Goal: Task Accomplishment & Management: Manage account settings

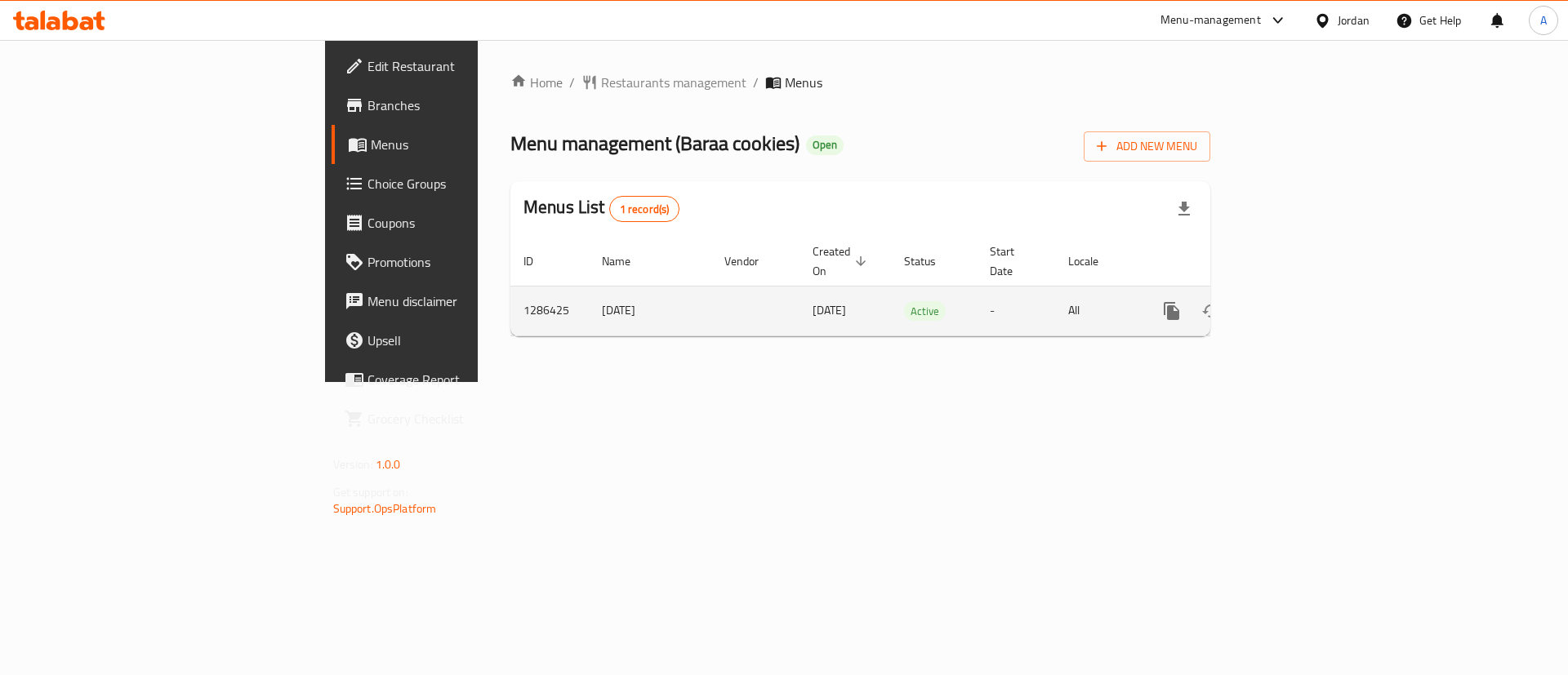
click at [1309, 292] on link "enhanced table" at bounding box center [1289, 311] width 39 height 39
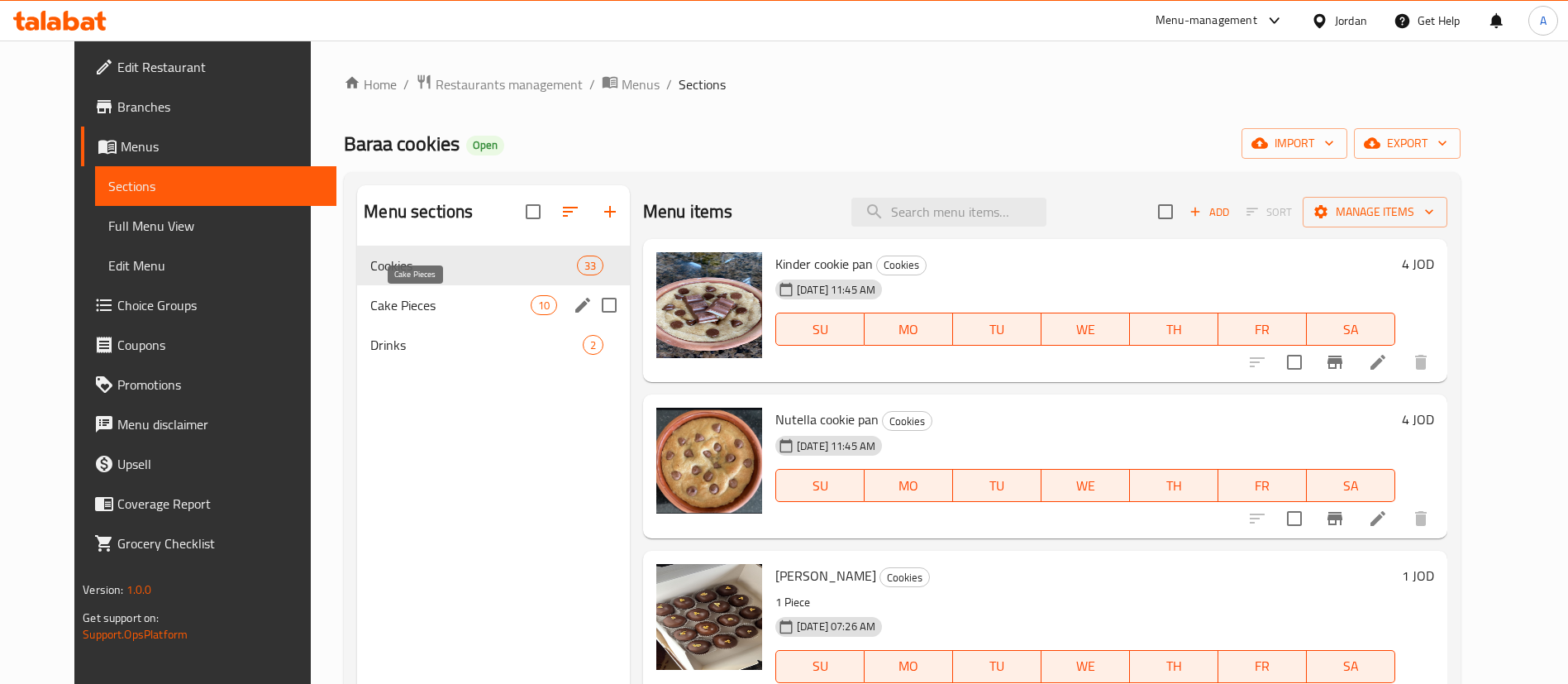
click at [392, 311] on span "Cake Pieces" at bounding box center [451, 305] width 160 height 20
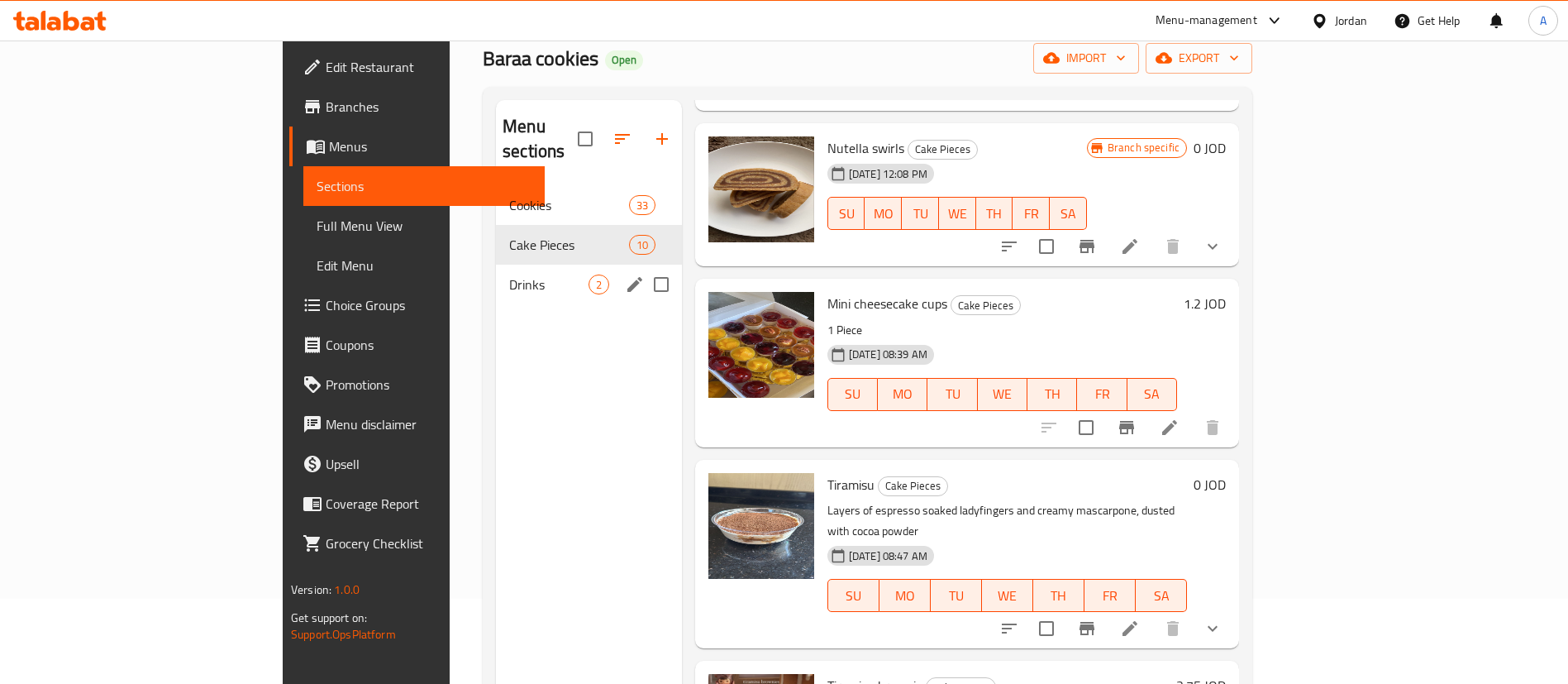
scroll to position [124, 0]
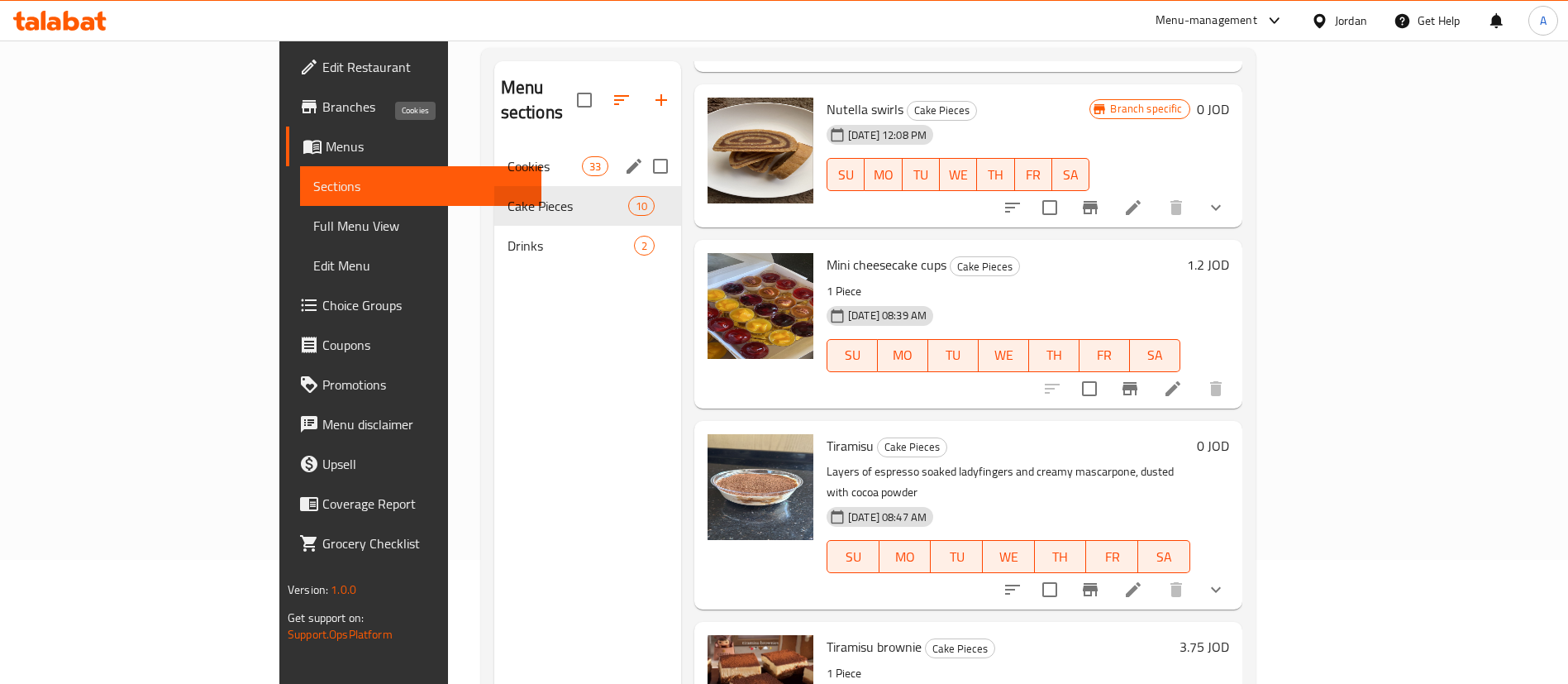
click at [507, 156] on span "Cookies" at bounding box center [545, 166] width 74 height 20
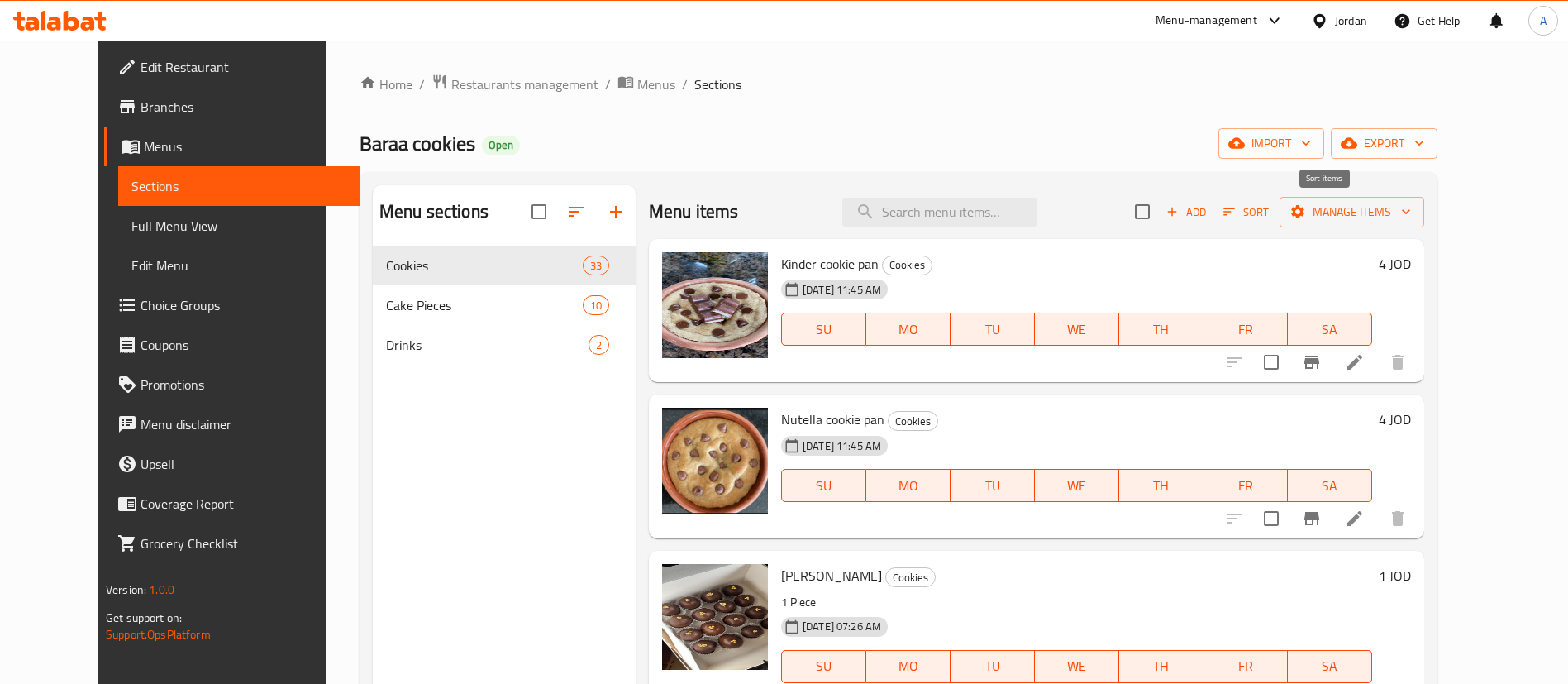
click at [1209, 213] on span "Add" at bounding box center [1187, 211] width 44 height 19
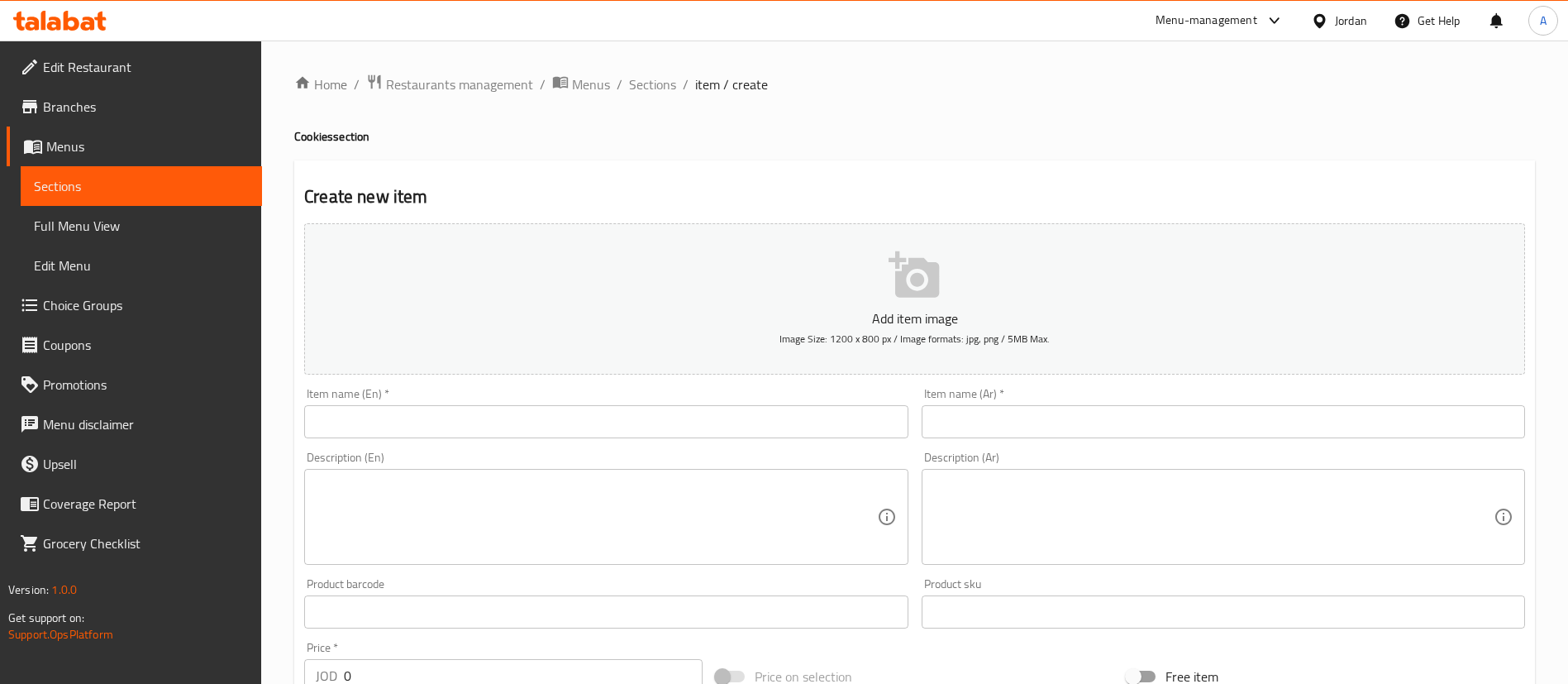
drag, startPoint x: 583, startPoint y: 397, endPoint x: 587, endPoint y: 421, distance: 24.3
click at [583, 398] on div "Item name (En)   * Item name (En) *" at bounding box center [606, 413] width 604 height 51
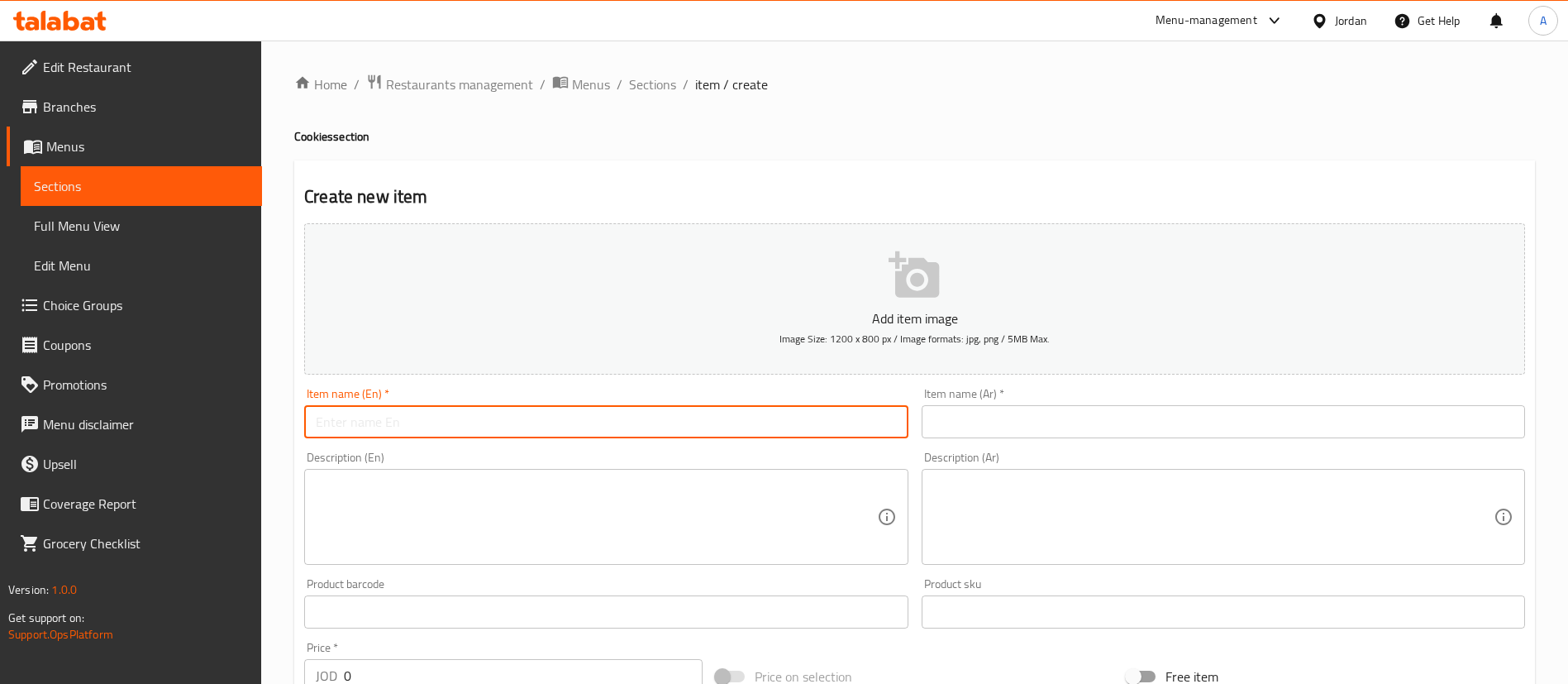
paste input "Crunchy cookie pan"
drag, startPoint x: 587, startPoint y: 421, endPoint x: 581, endPoint y: 407, distance: 15.2
click at [587, 421] on input "text" at bounding box center [606, 421] width 604 height 33
type input "Crunchy cookie pan"
click at [960, 410] on input "text" at bounding box center [1223, 421] width 604 height 33
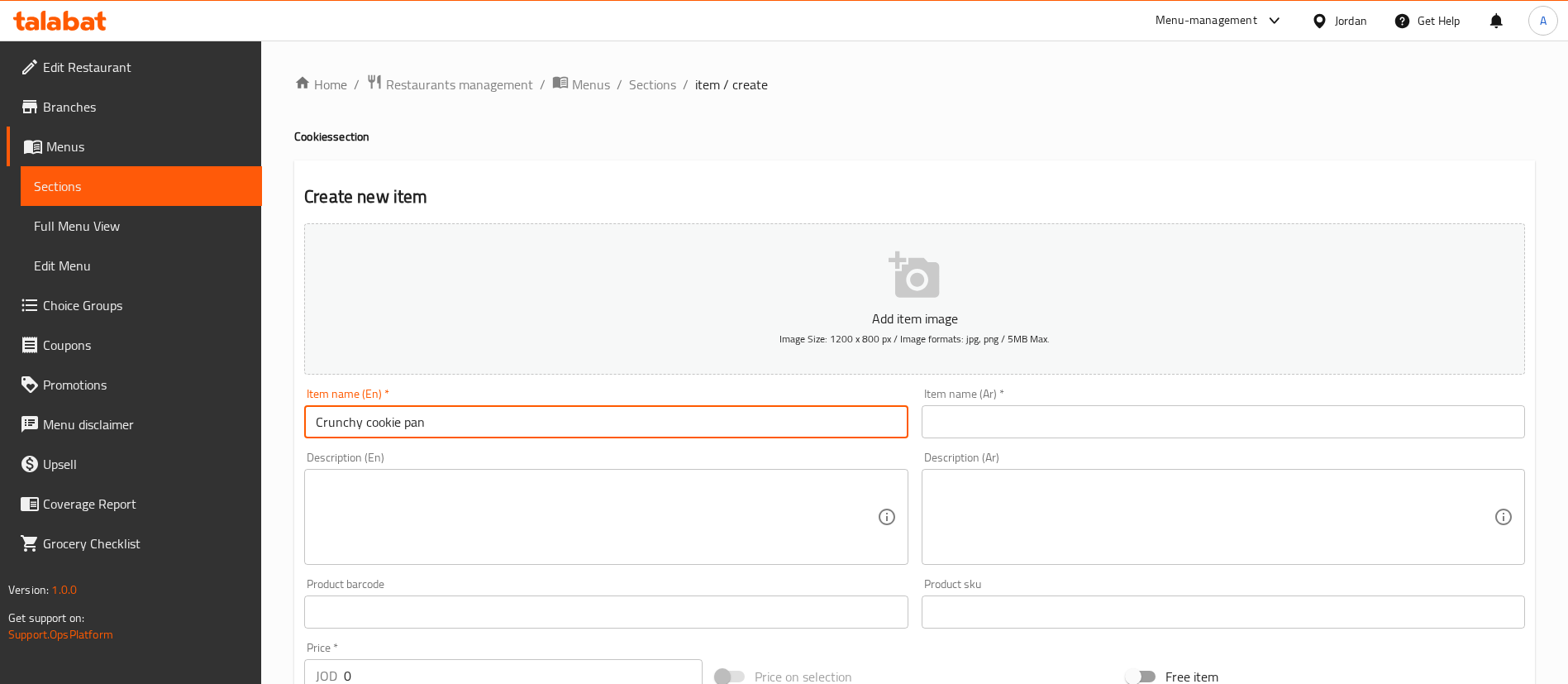
paste input "صينية كوكيز مقرمشة"
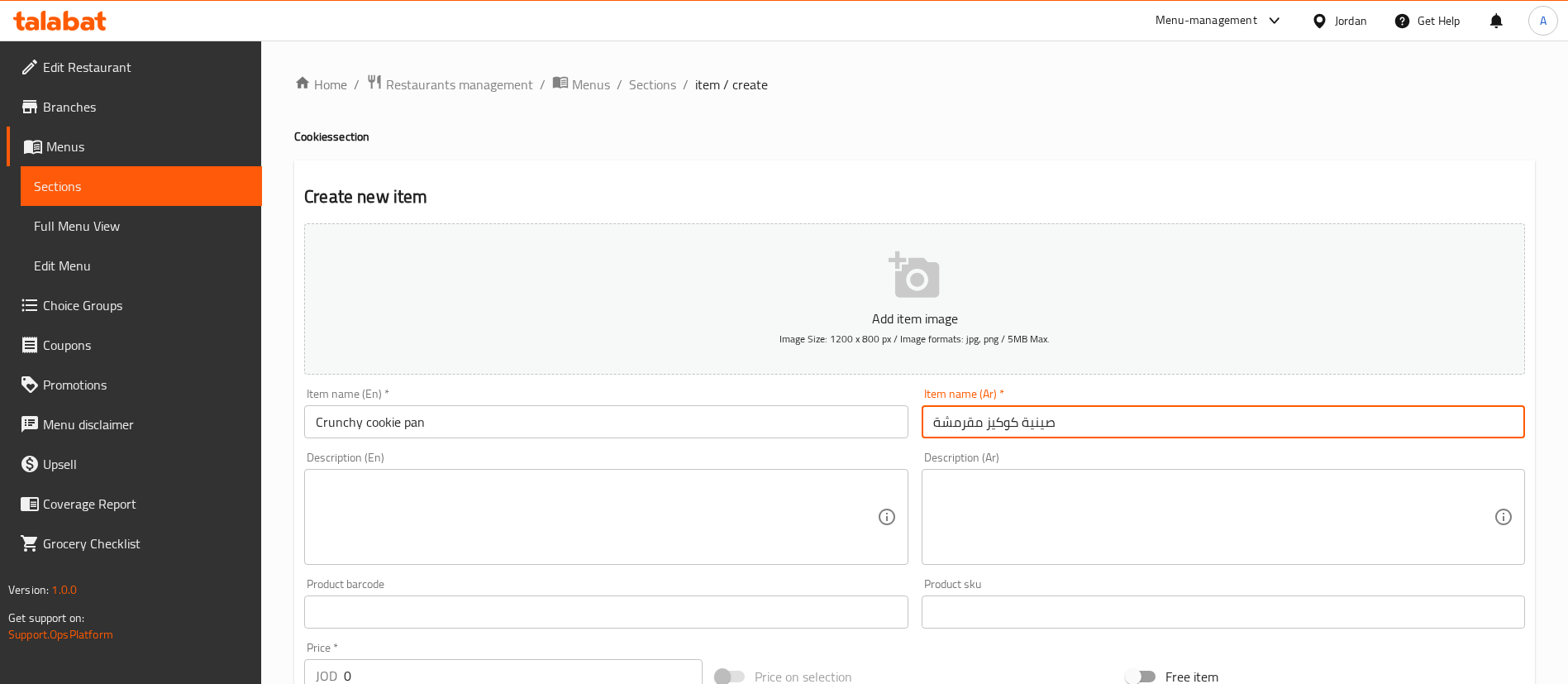
type input "صينية كوكيز مقرمشة"
click at [255, 678] on div "Edit Restaurant Branches Menus Sections Full Menu View Edit Menu Choice Groups …" at bounding box center [784, 605] width 1568 height 1128
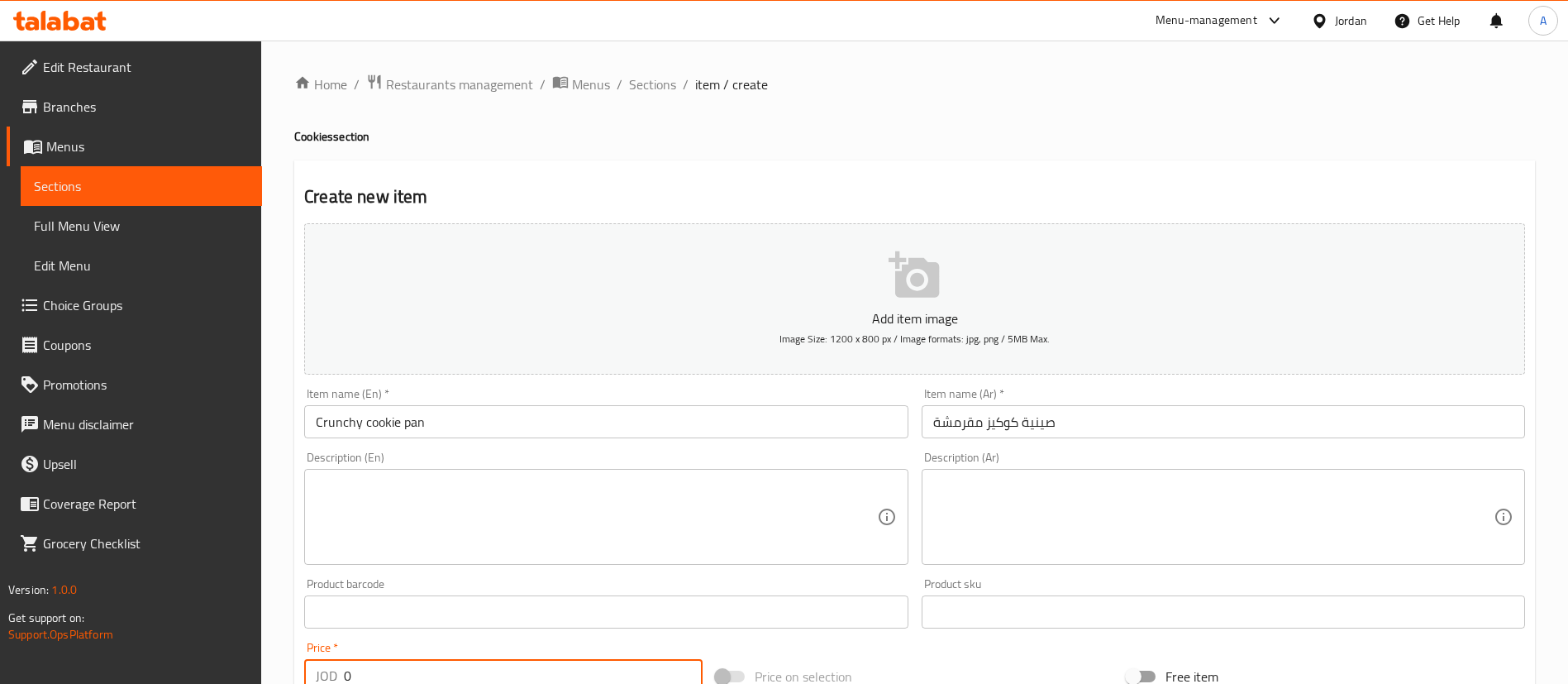
scroll to position [39, 0]
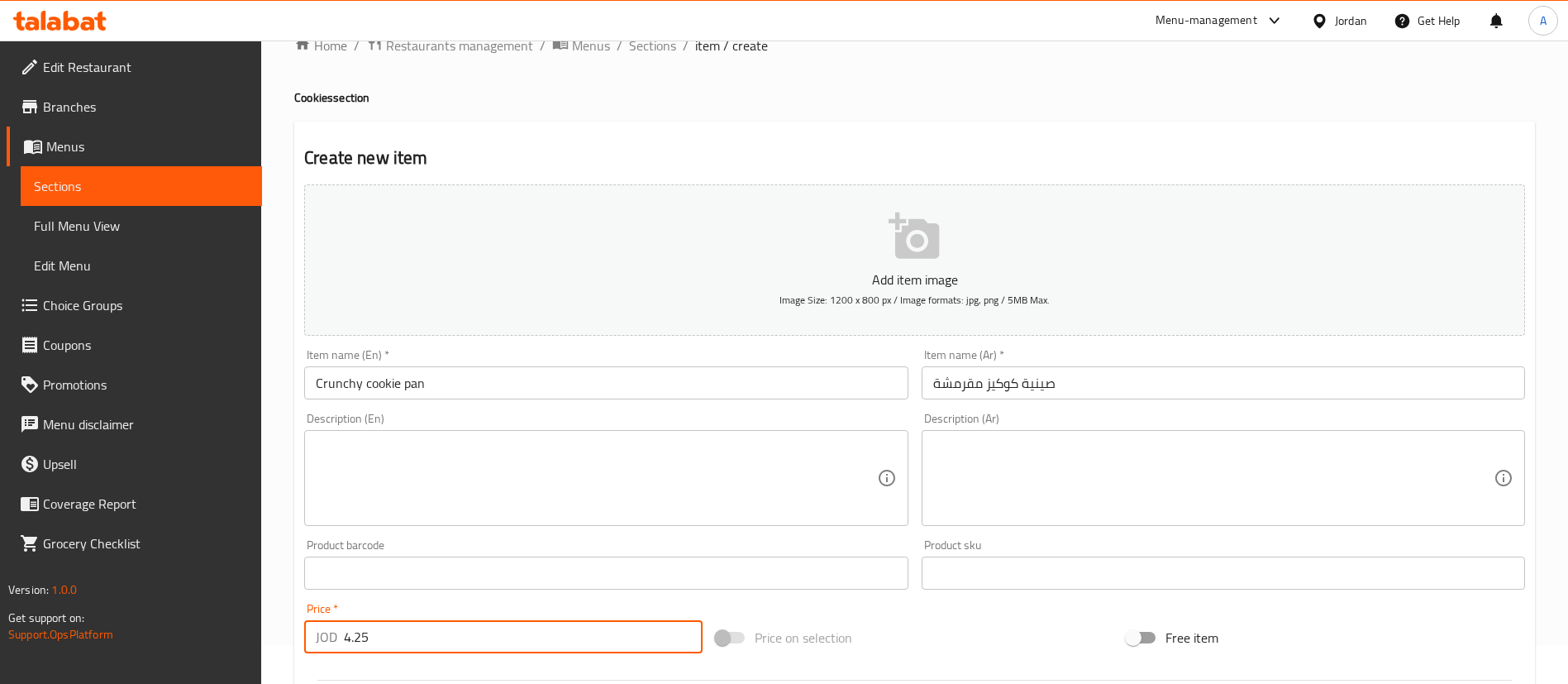
type input "4.25"
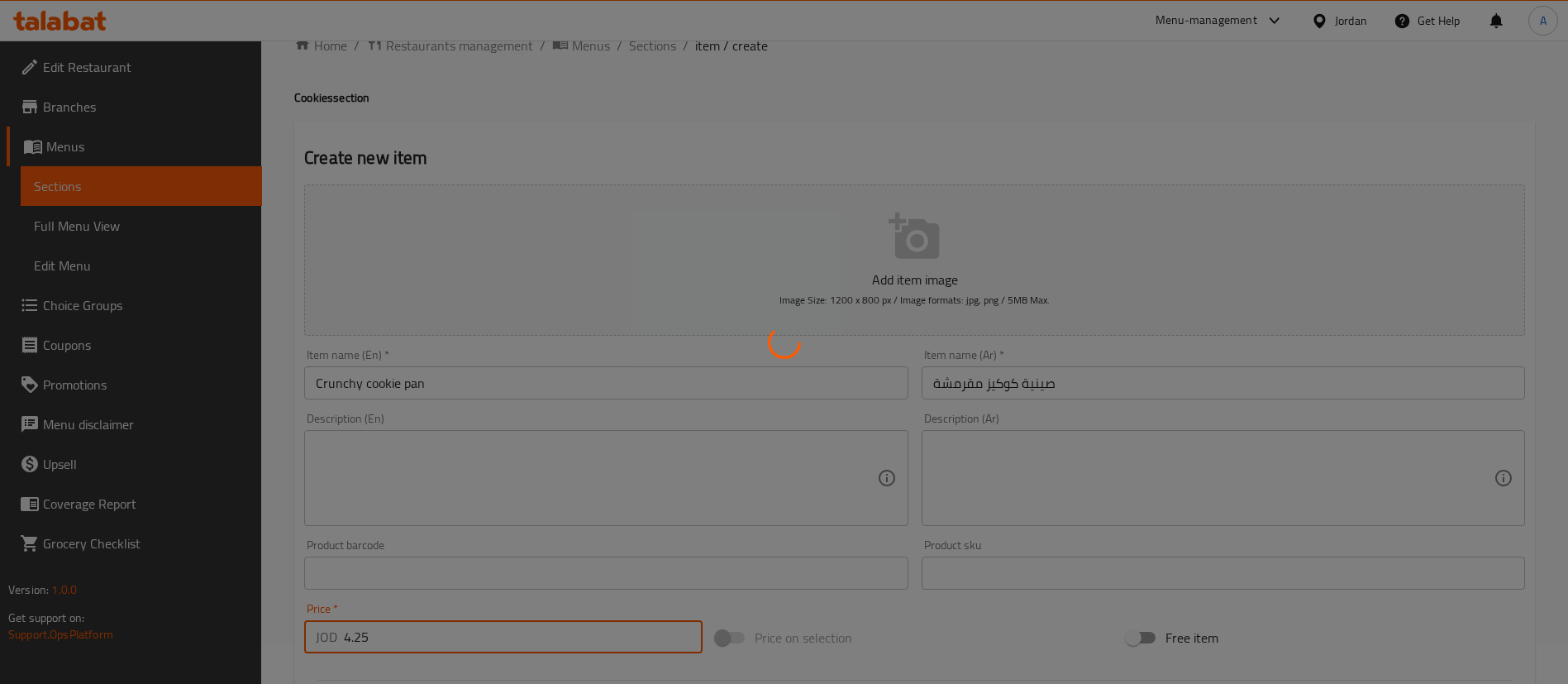
type input "0"
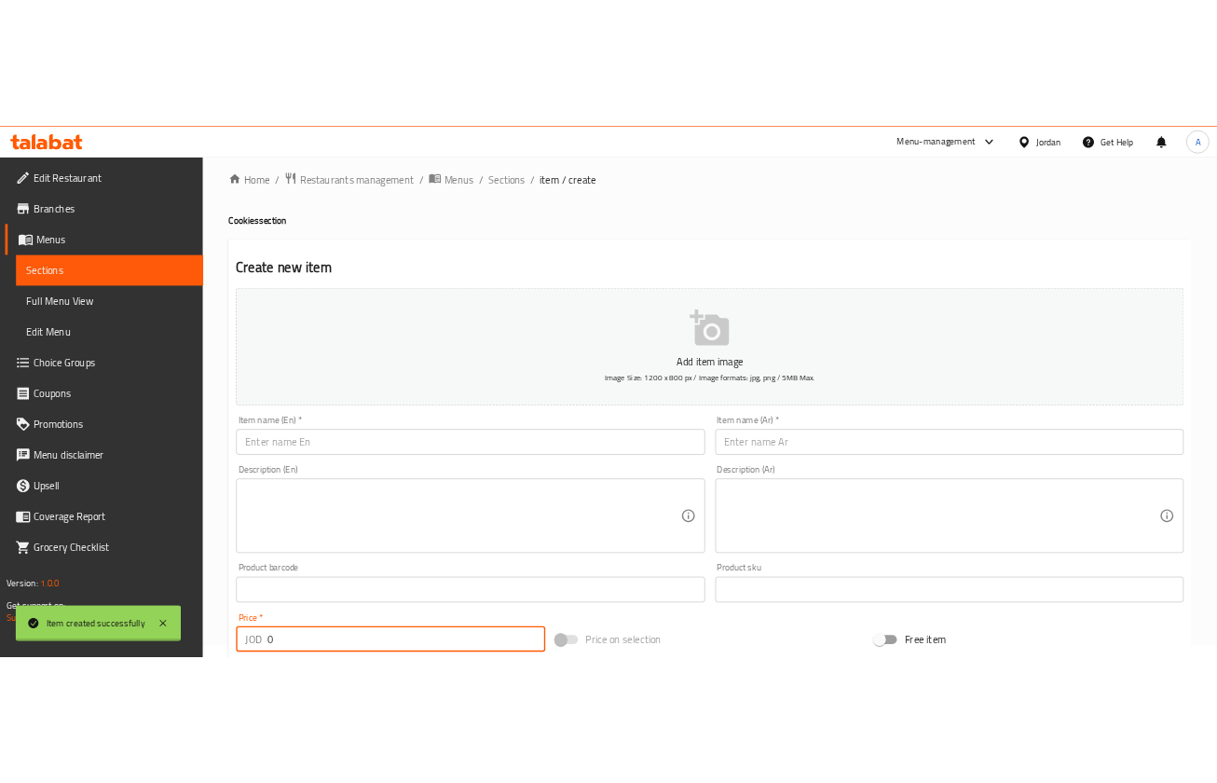
scroll to position [0, 0]
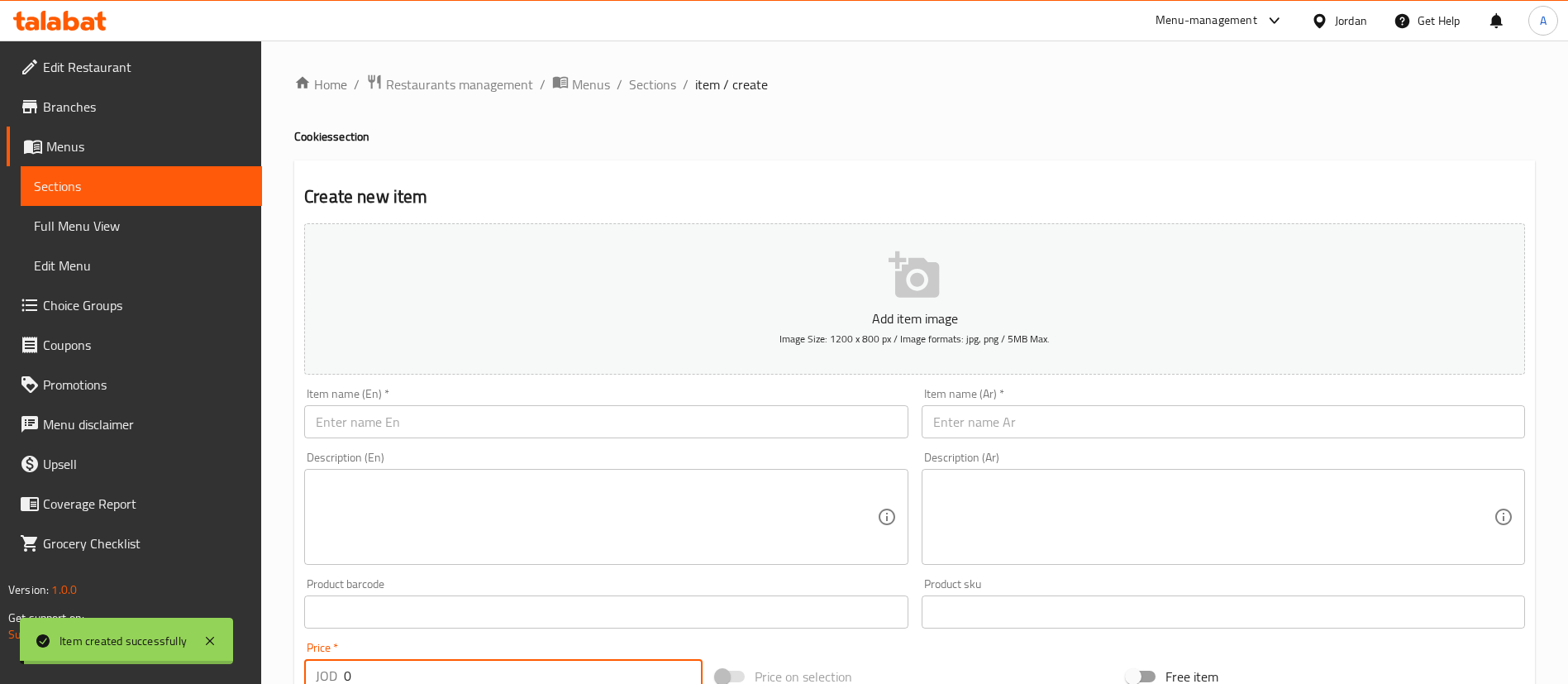
drag, startPoint x: 662, startPoint y: 91, endPoint x: 921, endPoint y: 10, distance: 271.4
click at [663, 90] on span "Sections" at bounding box center [652, 84] width 47 height 20
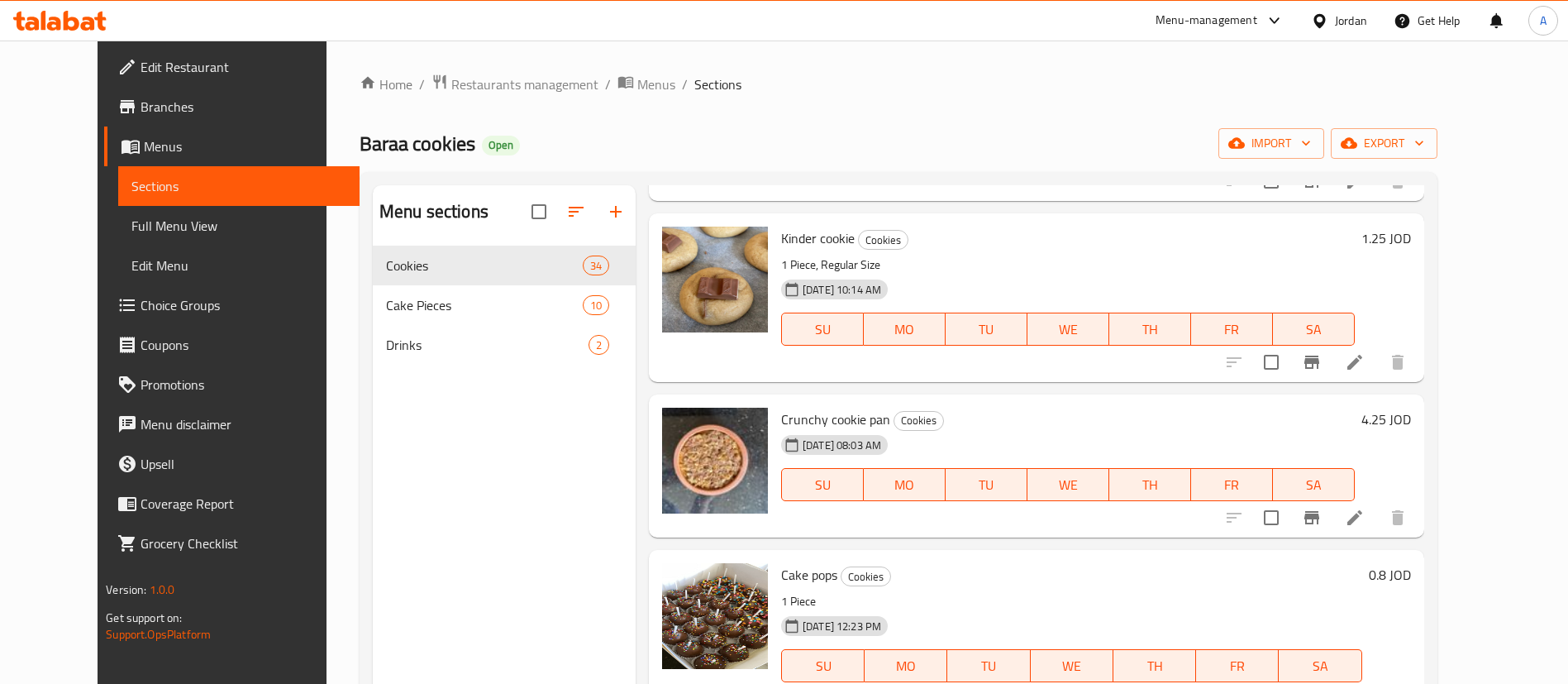
scroll to position [1215, 0]
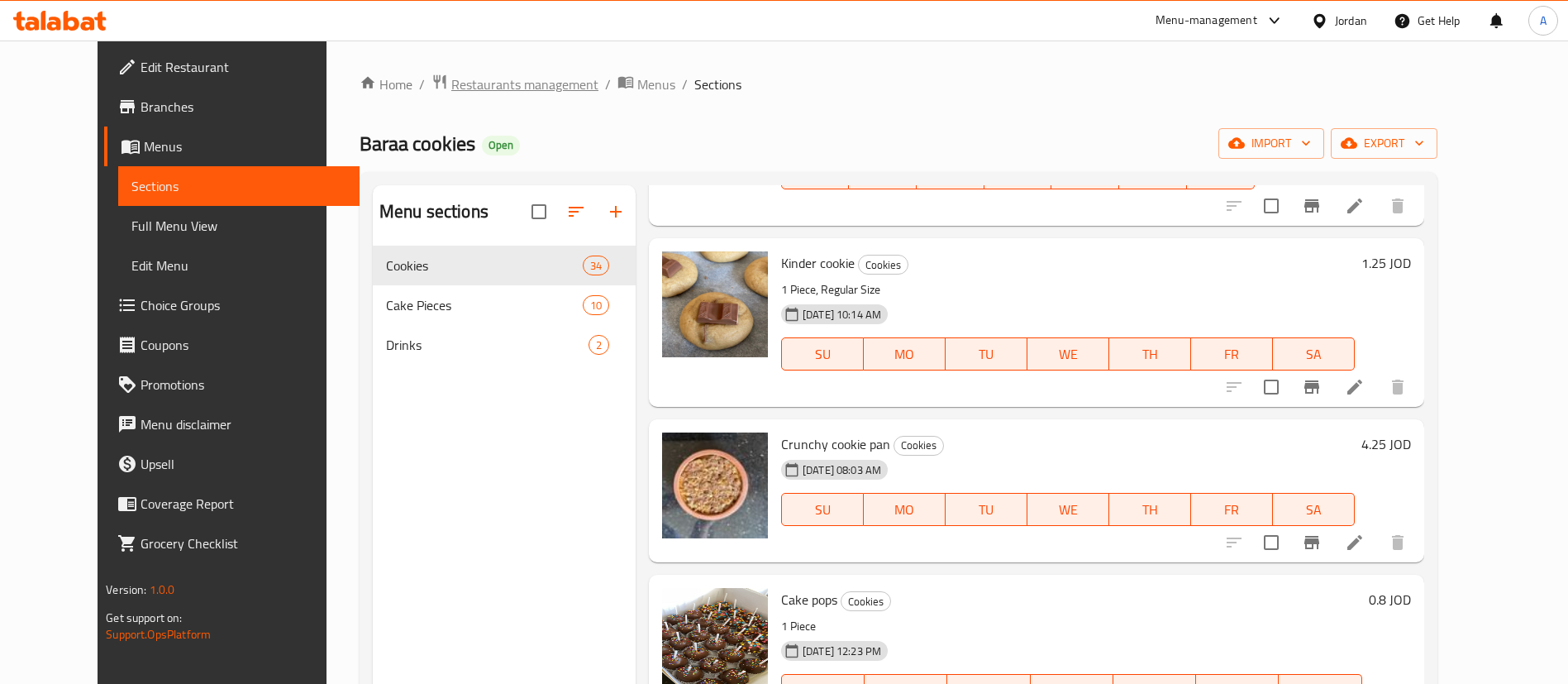
click at [451, 79] on span "Restaurants management" at bounding box center [525, 84] width 147 height 20
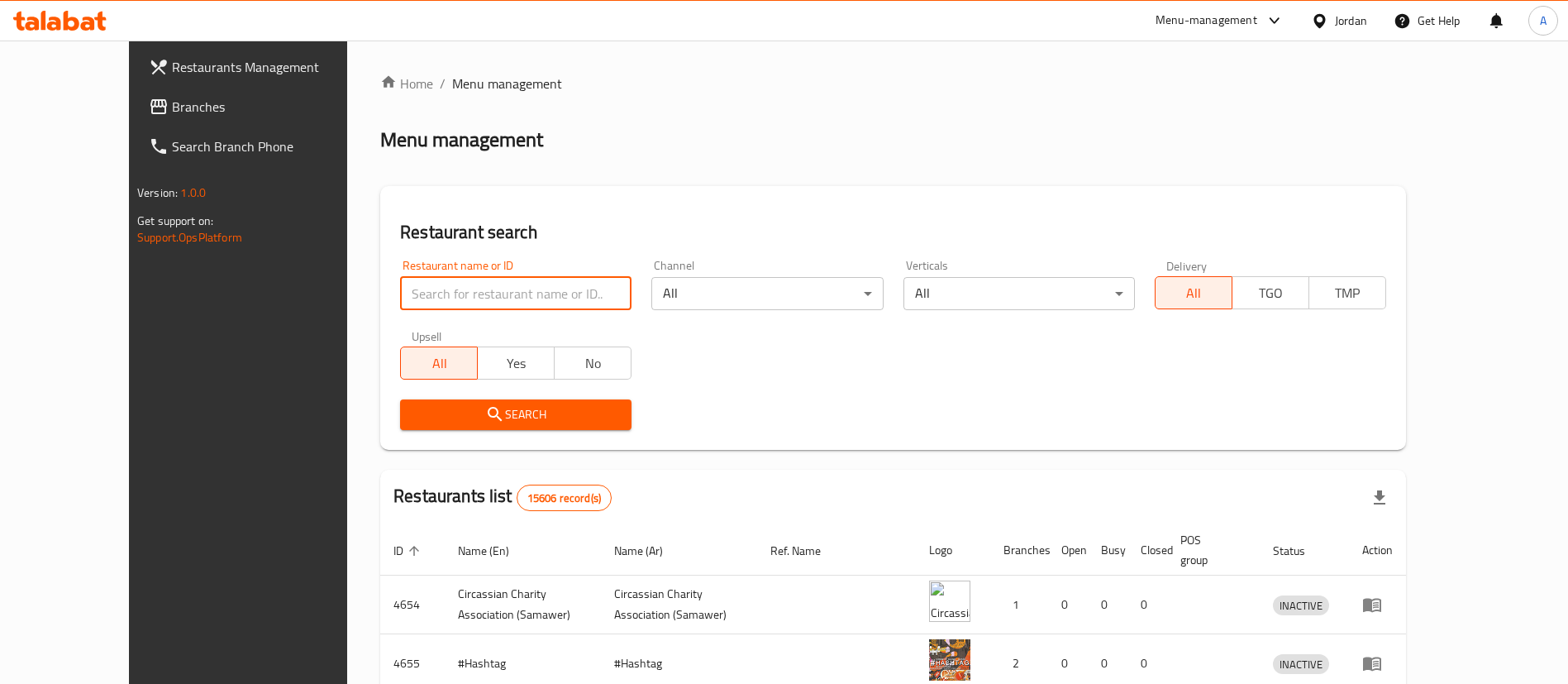
click at [498, 305] on input "search" at bounding box center [515, 293] width 231 height 33
type input "ح"
type input "["
type input "panda"
click button "Search" at bounding box center [515, 414] width 231 height 30
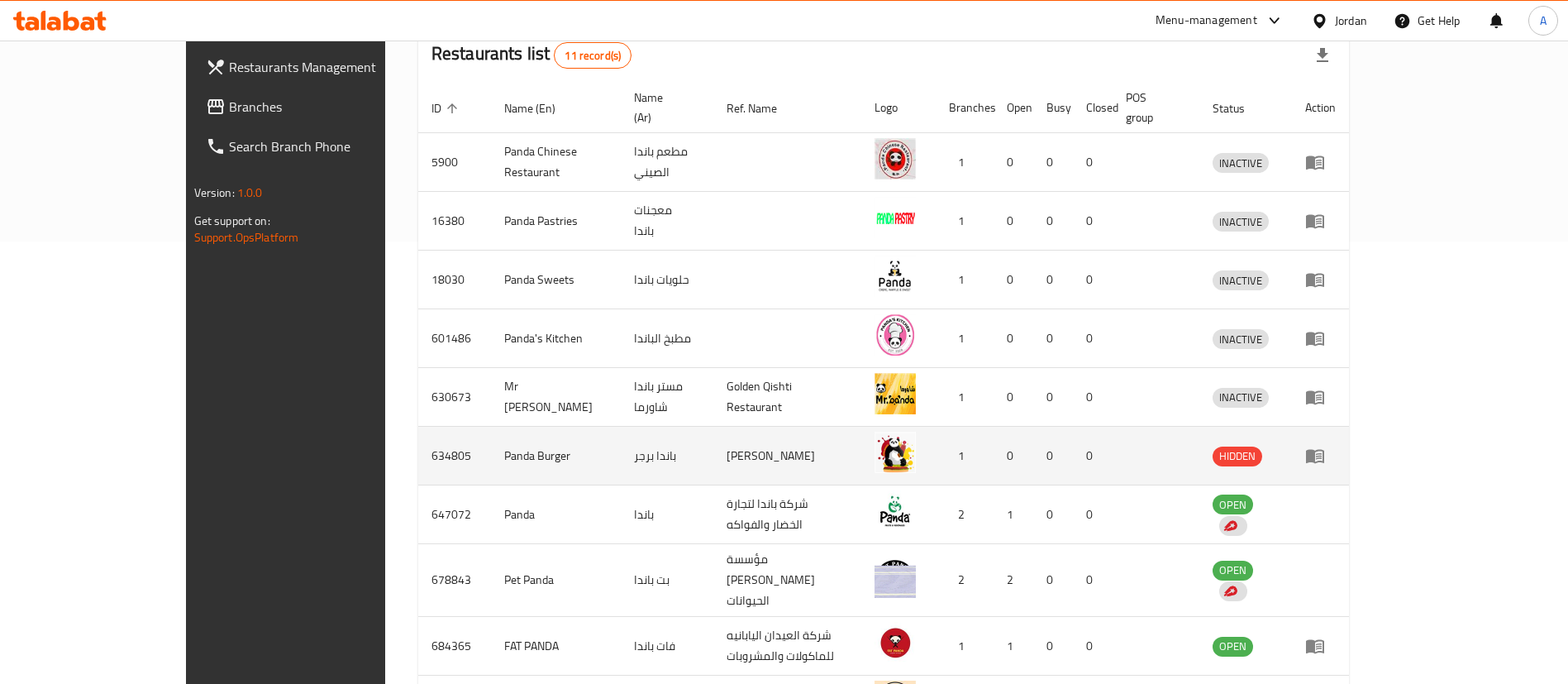
scroll to position [550, 0]
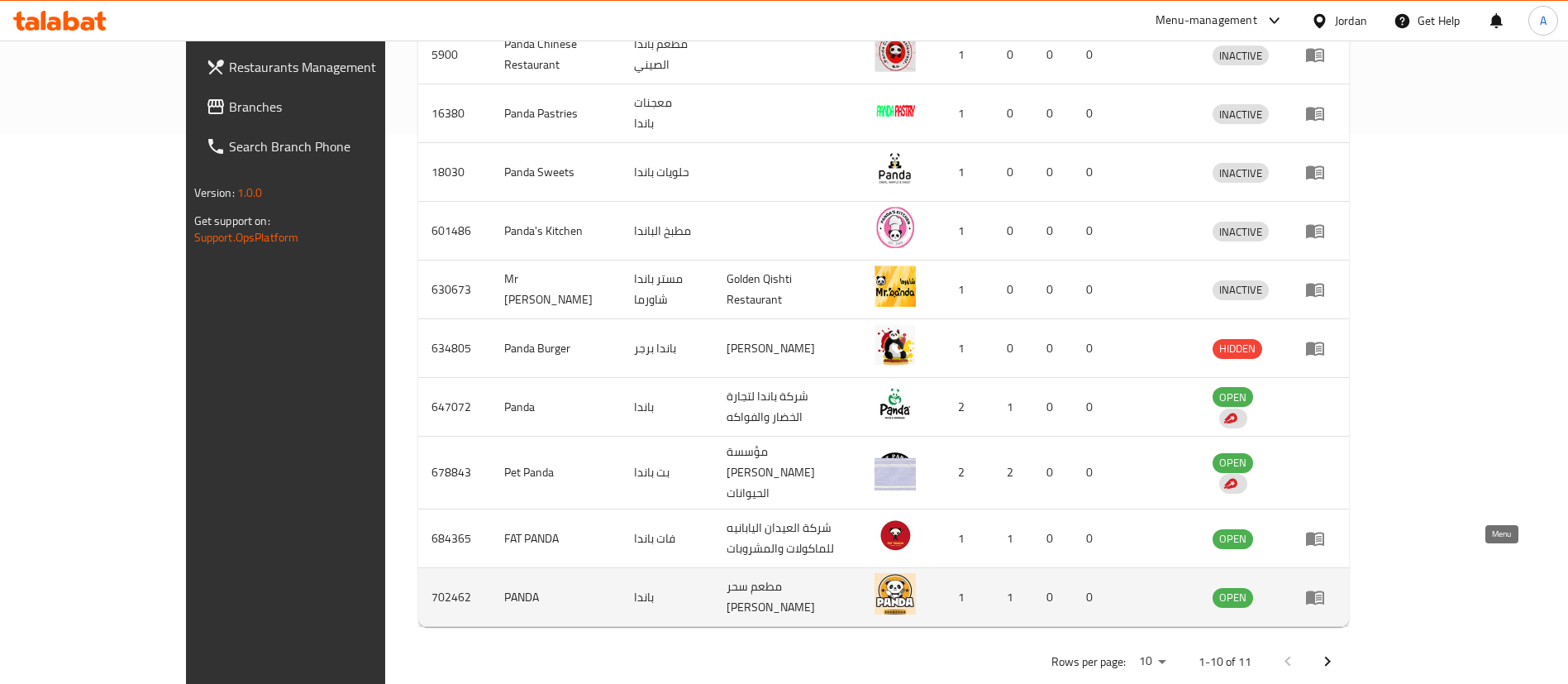
click at [1325, 587] on icon "enhanced table" at bounding box center [1315, 597] width 20 height 20
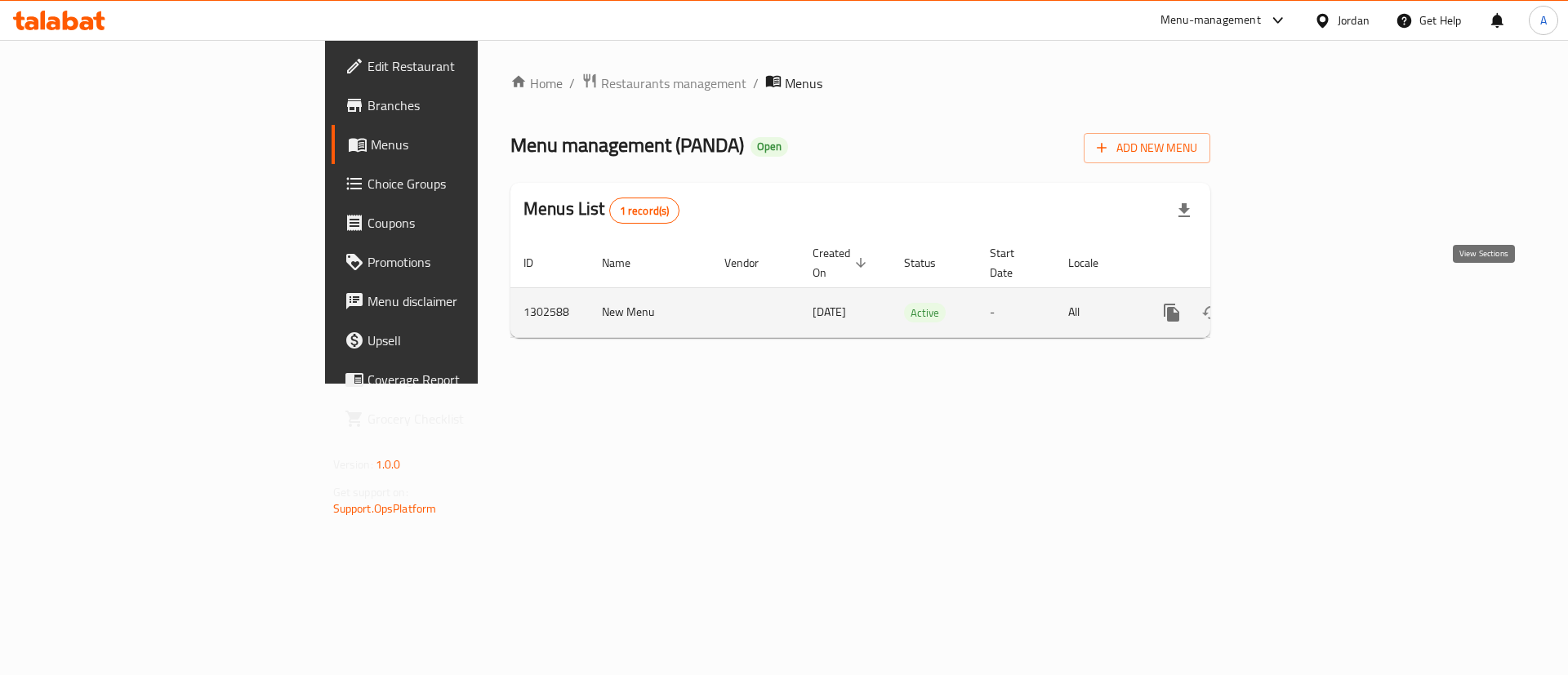
drag, startPoint x: 1524, startPoint y: 307, endPoint x: 1512, endPoint y: 303, distance: 12.6
click at [1322, 307] on td "enhanced table" at bounding box center [1230, 312] width 183 height 50
click at [1296, 306] on icon "enhanced table" at bounding box center [1289, 313] width 15 height 15
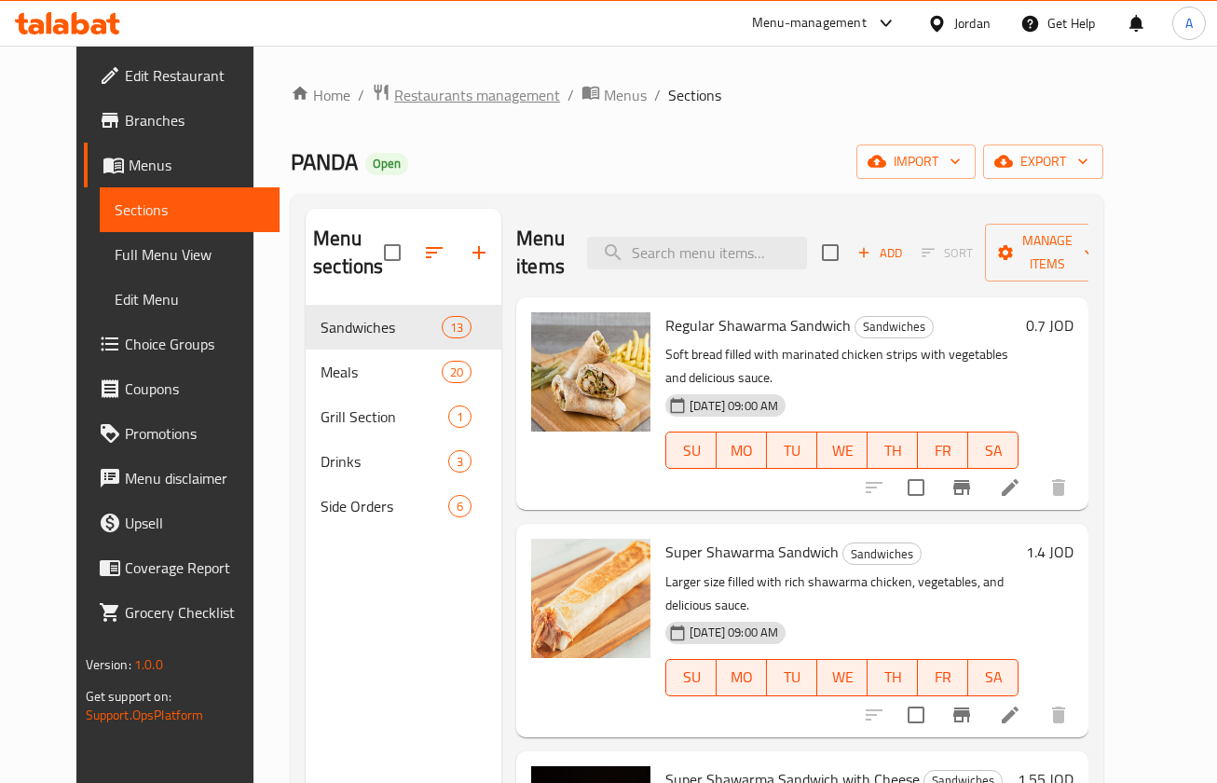
click at [418, 86] on span "Restaurants management" at bounding box center [477, 95] width 166 height 22
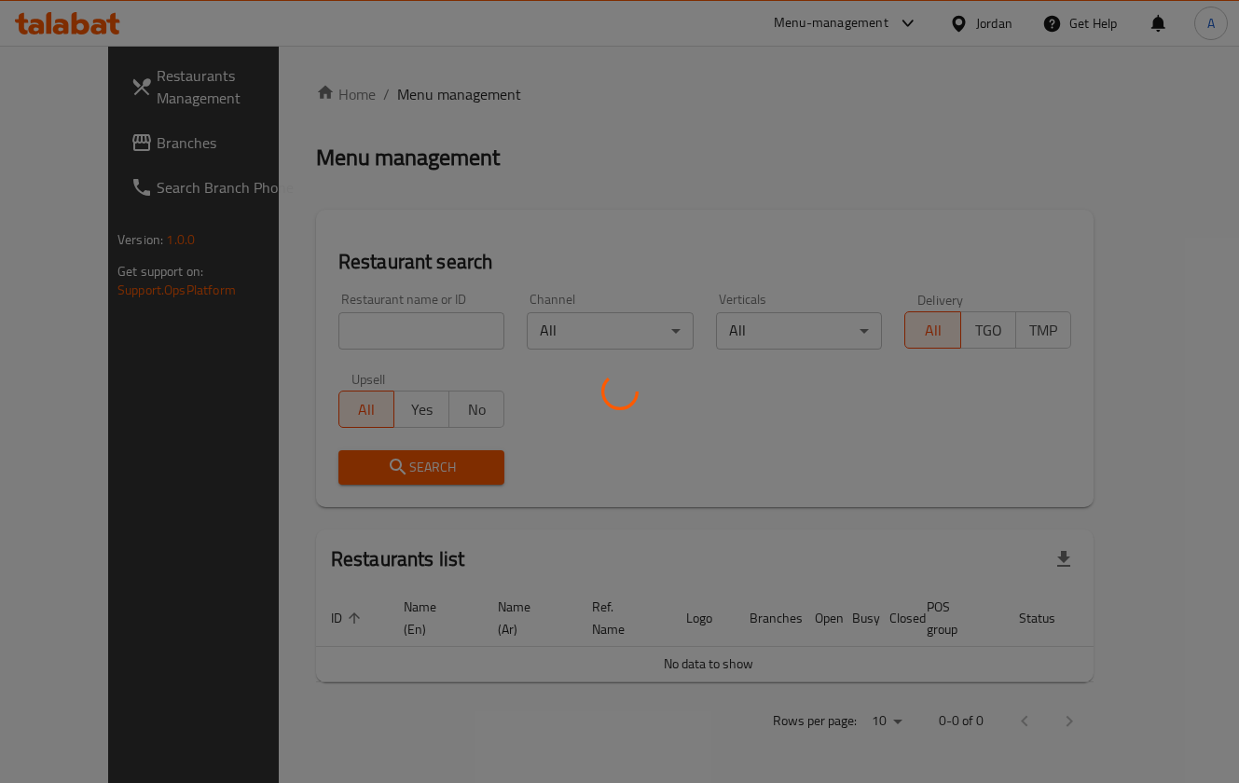
click at [379, 325] on div at bounding box center [619, 391] width 1239 height 783
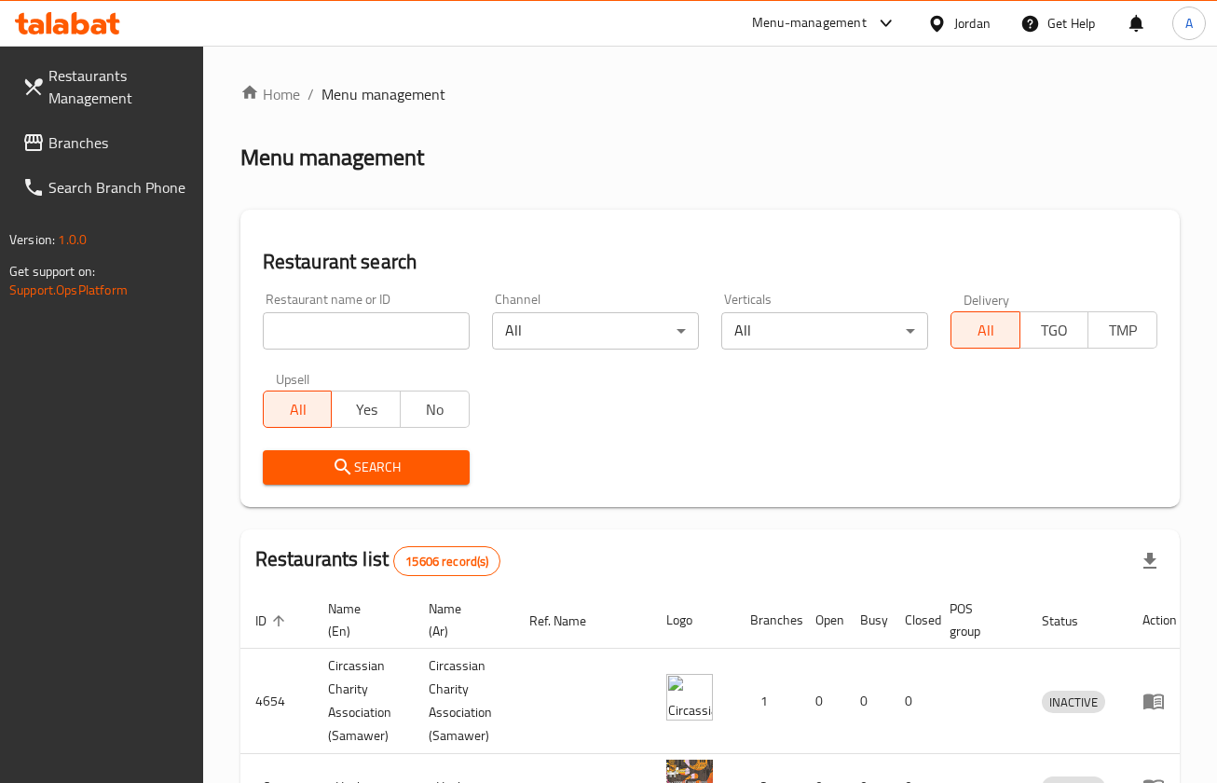
drag, startPoint x: 383, startPoint y: 333, endPoint x: 391, endPoint y: 346, distance: 15.0
click at [379, 338] on input "search" at bounding box center [366, 330] width 207 height 37
type input "[PERSON_NAME]'s"
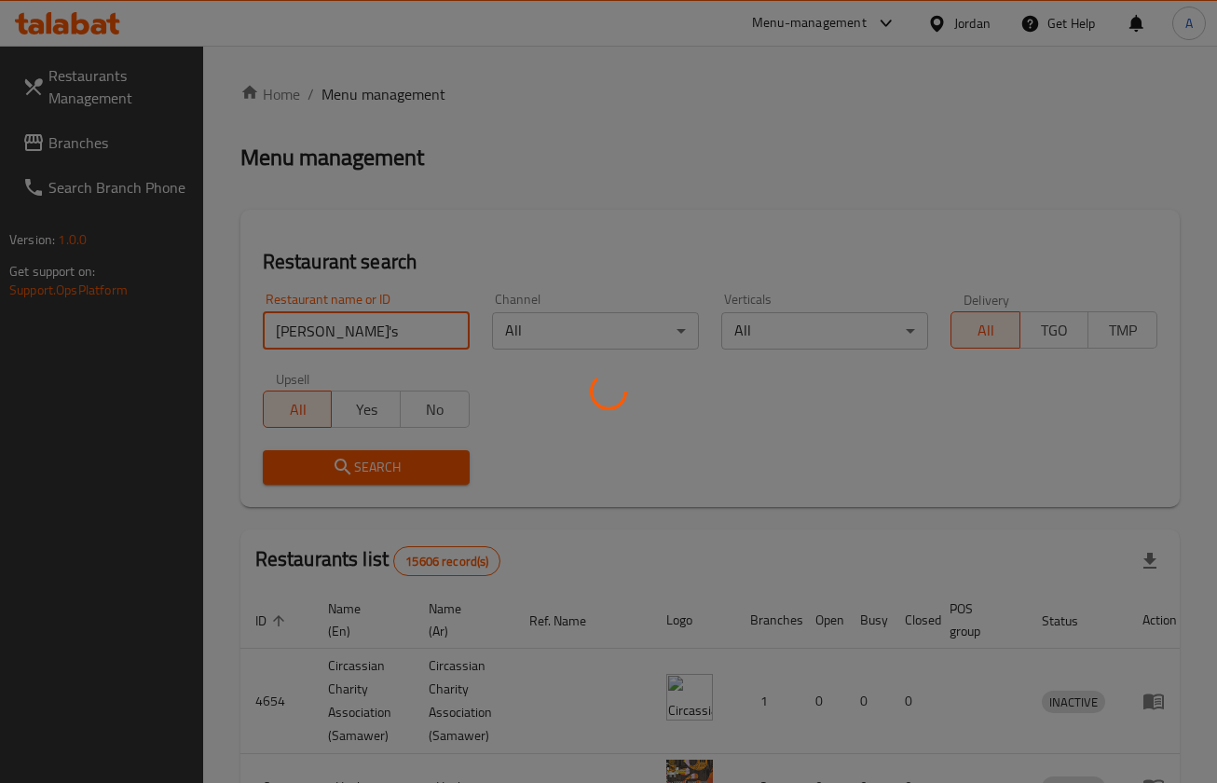
click button "Search" at bounding box center [366, 467] width 207 height 34
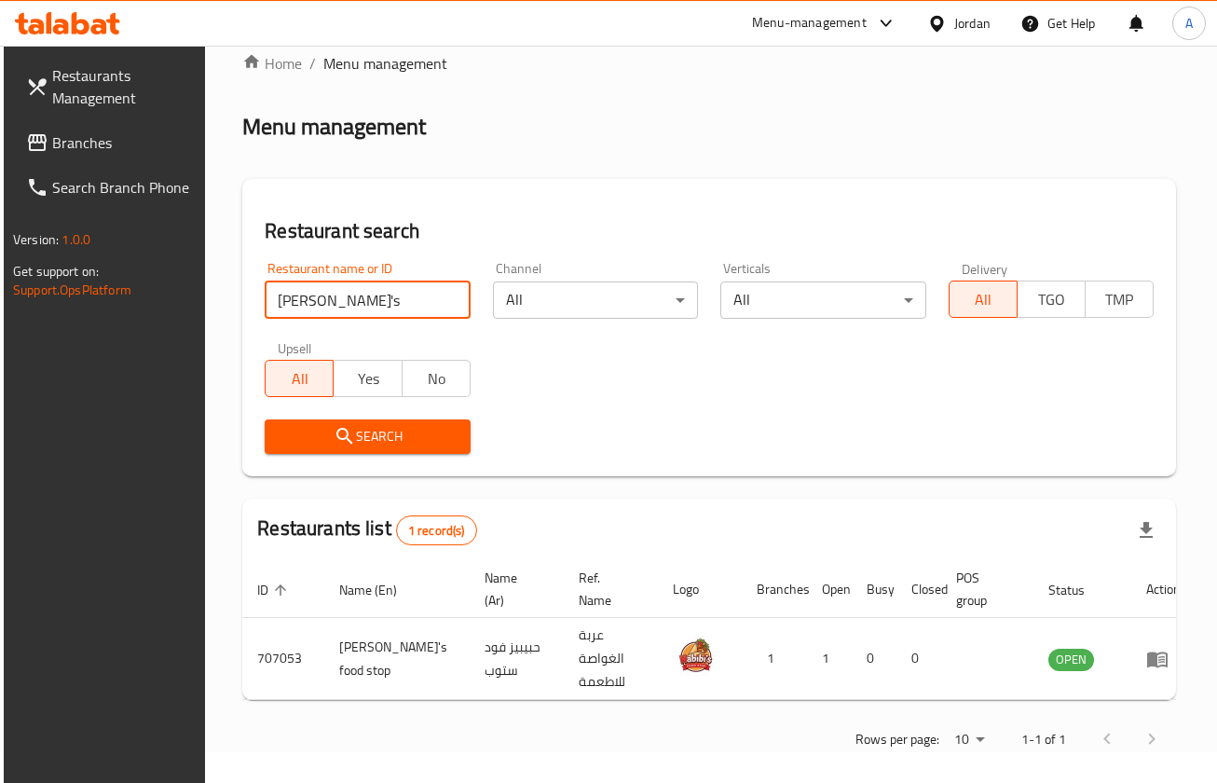
scroll to position [48, 0]
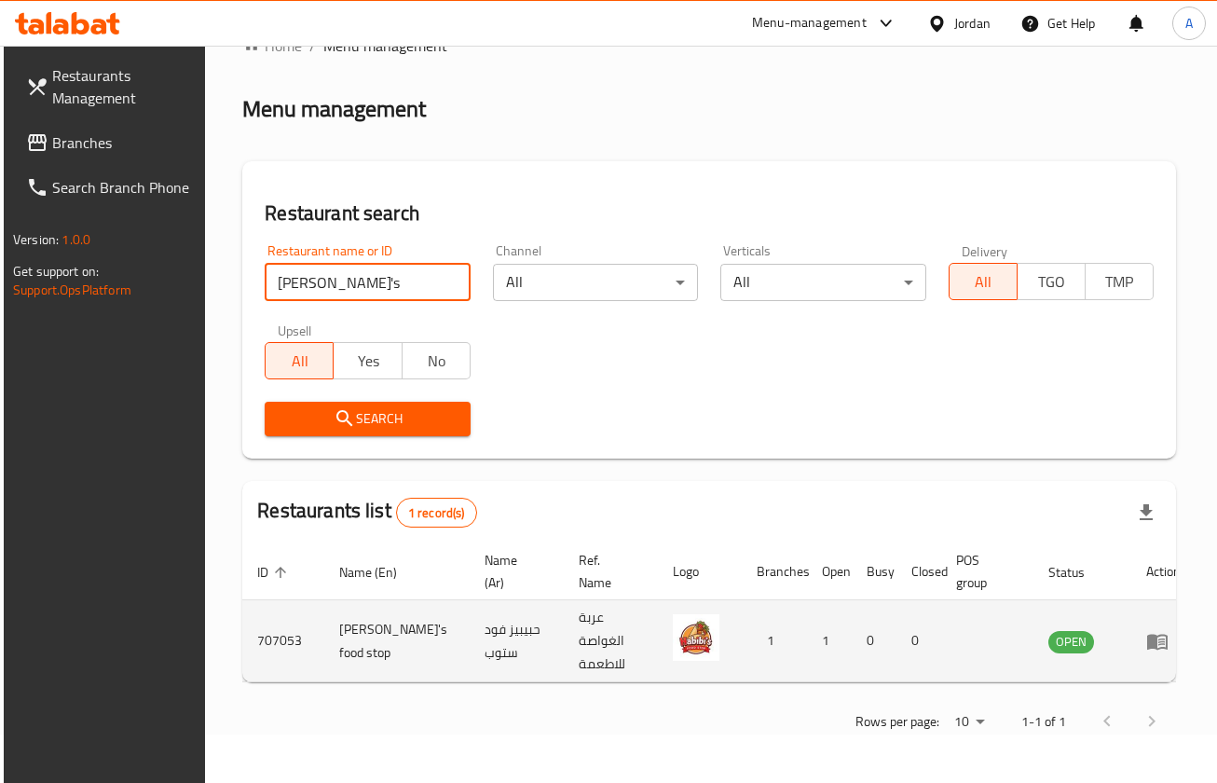
click at [1132, 652] on td "enhanced table" at bounding box center [1164, 641] width 64 height 82
click at [1147, 647] on icon "enhanced table" at bounding box center [1158, 641] width 22 height 22
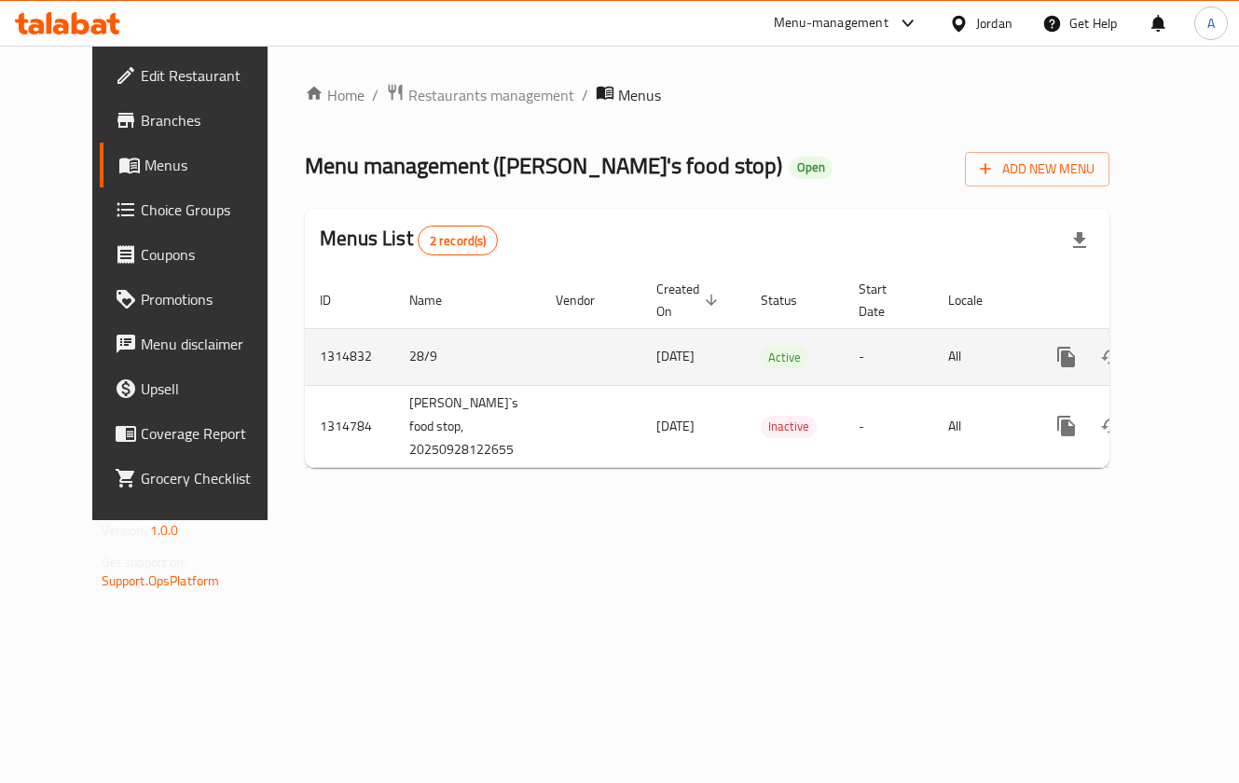
click at [1178, 342] on link "enhanced table" at bounding box center [1200, 357] width 45 height 45
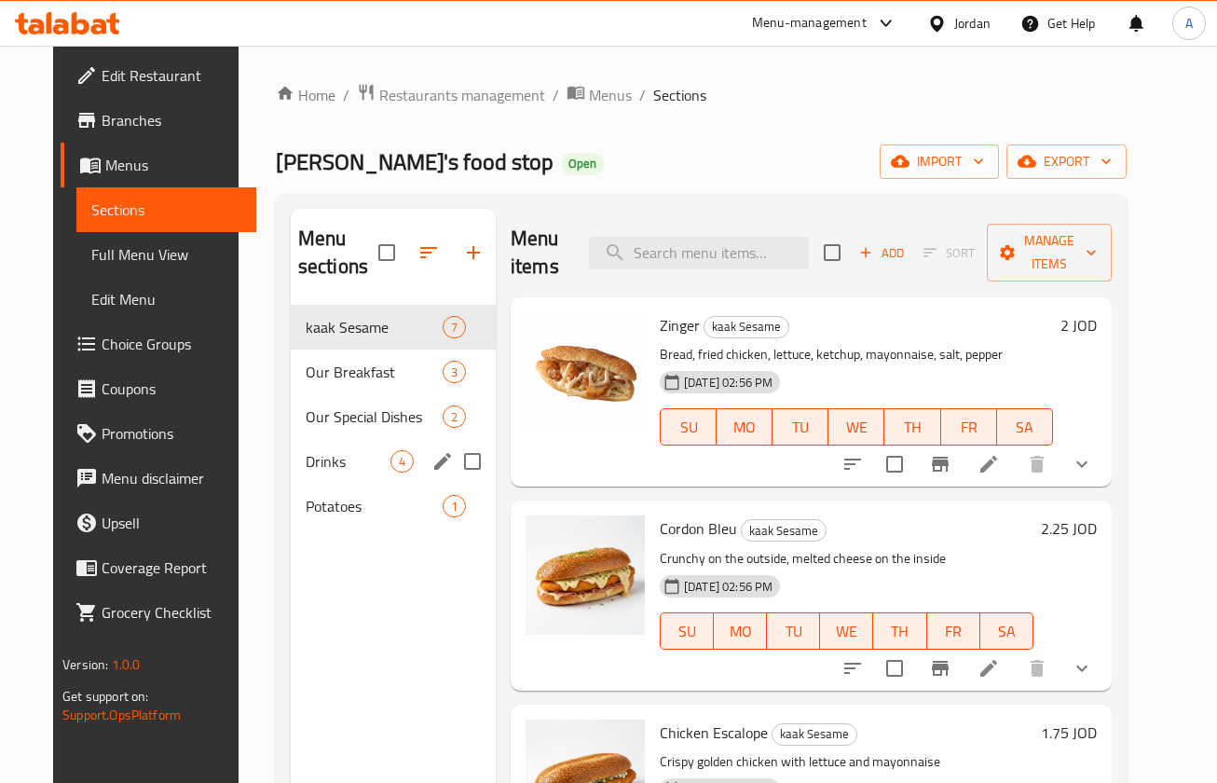
click at [346, 457] on span "Drinks" at bounding box center [348, 461] width 85 height 22
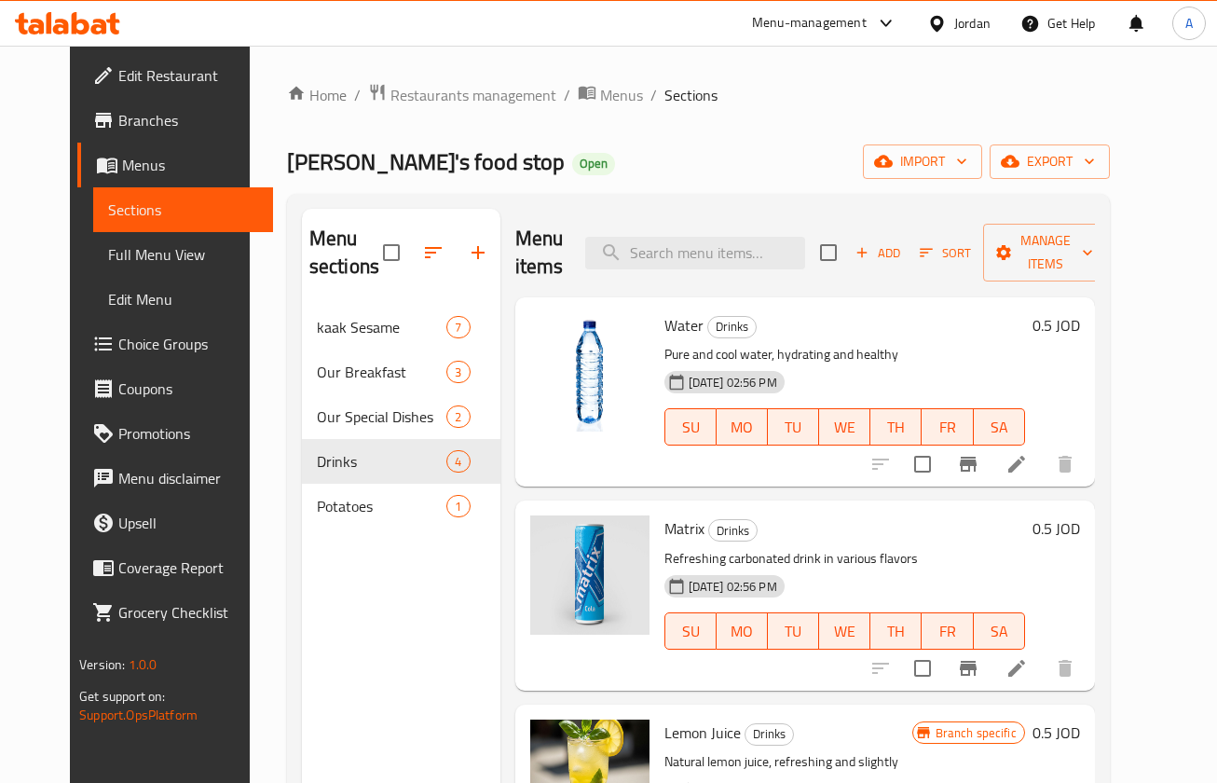
click at [903, 254] on span "Add" at bounding box center [878, 252] width 50 height 21
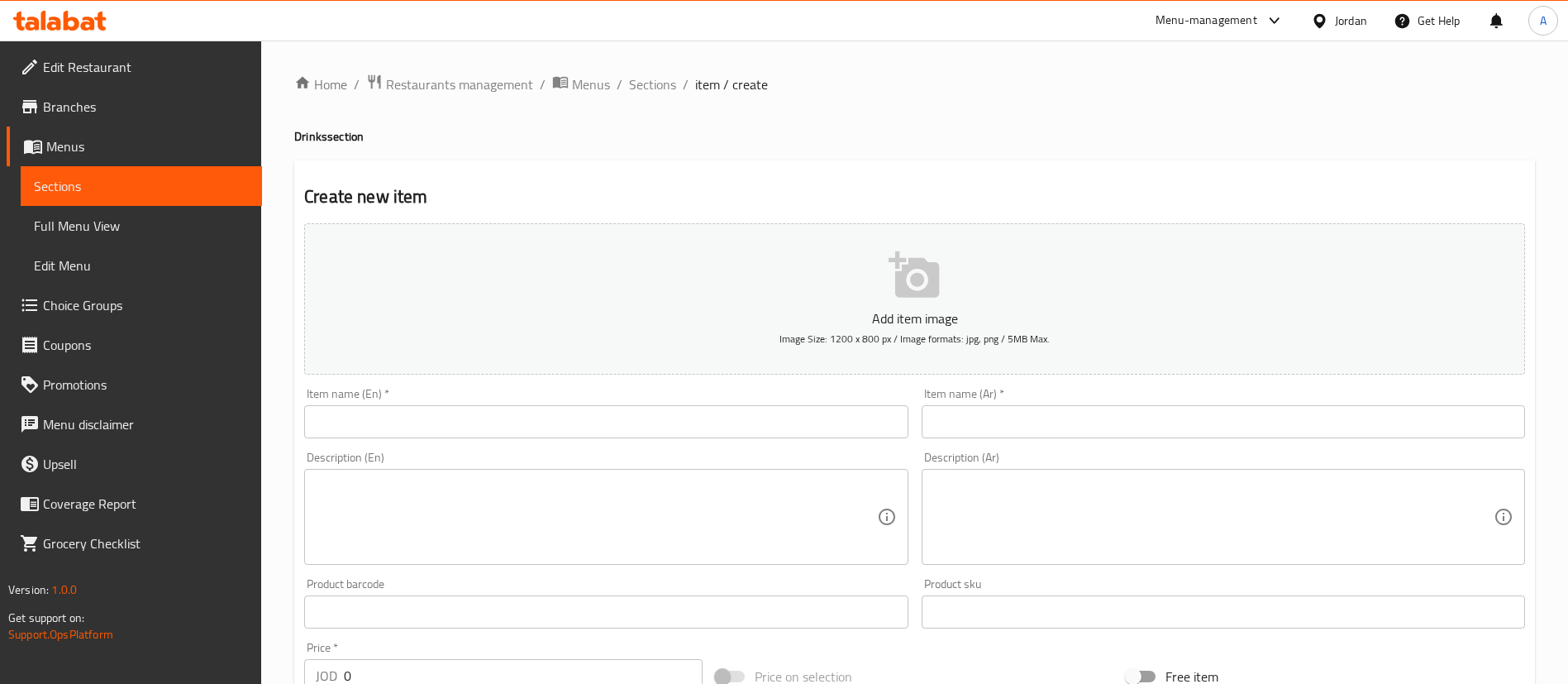
click at [616, 423] on input "text" at bounding box center [606, 421] width 604 height 33
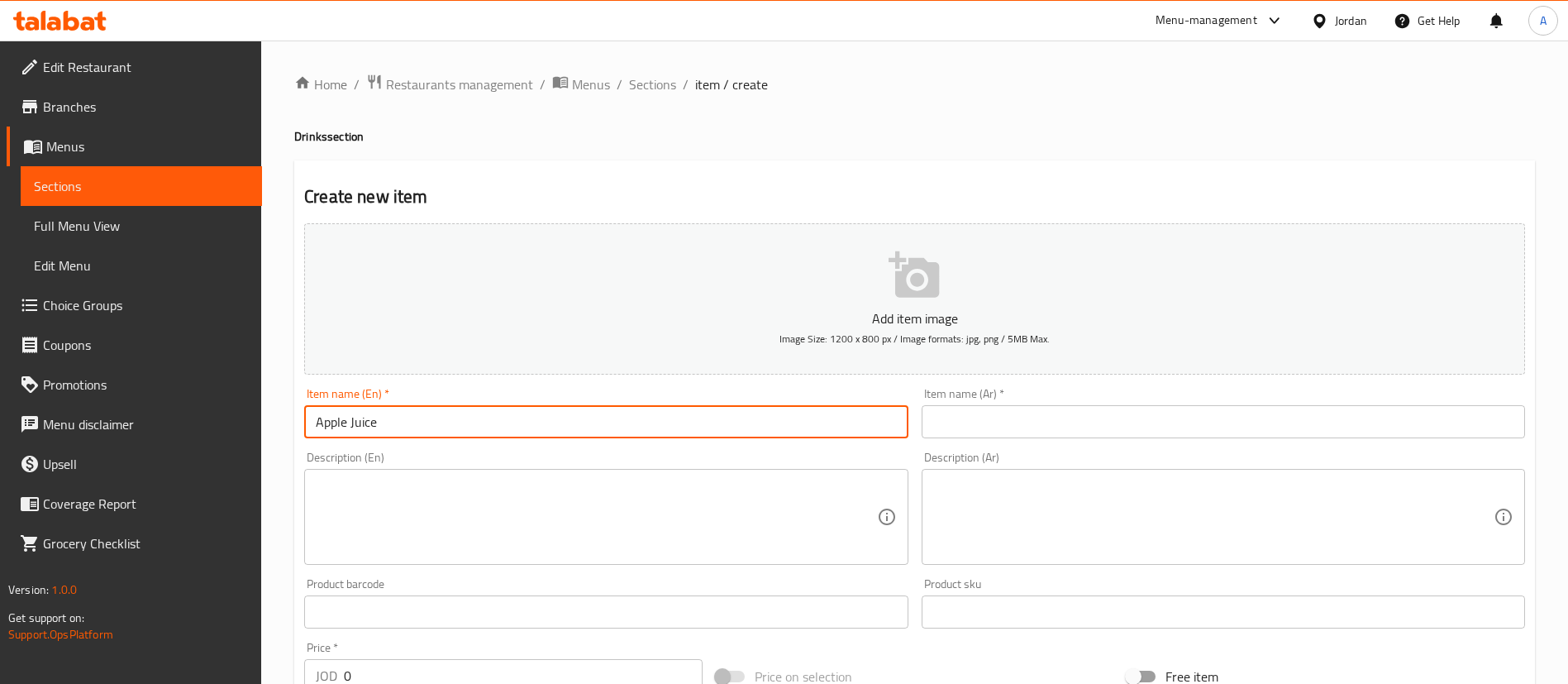
type input "Apple Juice"
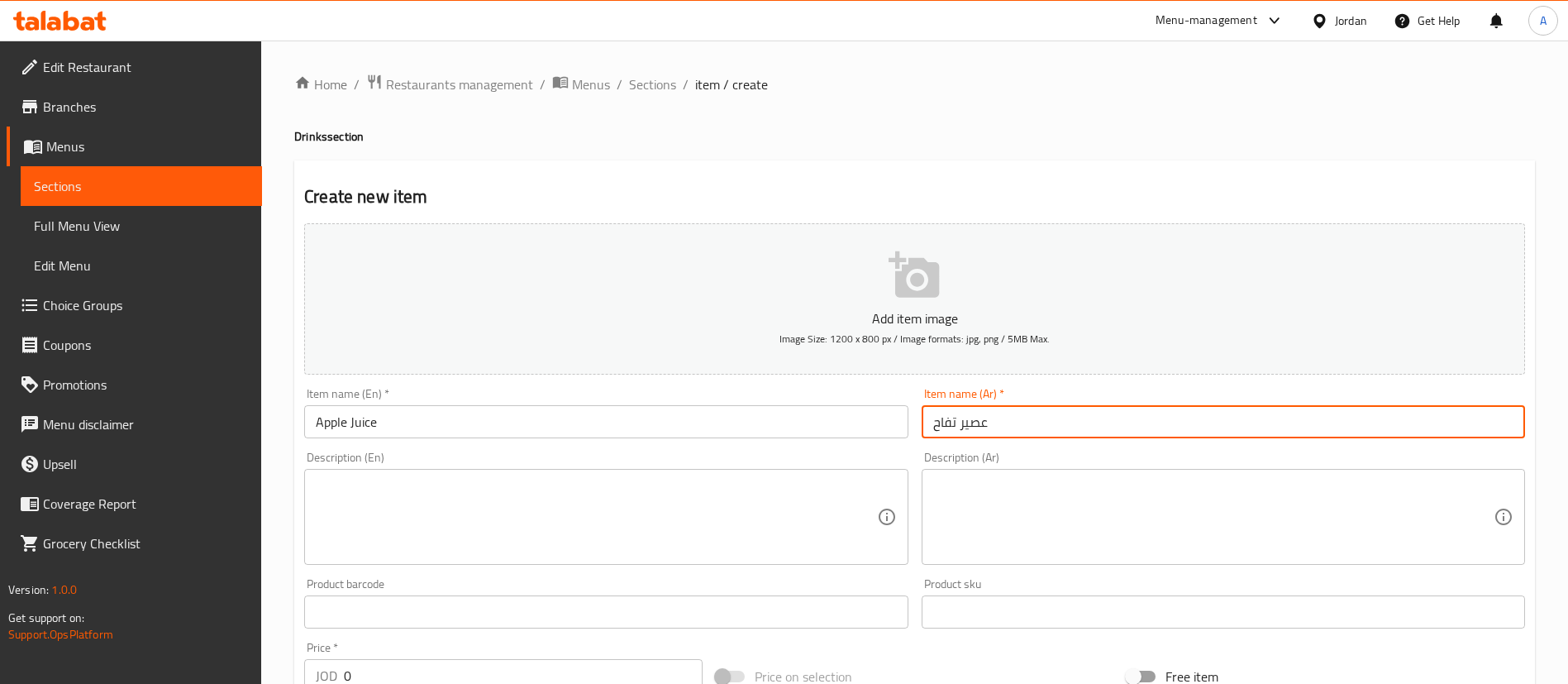
type input "عصير تفاح"
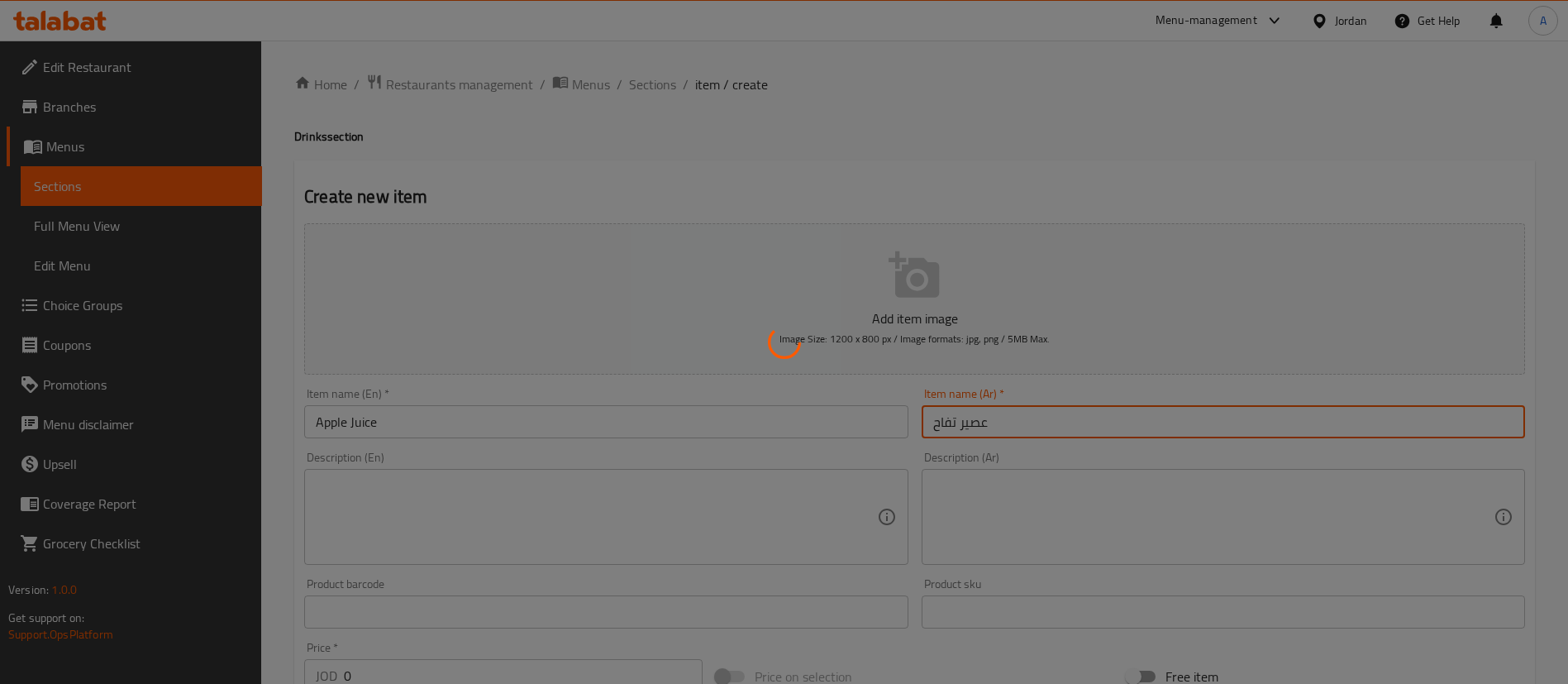
click at [653, 92] on div at bounding box center [784, 342] width 1568 height 684
click at [653, 84] on div at bounding box center [784, 342] width 1568 height 684
click at [641, 76] on div at bounding box center [784, 342] width 1568 height 684
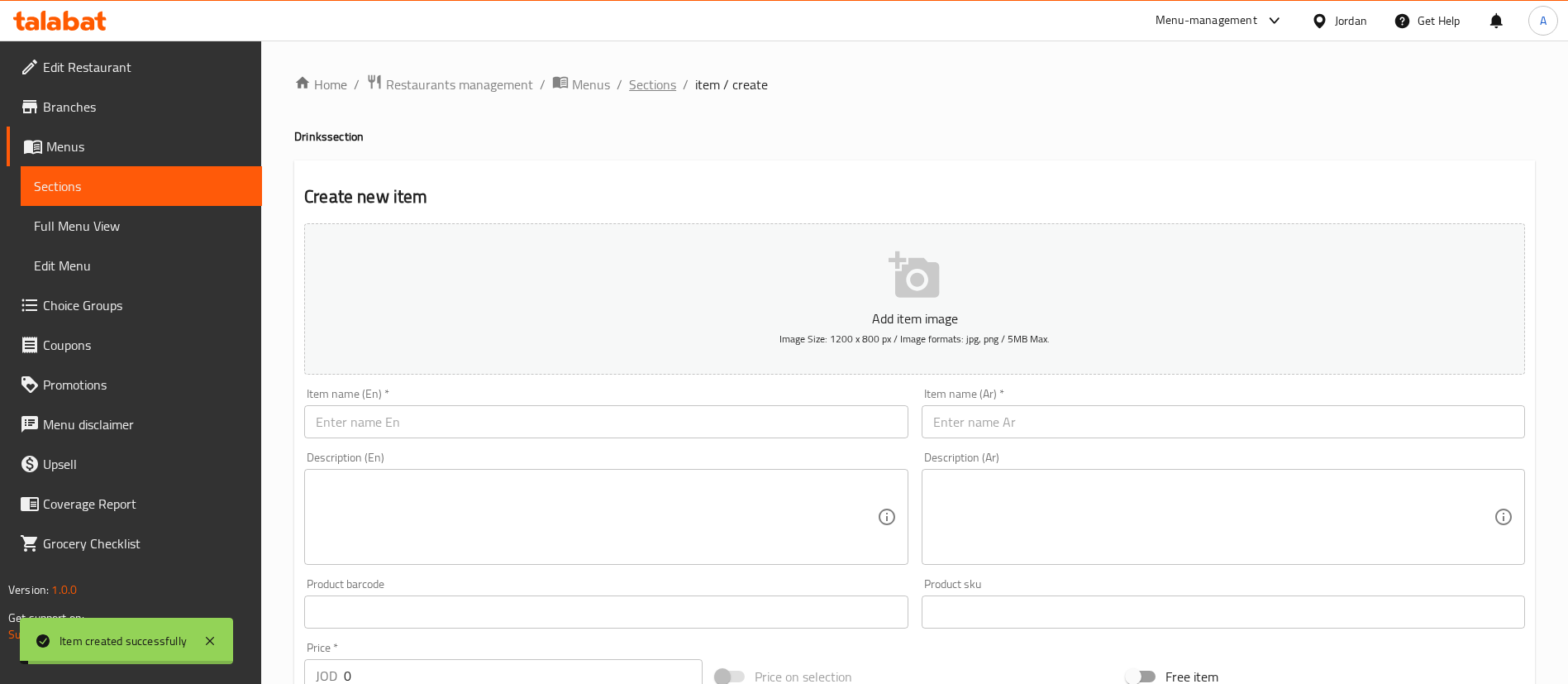
click at [644, 82] on span "Sections" at bounding box center [652, 84] width 47 height 20
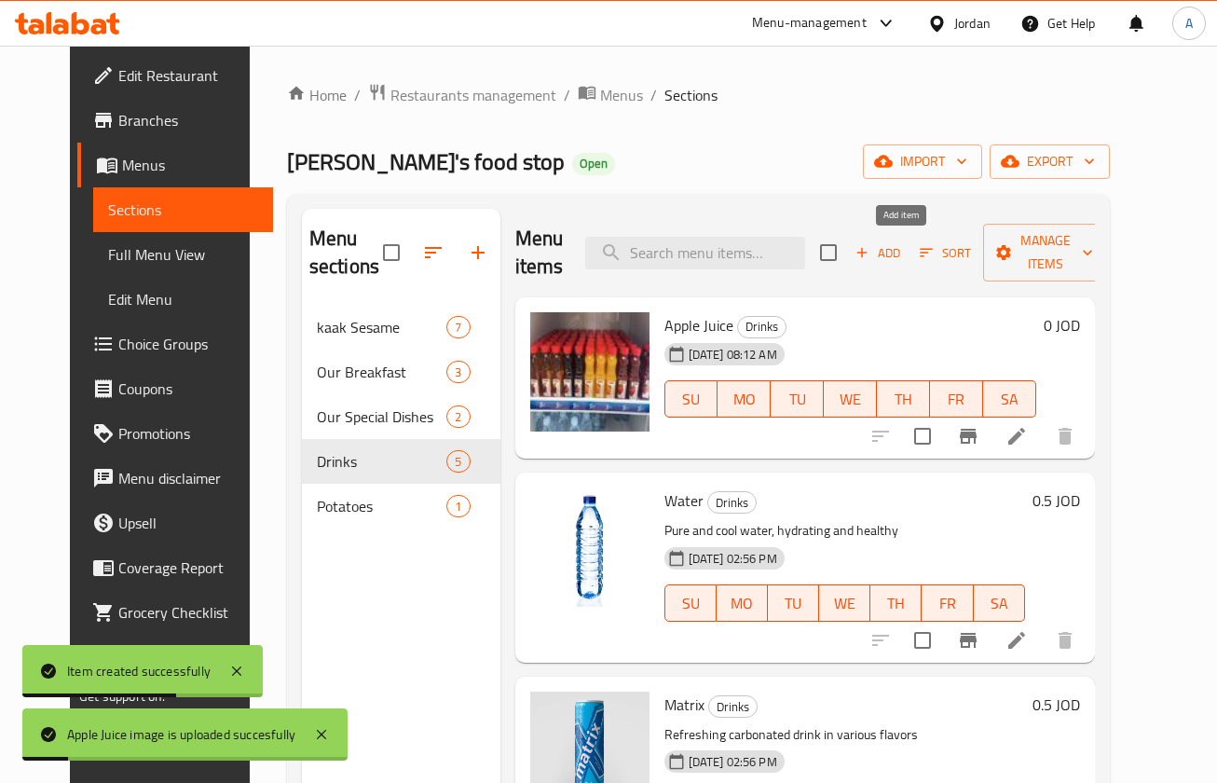
click at [902, 249] on span "Add" at bounding box center [878, 252] width 50 height 21
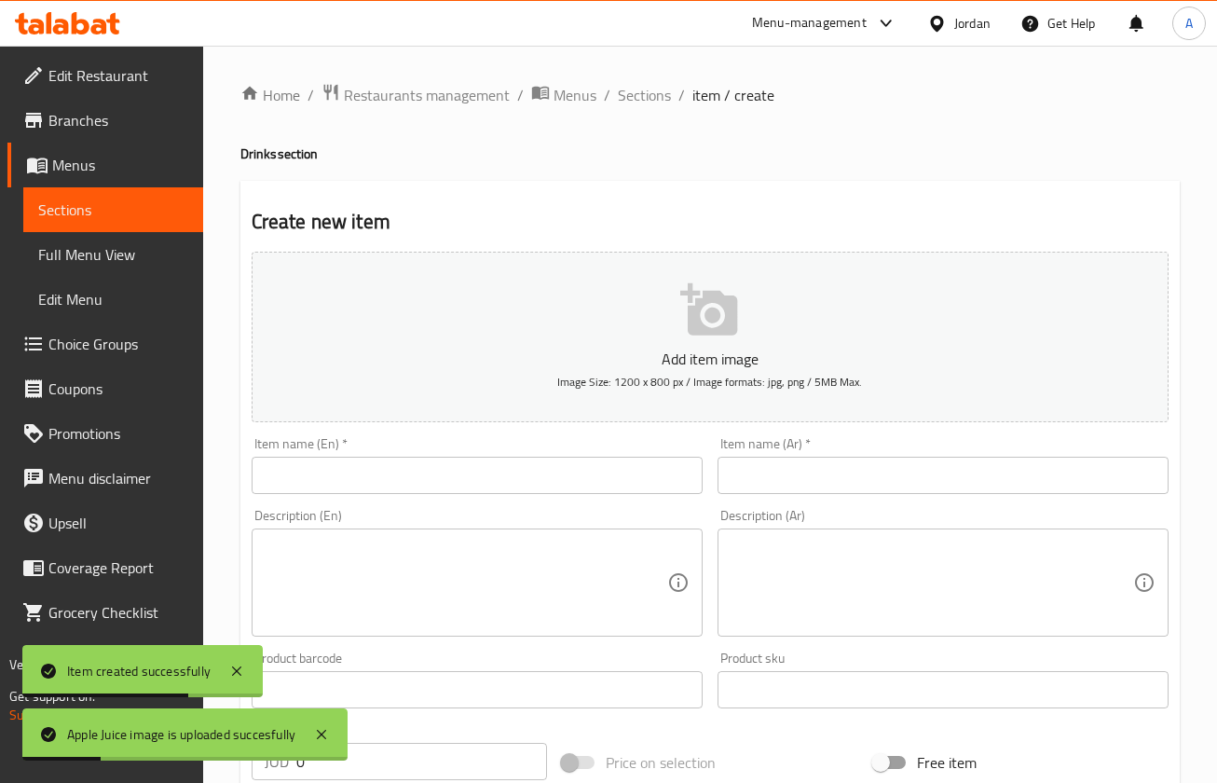
click at [652, 476] on input "text" at bounding box center [477, 475] width 451 height 37
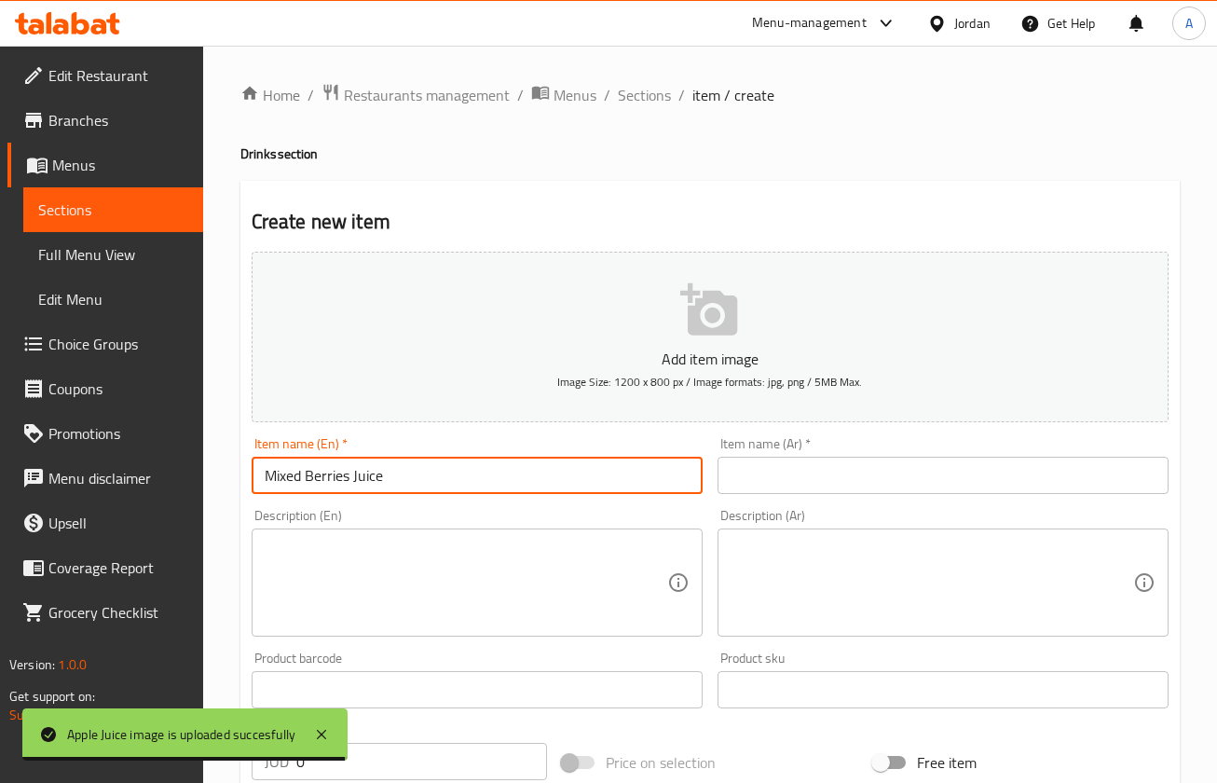
type input "Mixed Berries Juice"
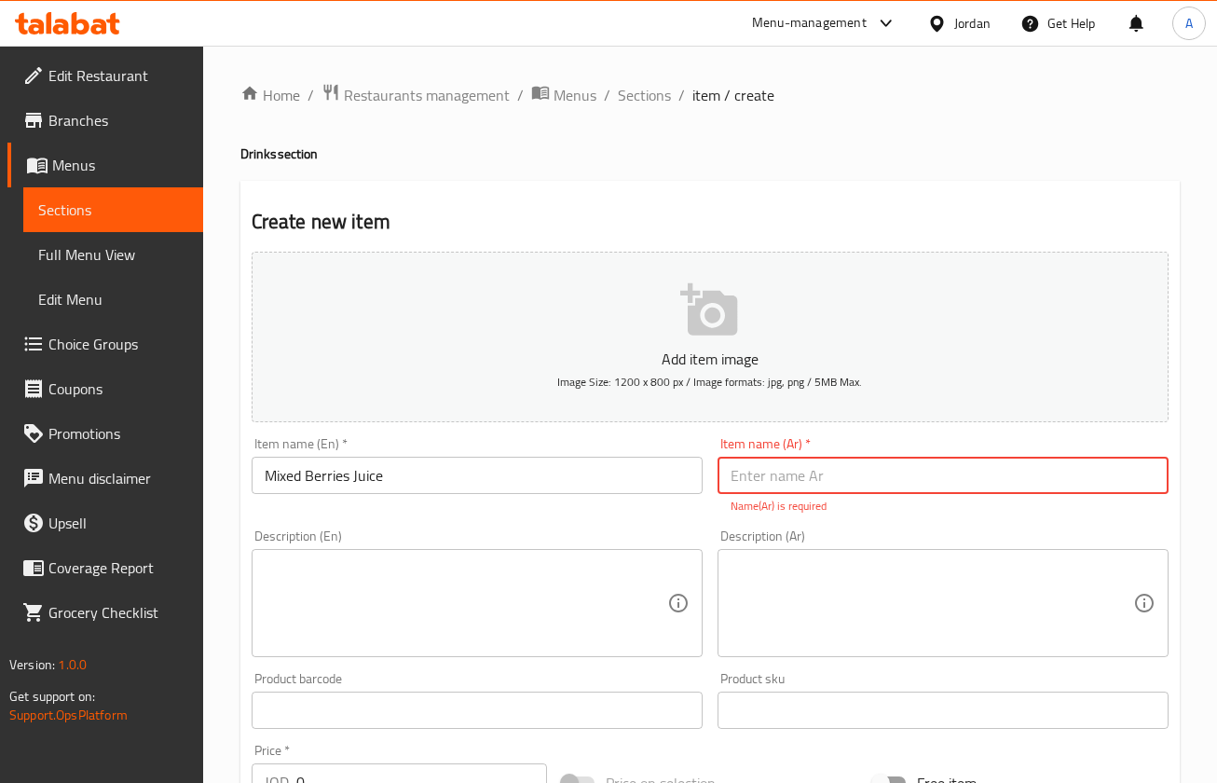
drag, startPoint x: 399, startPoint y: 464, endPoint x: 103, endPoint y: 488, distance: 296.5
click at [103, 490] on div "Edit Restaurant Branches Menus Sections Full Menu View Edit Menu Choice Groups …" at bounding box center [608, 692] width 1217 height 1292
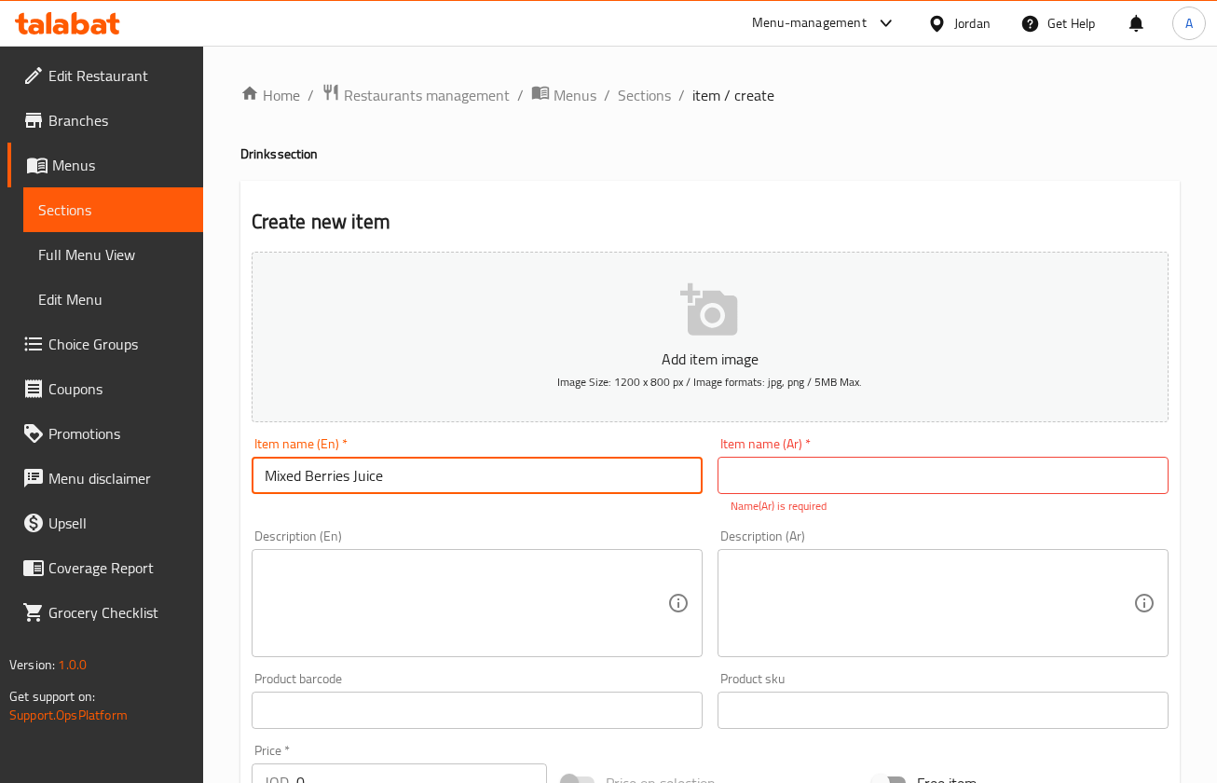
click at [843, 463] on input "text" at bounding box center [943, 475] width 451 height 37
paste input "عصير التوت المشكل"
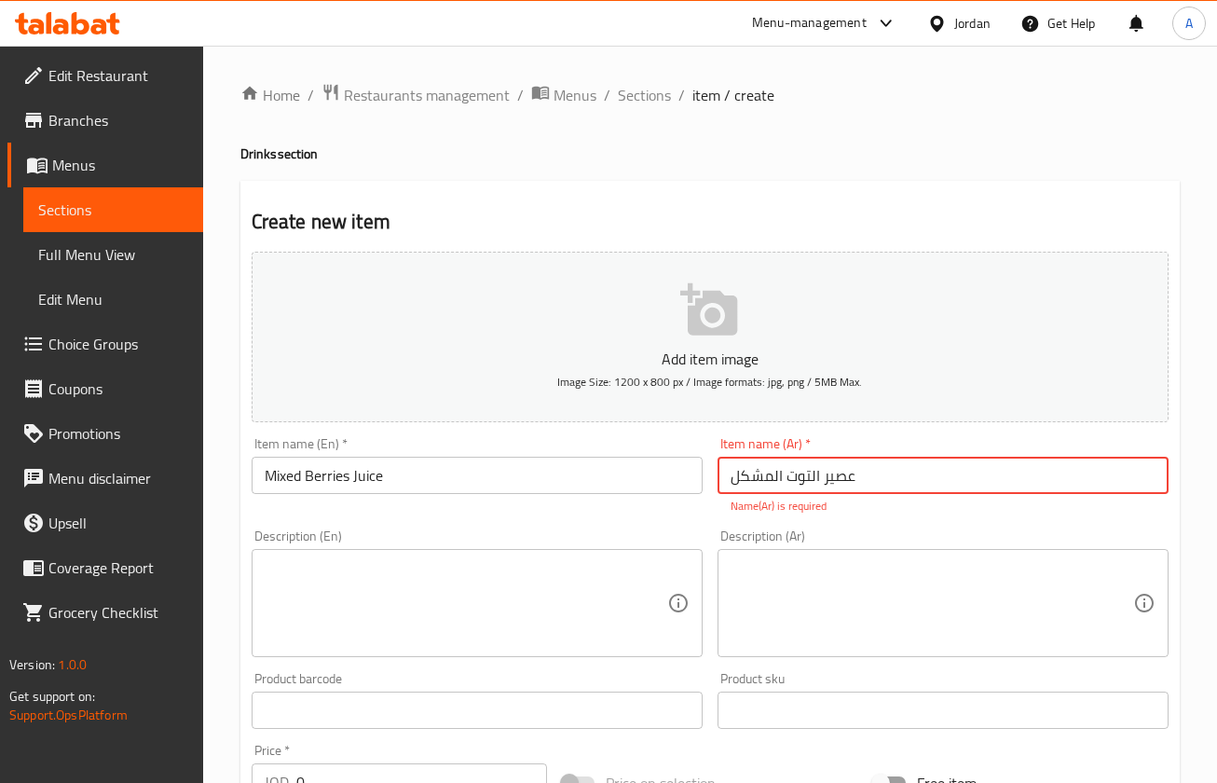
type input "عصير التوت المشكل"
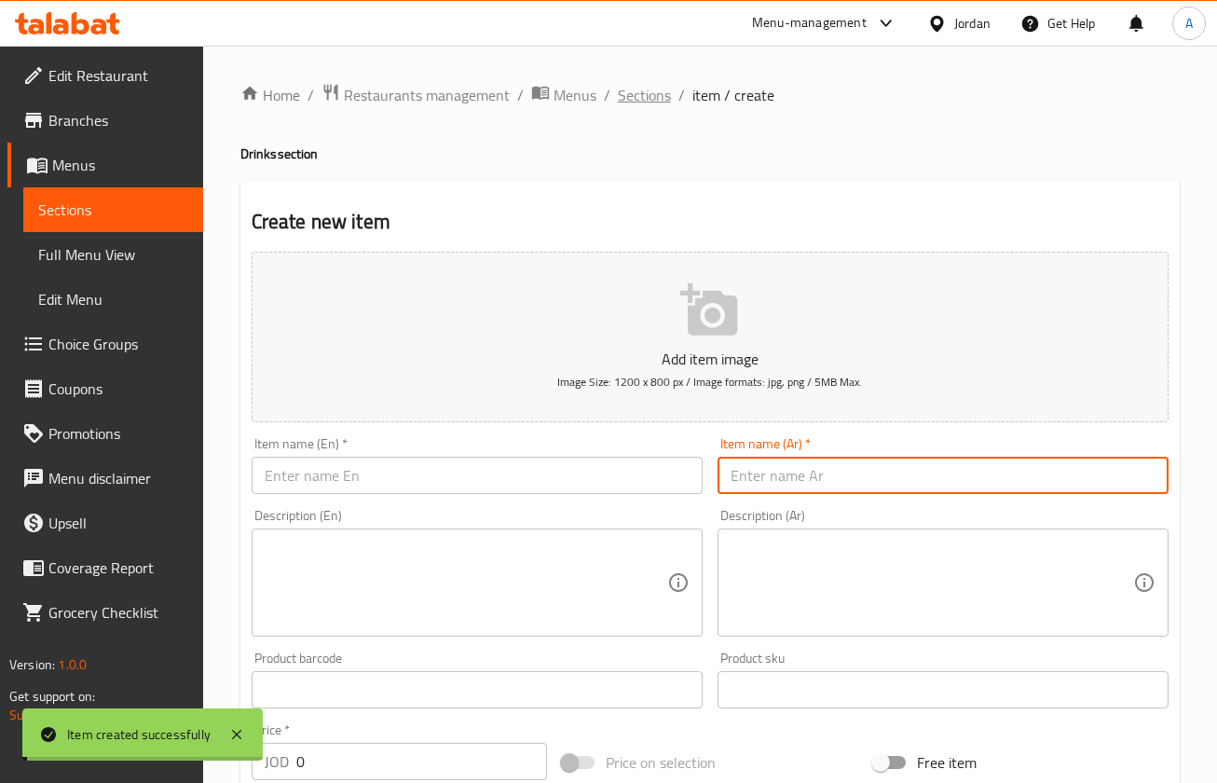
click at [638, 91] on span "Sections" at bounding box center [644, 95] width 53 height 22
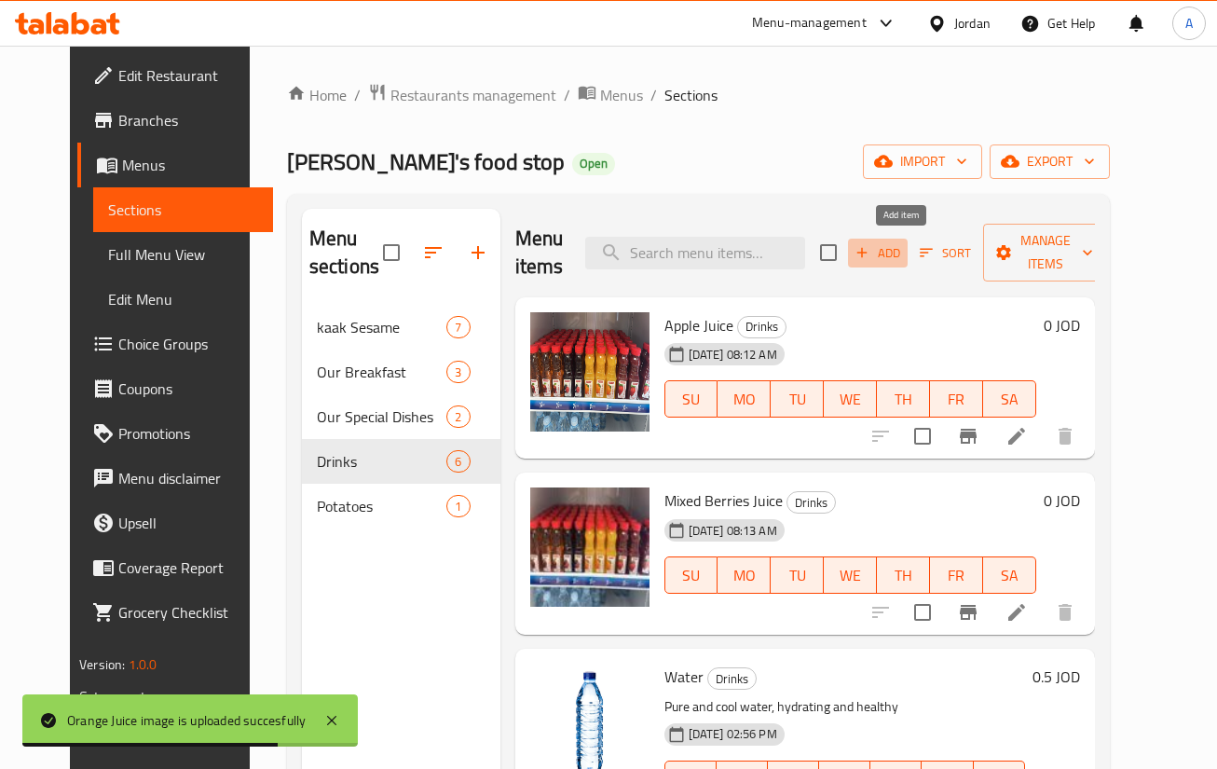
click at [903, 245] on span "Add" at bounding box center [878, 252] width 50 height 21
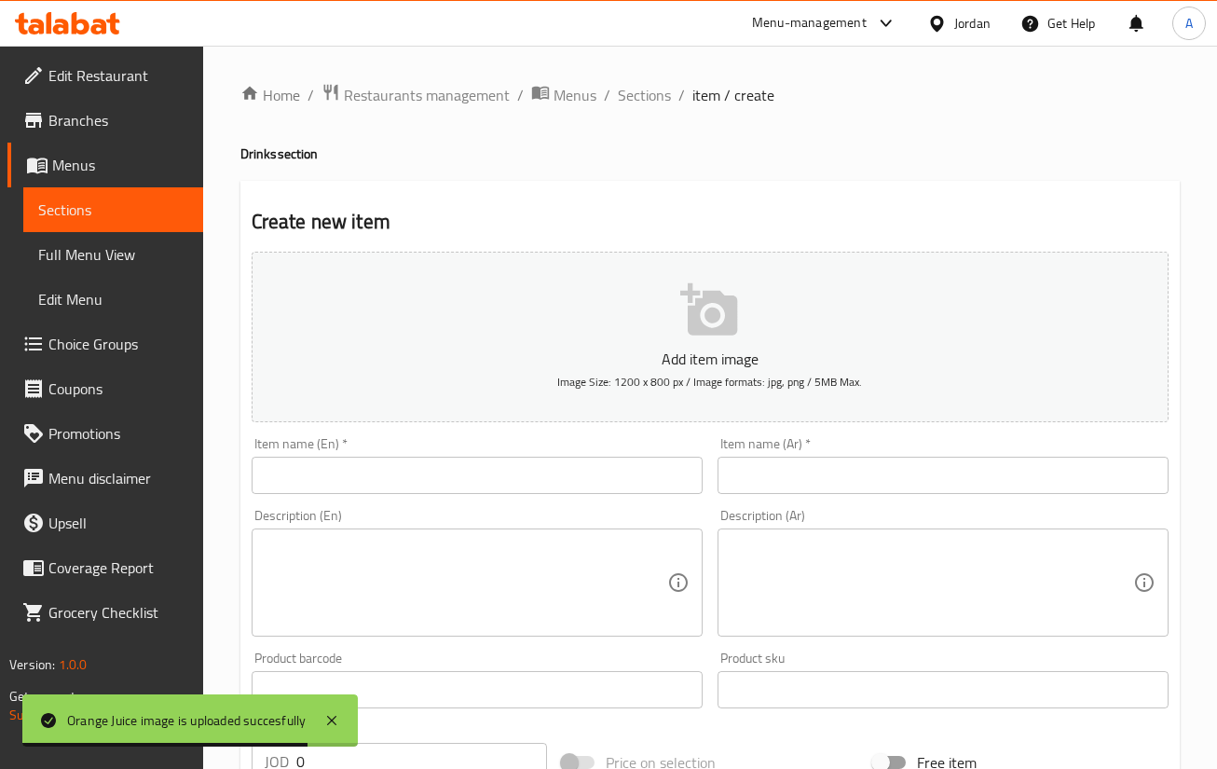
click at [571, 477] on input "text" at bounding box center [477, 475] width 451 height 37
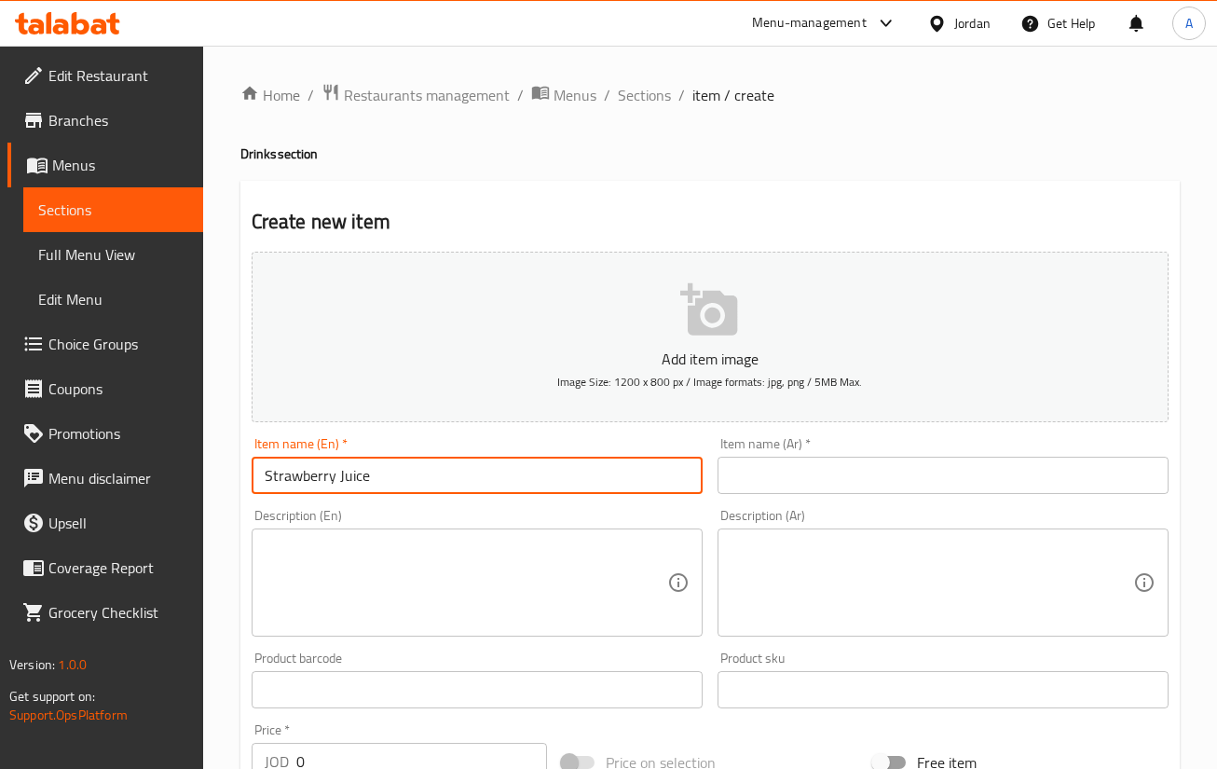
type input "Strawberry Juice"
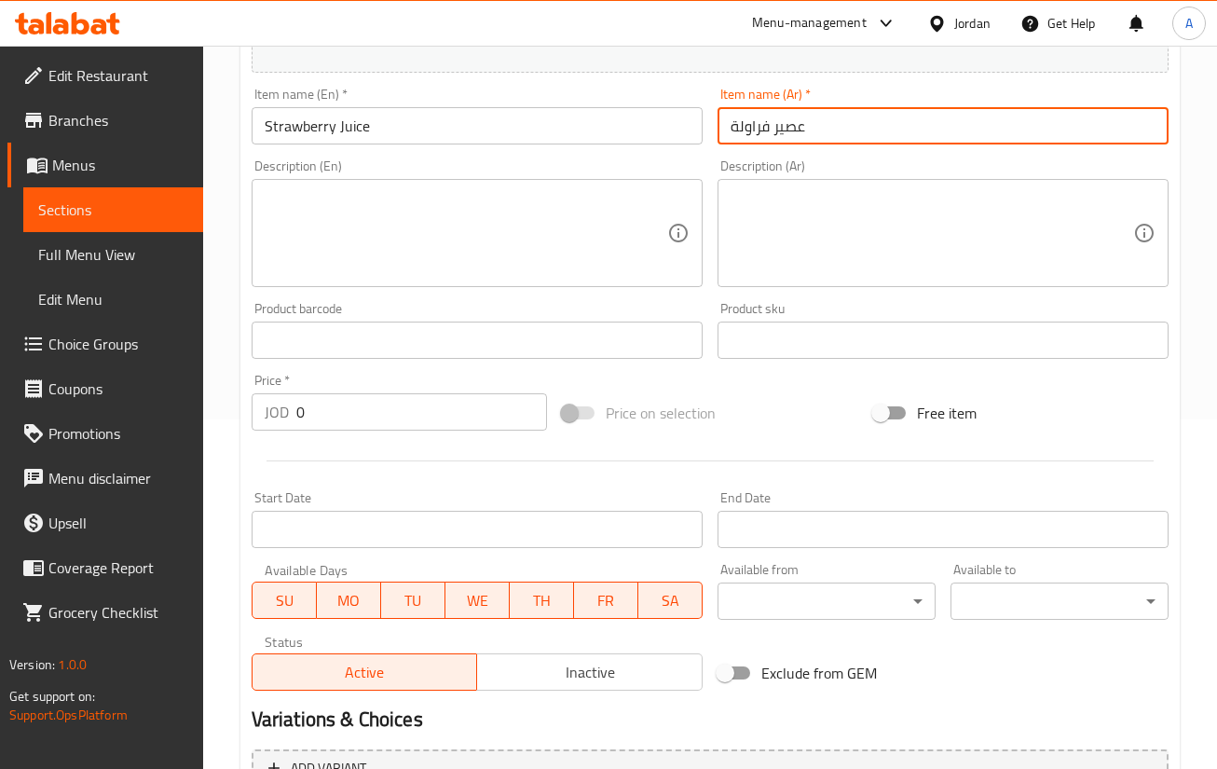
scroll to position [548, 0]
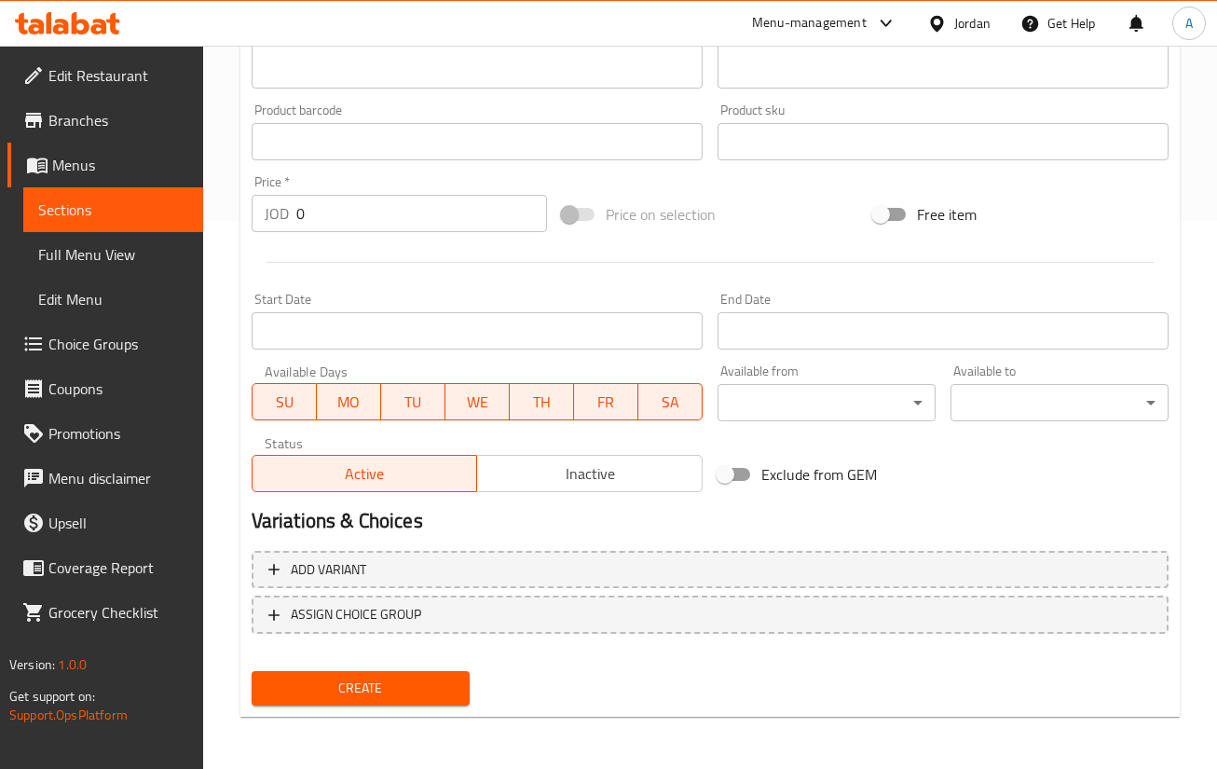
type input "عصير فراولة"
drag, startPoint x: 368, startPoint y: 688, endPoint x: 359, endPoint y: 809, distance: 121.5
click at [252, 671] on button "Create" at bounding box center [361, 688] width 218 height 34
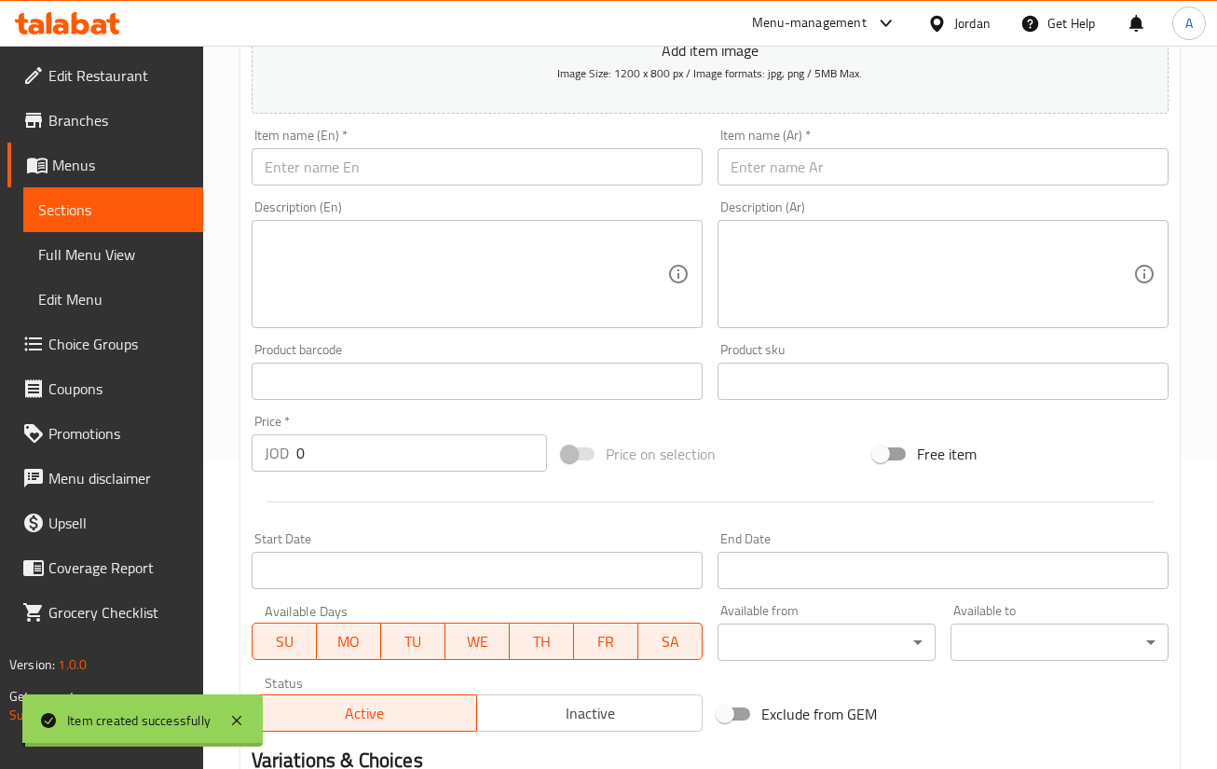
scroll to position [0, 0]
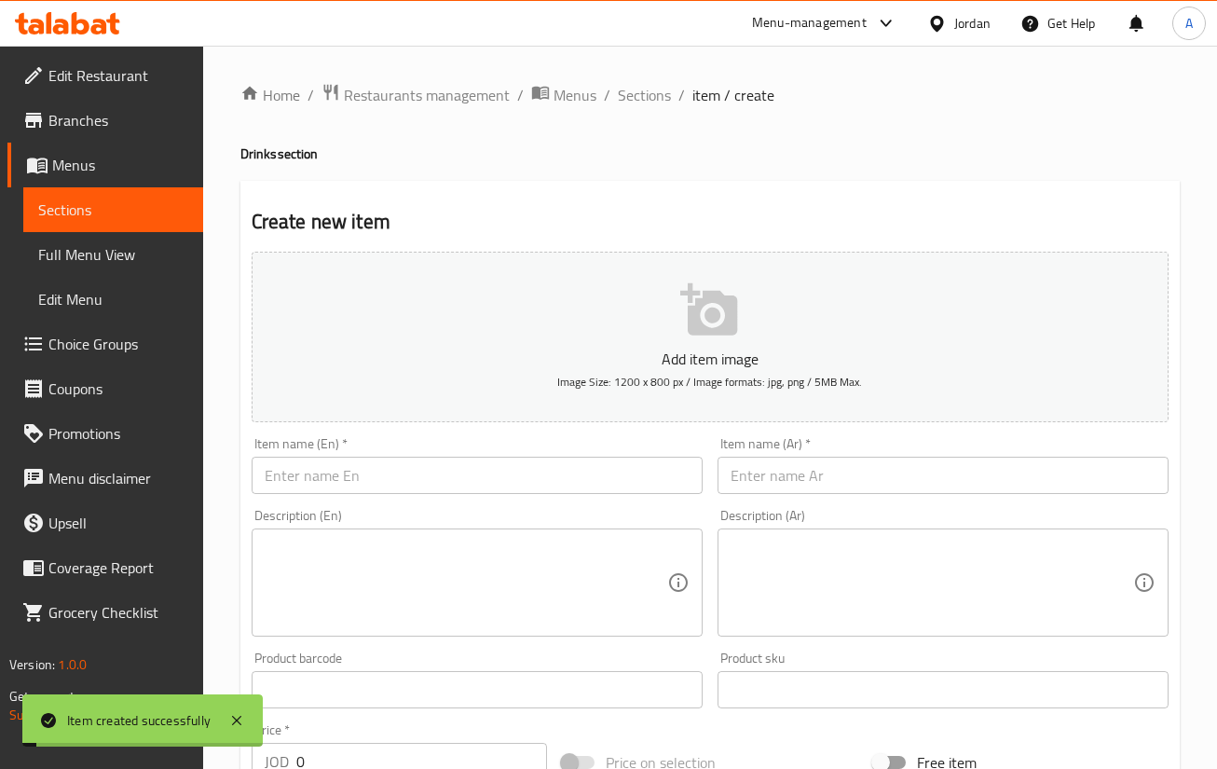
click at [665, 79] on div "Home / Restaurants management / Menus / Sections / item / create Drinks section…" at bounding box center [710, 682] width 1014 height 1272
click at [655, 96] on span "Sections" at bounding box center [644, 95] width 53 height 22
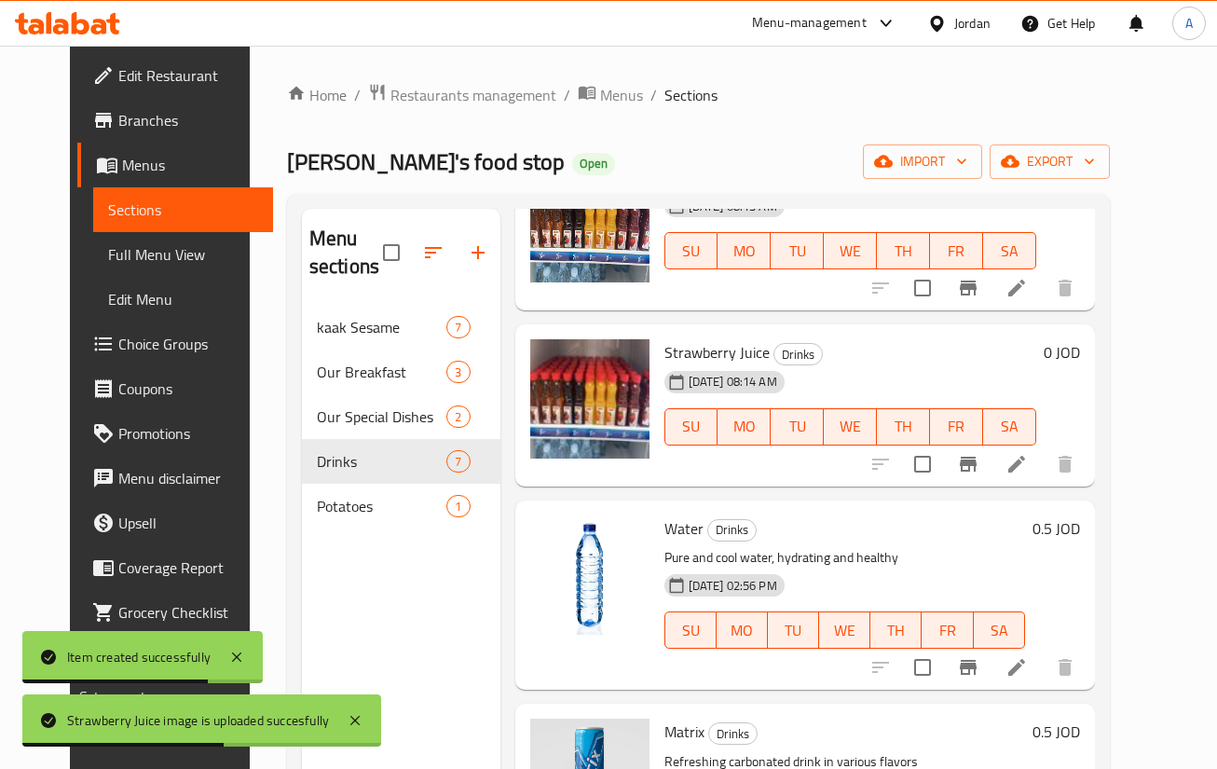
scroll to position [280, 0]
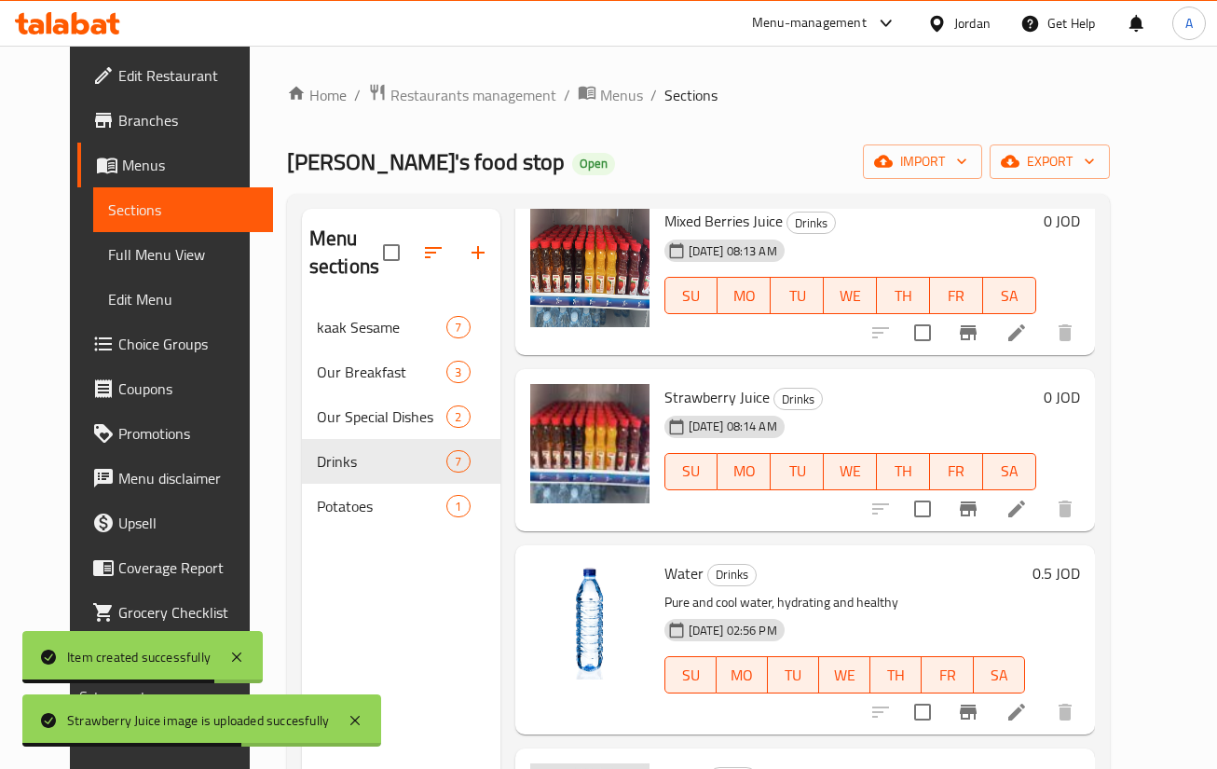
click at [1080, 393] on h6 "0 JOD" at bounding box center [1062, 397] width 36 height 26
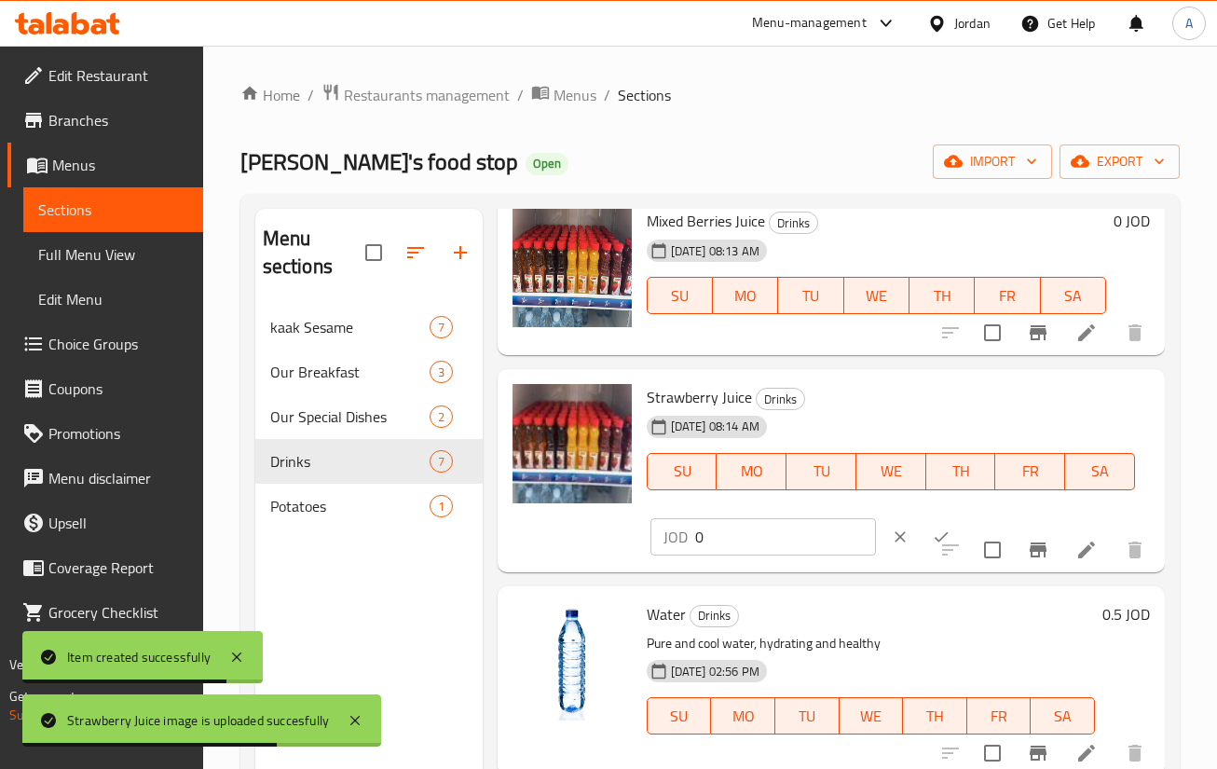
drag, startPoint x: 938, startPoint y: 425, endPoint x: 1109, endPoint y: 396, distance: 173.9
click at [938, 424] on div "[DATE] 08:14 AM SU MO TU WE TH FR SA" at bounding box center [891, 458] width 503 height 101
click at [799, 540] on input "0" at bounding box center [785, 536] width 181 height 37
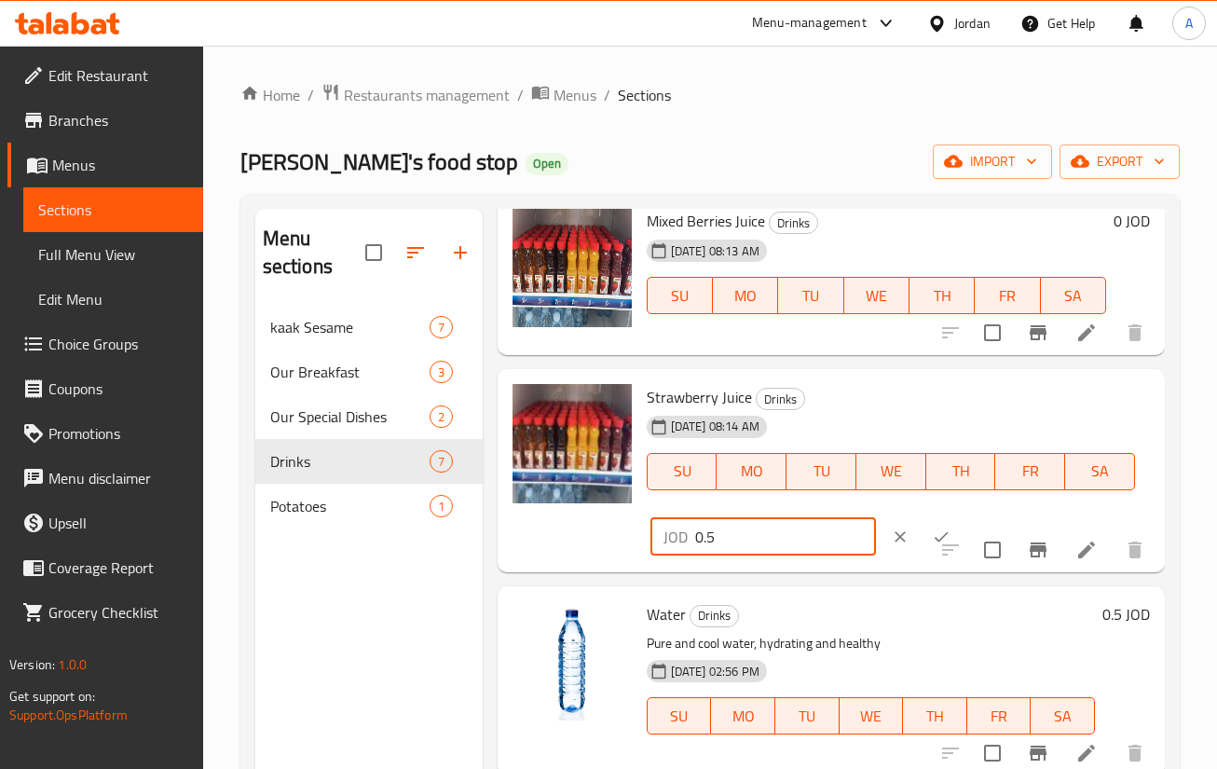
type input "0.5"
click at [633, 536] on div "Strawberry Juice Drinks [DATE] 08:14 AM SU MO TU WE TH FR SA JOD 0.5 ​" at bounding box center [831, 471] width 653 height 188
drag, startPoint x: 695, startPoint y: 535, endPoint x: 733, endPoint y: 543, distance: 39.1
click at [626, 539] on div "Strawberry Juice Drinks [DATE] 08:14 AM SU MO TU WE TH FR SA JOD 0.5 ​" at bounding box center [831, 471] width 653 height 188
click at [921, 544] on button "ok" at bounding box center [941, 536] width 41 height 41
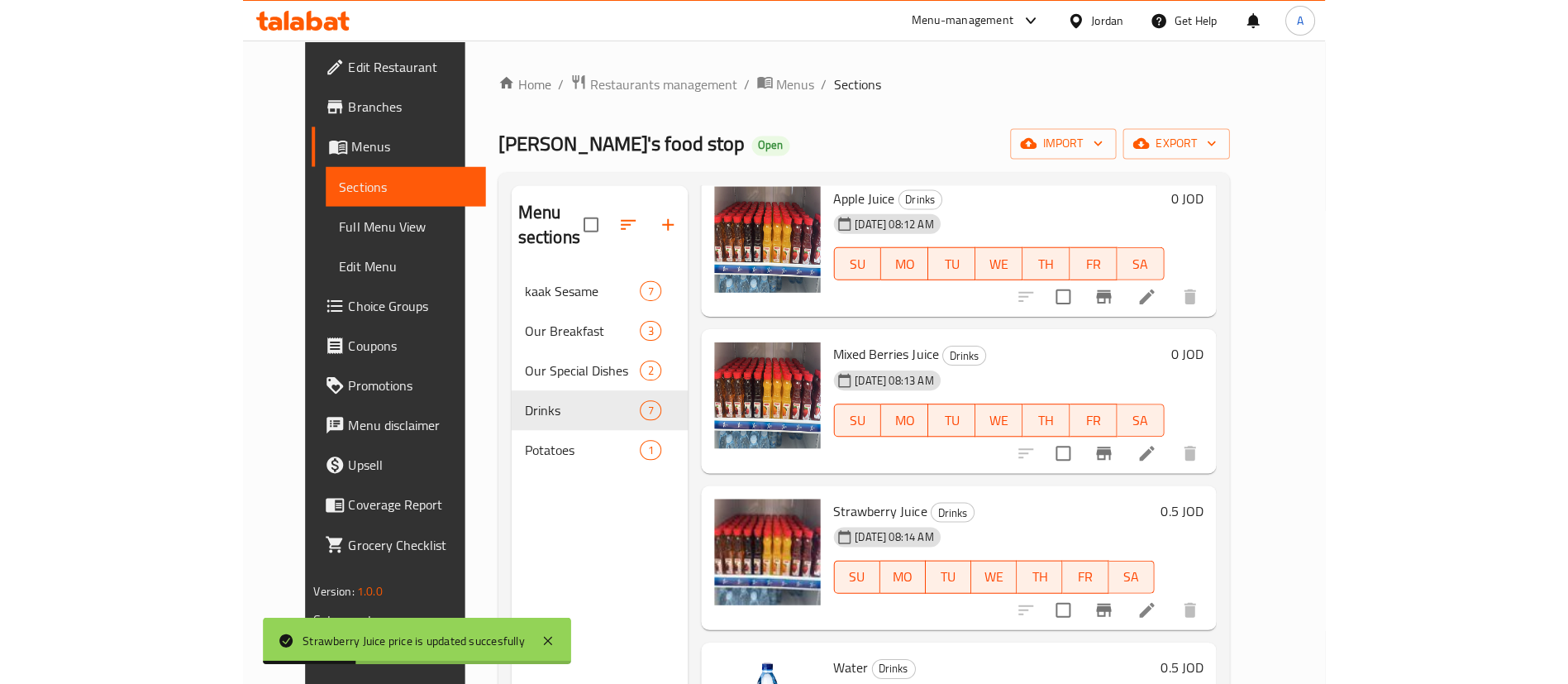
scroll to position [0, 0]
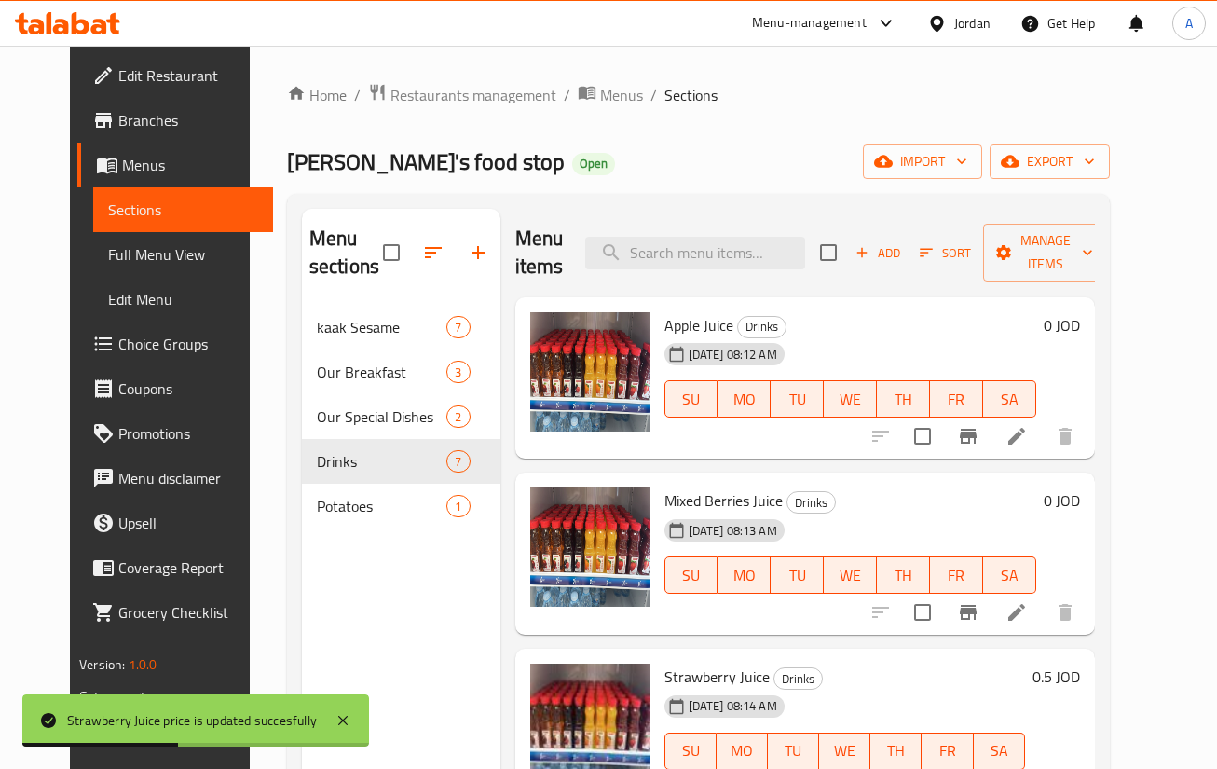
click at [1080, 333] on h6 "0 JOD" at bounding box center [1062, 325] width 36 height 26
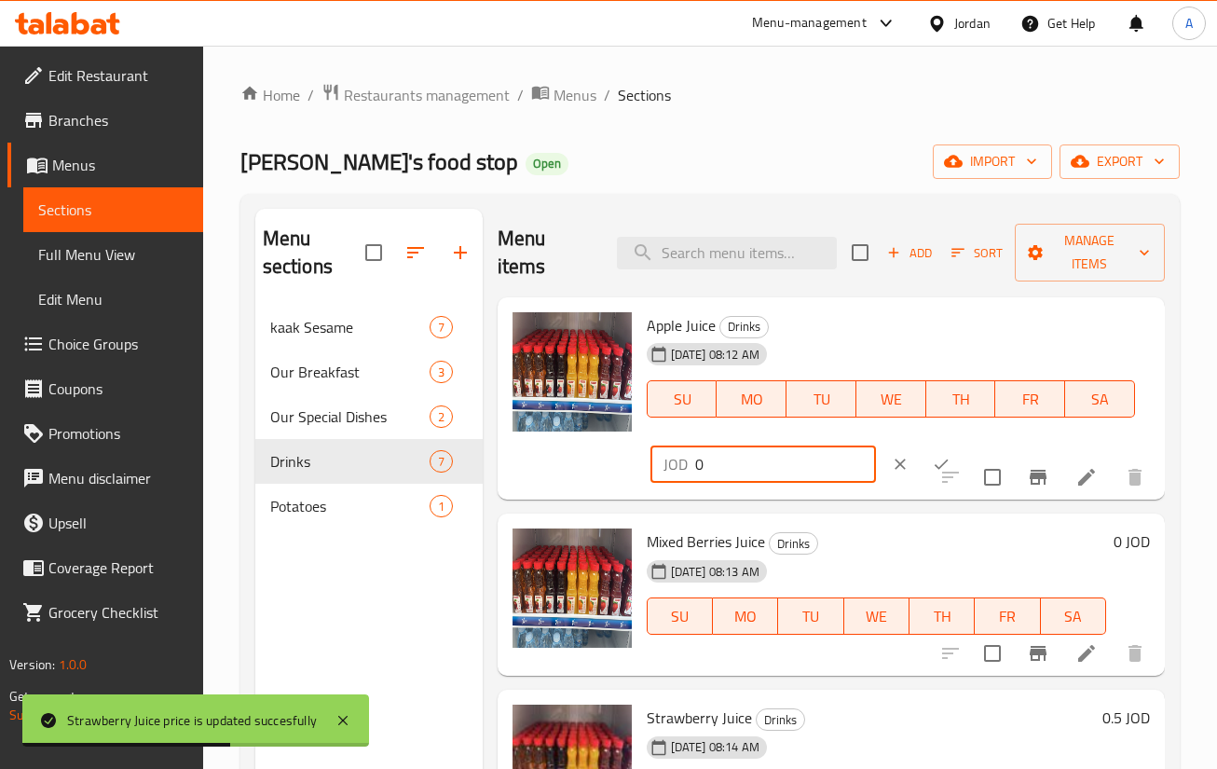
drag, startPoint x: 798, startPoint y: 461, endPoint x: 574, endPoint y: 465, distance: 223.8
click at [585, 464] on div "Apple Juice Drinks [DATE] 08:12 AM SU MO TU WE TH FR SA JOD 0 ​" at bounding box center [831, 399] width 653 height 188
paste input ".5"
type input "0.5"
click at [931, 464] on button "ok" at bounding box center [941, 464] width 41 height 41
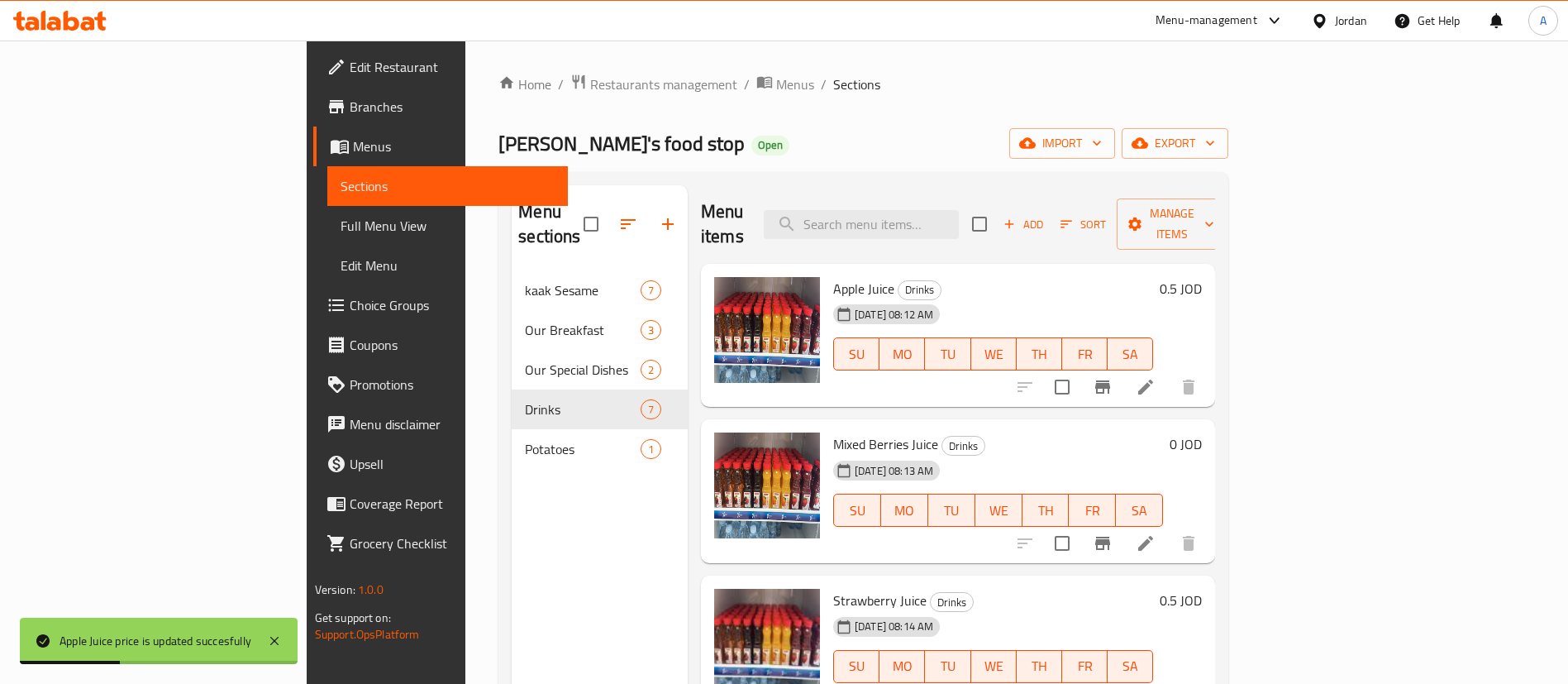
click at [1202, 433] on div "0 JOD" at bounding box center [1183, 444] width 39 height 23
click at [1202, 433] on h6 "0 JOD" at bounding box center [1186, 444] width 32 height 23
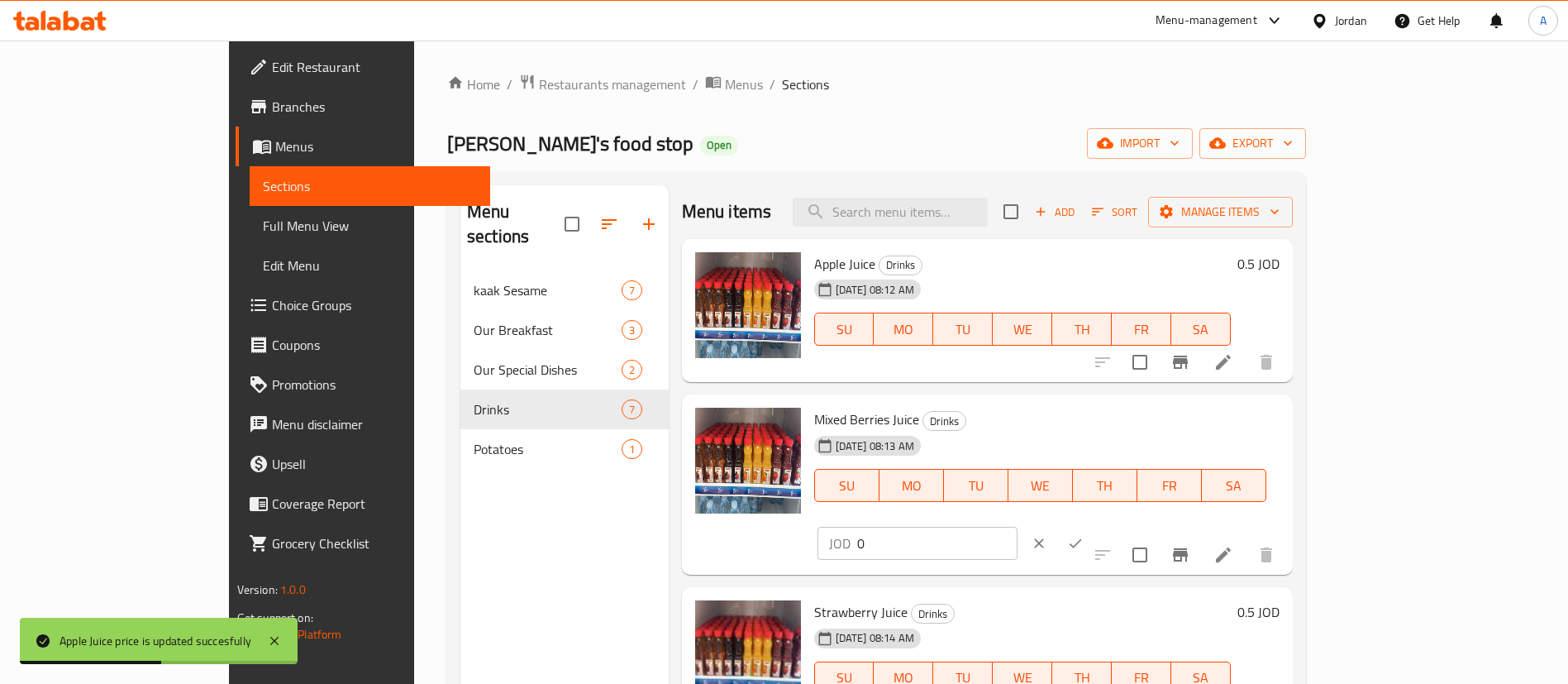
drag, startPoint x: 1312, startPoint y: 428, endPoint x: 1118, endPoint y: 423, distance: 194.1
click at [1133, 423] on div "Mixed Berries Juice Drinks [DATE] 08:13 AM SU MO TU WE TH FR SA JOD 0 ​" at bounding box center [1047, 484] width 479 height 167
paste input ".5"
type input "0.5"
click at [1084, 535] on icon "ok" at bounding box center [1076, 543] width 17 height 17
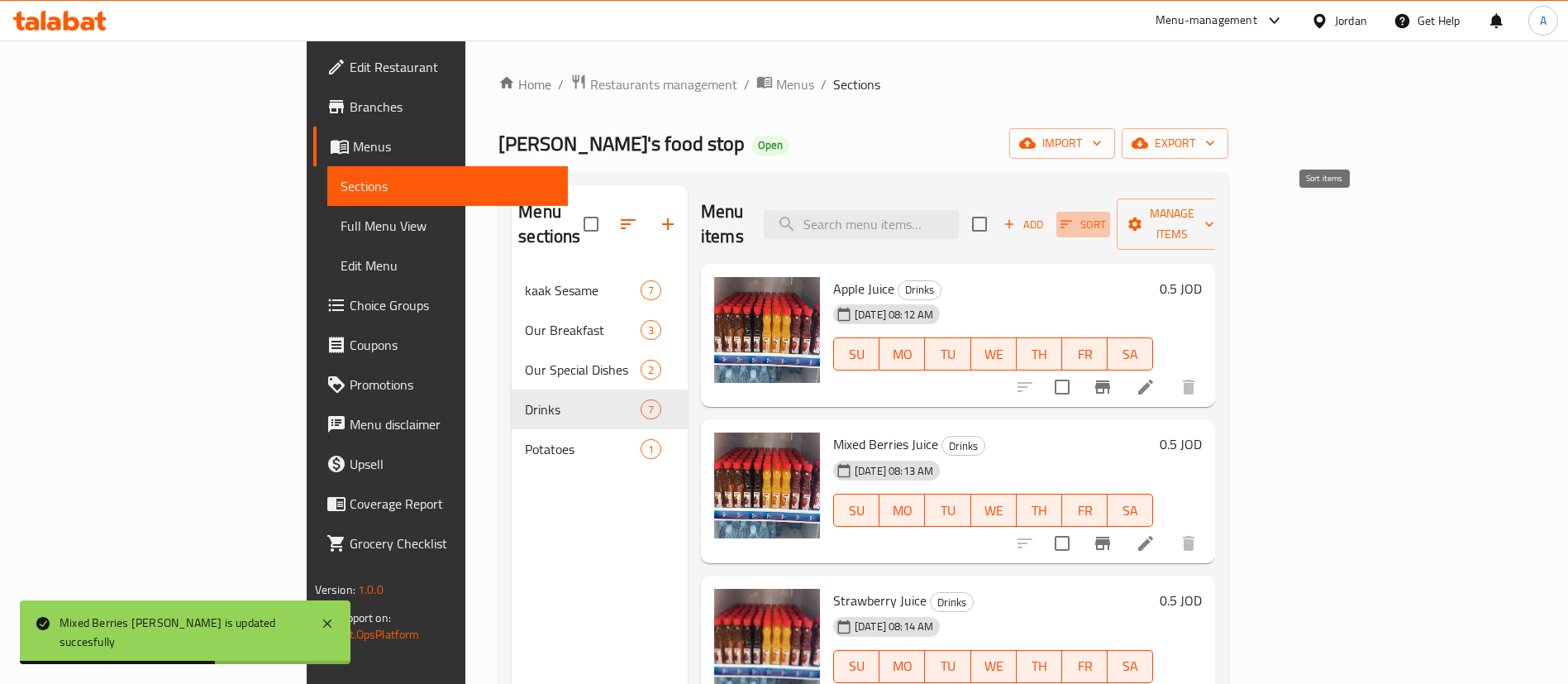
click at [1106, 215] on span "Sort" at bounding box center [1083, 224] width 45 height 19
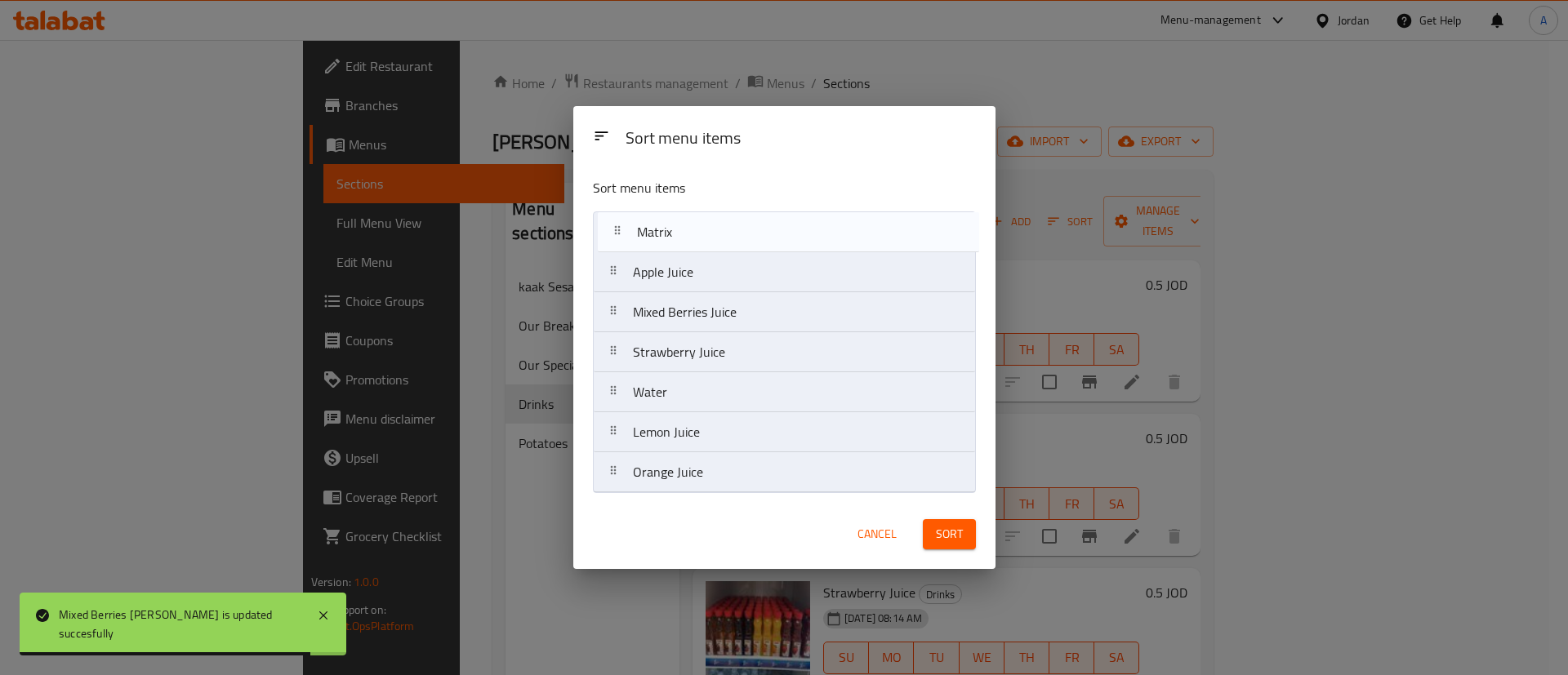
drag, startPoint x: 766, startPoint y: 336, endPoint x: 768, endPoint y: 219, distance: 117.0
click at [768, 219] on nav "Apple Juice Mixed Berries Juice Strawberry Juice Water Matrix Lemon Juice Orang…" at bounding box center [784, 352] width 383 height 282
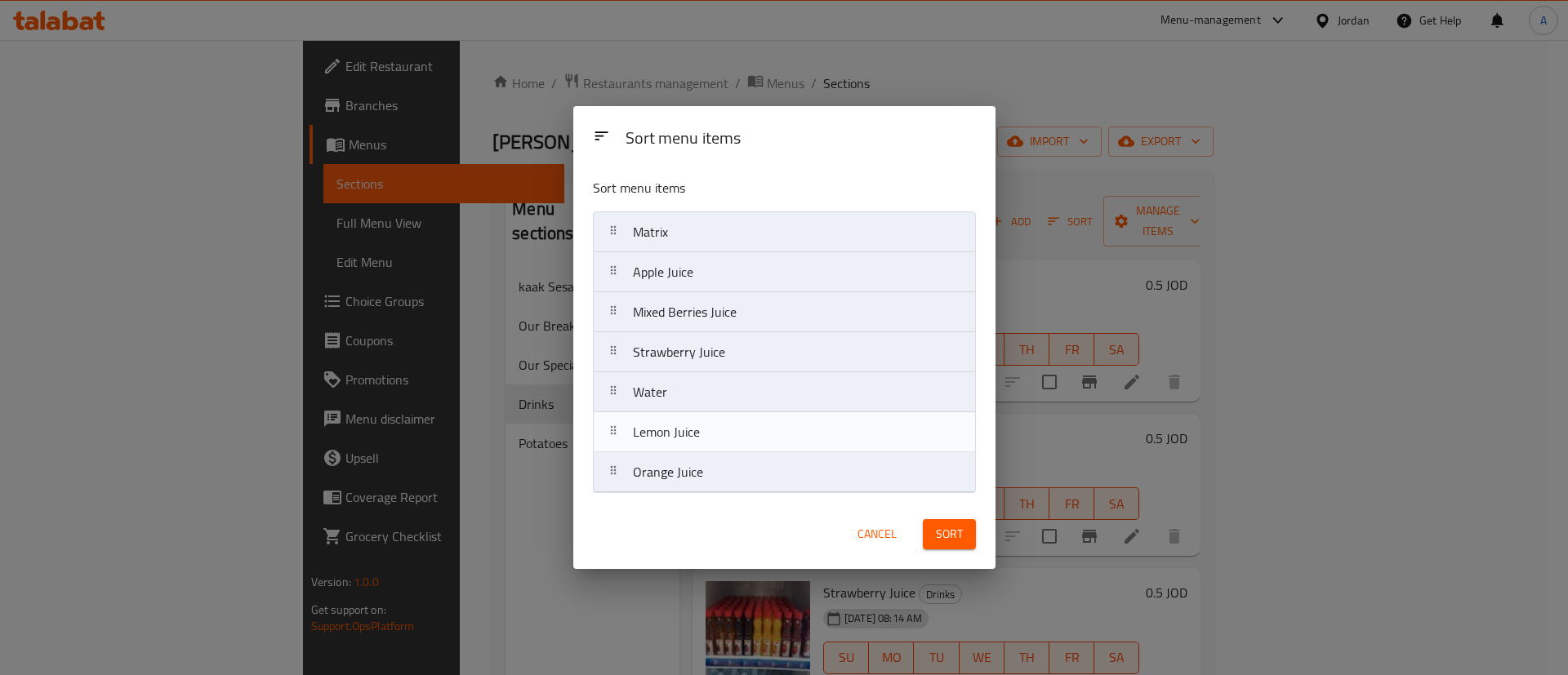
drag, startPoint x: 754, startPoint y: 429, endPoint x: 754, endPoint y: 330, distance: 99.0
click at [754, 423] on nav "Matrix Apple Juice Mixed Berries Juice Strawberry Juice Water Lemon Juice Orang…" at bounding box center [784, 352] width 383 height 282
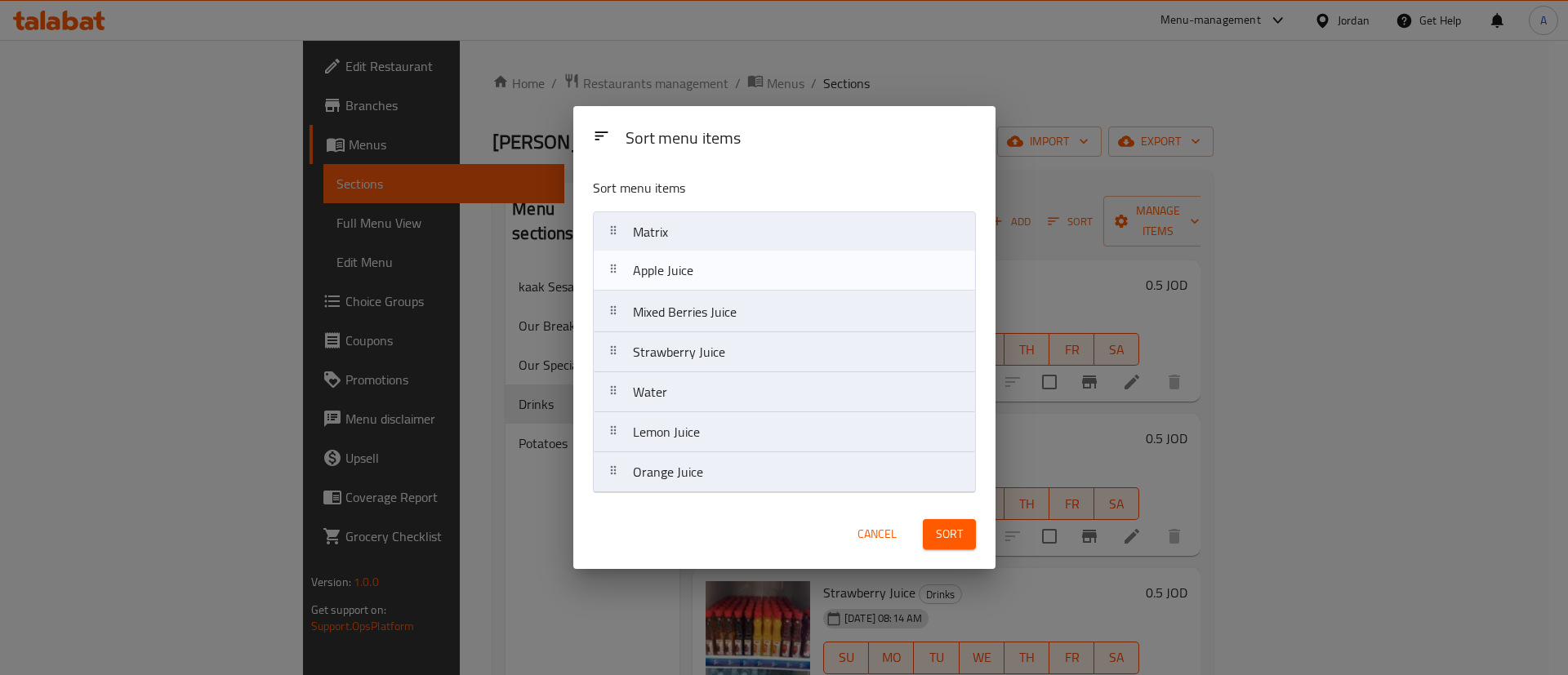
click at [752, 267] on nav "Matrix Apple Juice Mixed Berries Juice Strawberry Juice Water Lemon Juice Orang…" at bounding box center [784, 352] width 383 height 282
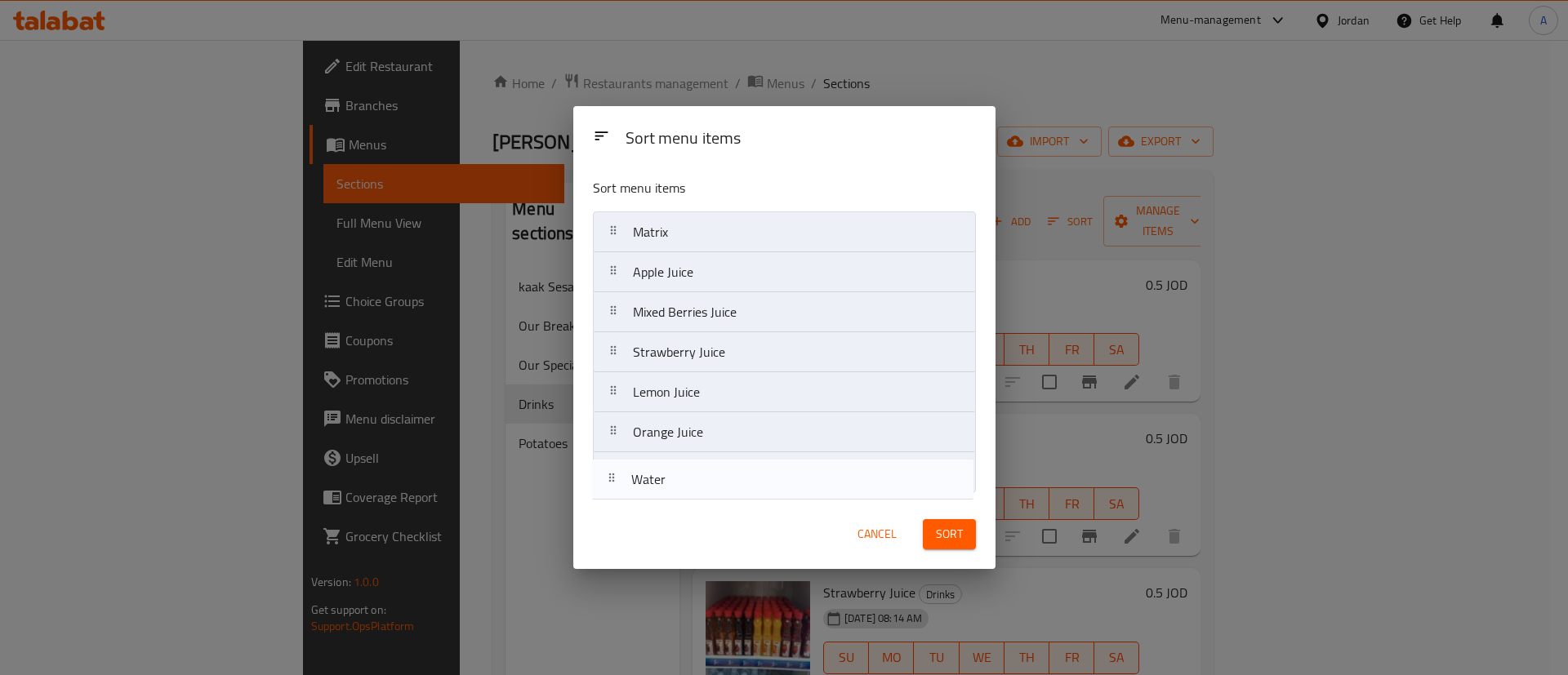
drag, startPoint x: 751, startPoint y: 402, endPoint x: 873, endPoint y: 528, distance: 175.4
click at [749, 491] on nav "Matrix Apple Juice Mixed Berries Juice Strawberry Juice Water Lemon Juice Orang…" at bounding box center [784, 352] width 383 height 282
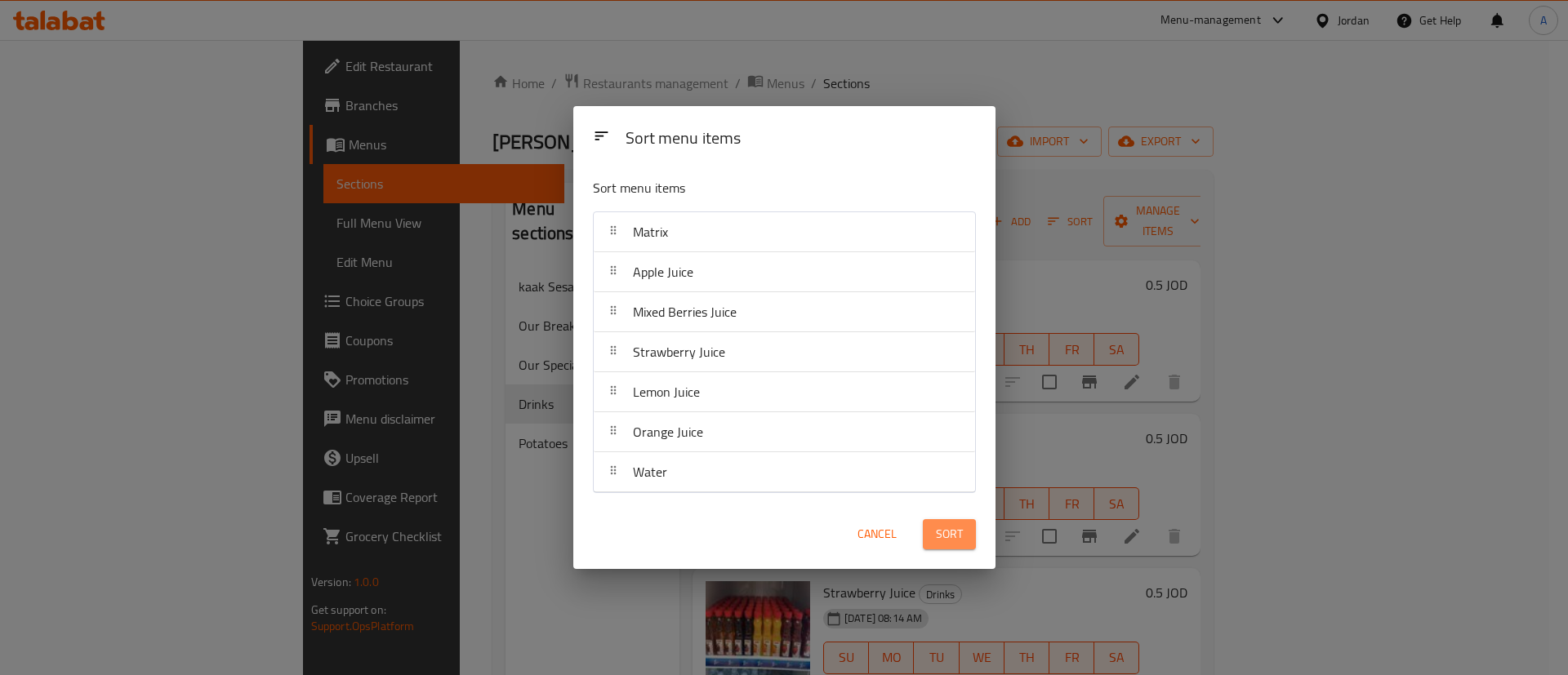
click at [948, 529] on span "Sort" at bounding box center [949, 533] width 27 height 20
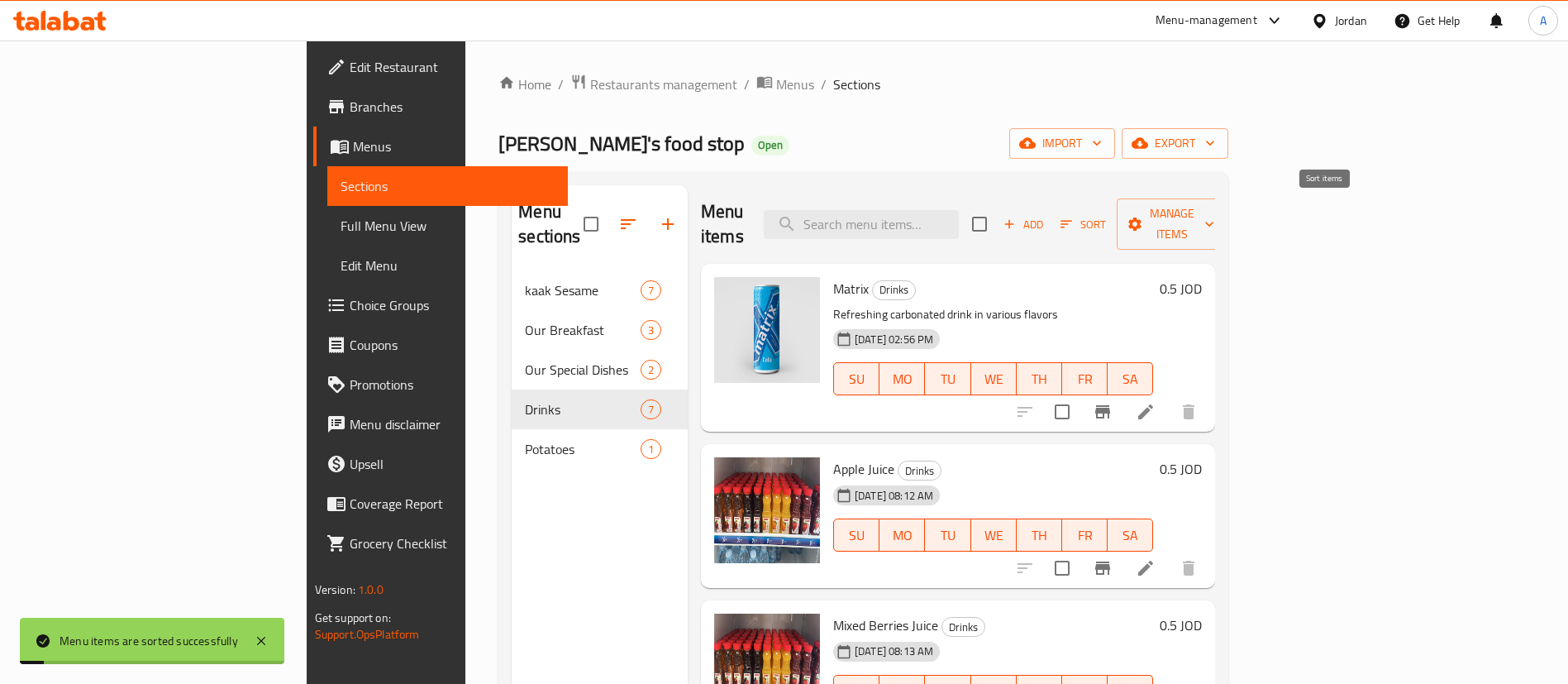
click at [1106, 220] on span "Sort" at bounding box center [1083, 224] width 45 height 19
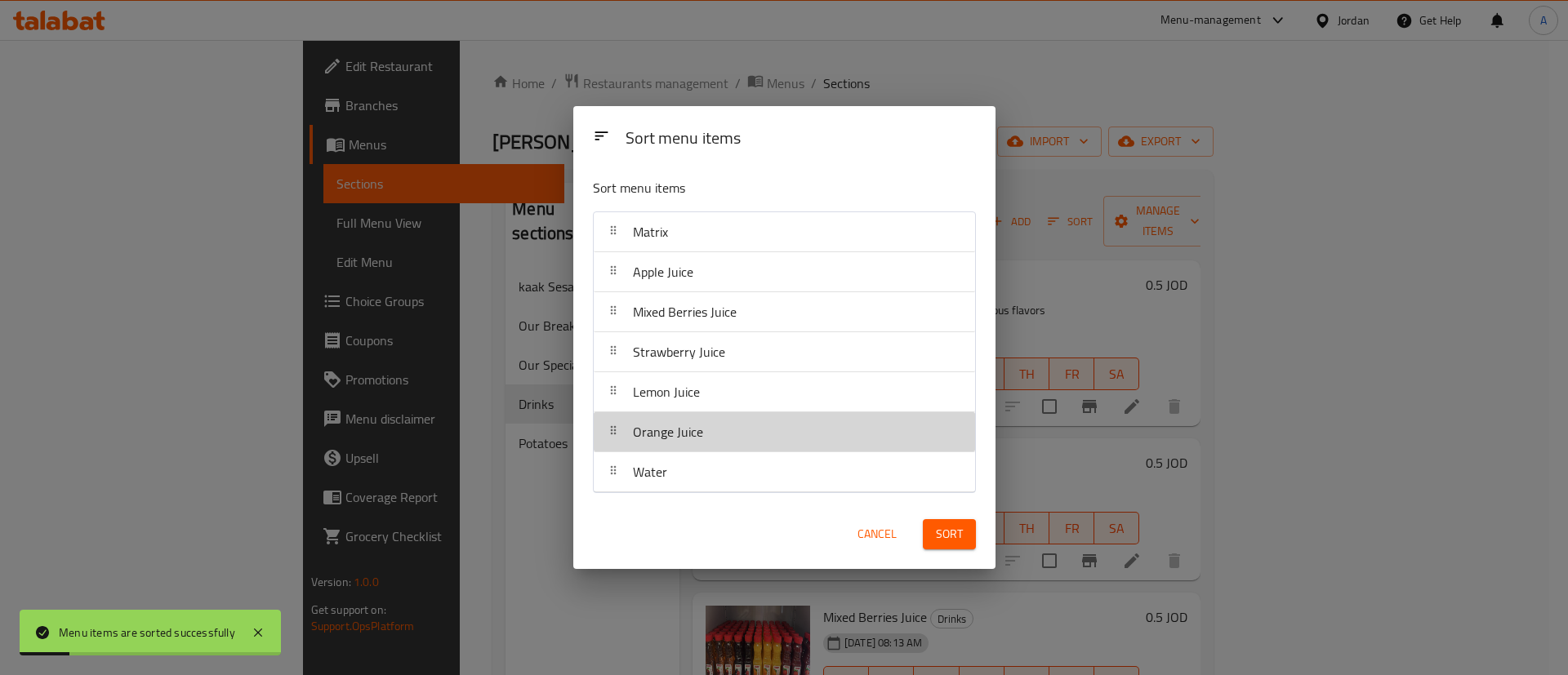
drag, startPoint x: 807, startPoint y: 435, endPoint x: 810, endPoint y: 411, distance: 24.2
click at [810, 411] on nav "Matrix Apple Juice Mixed Berries Juice Strawberry Juice Lemon Juice Orange Juic…" at bounding box center [784, 352] width 383 height 282
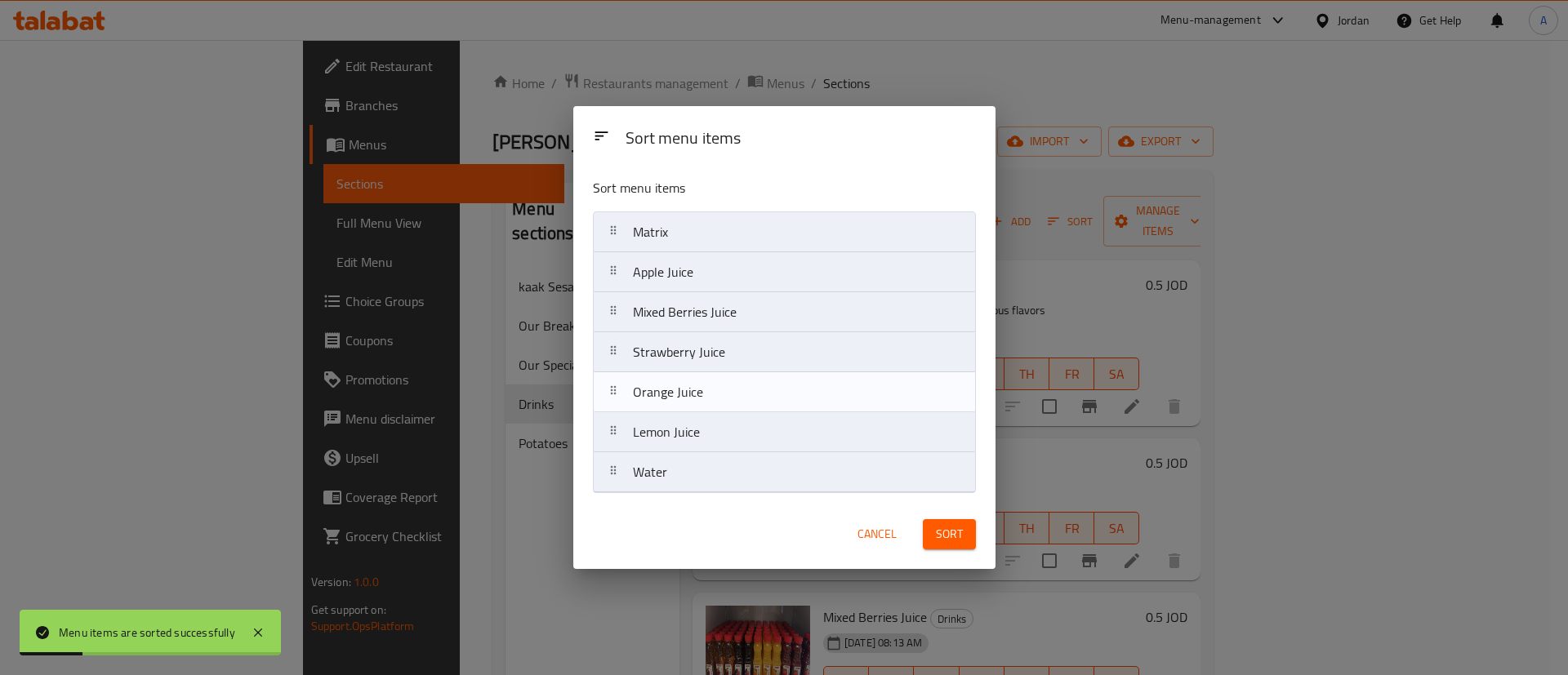
click at [923, 517] on div "Sort" at bounding box center [949, 534] width 73 height 50
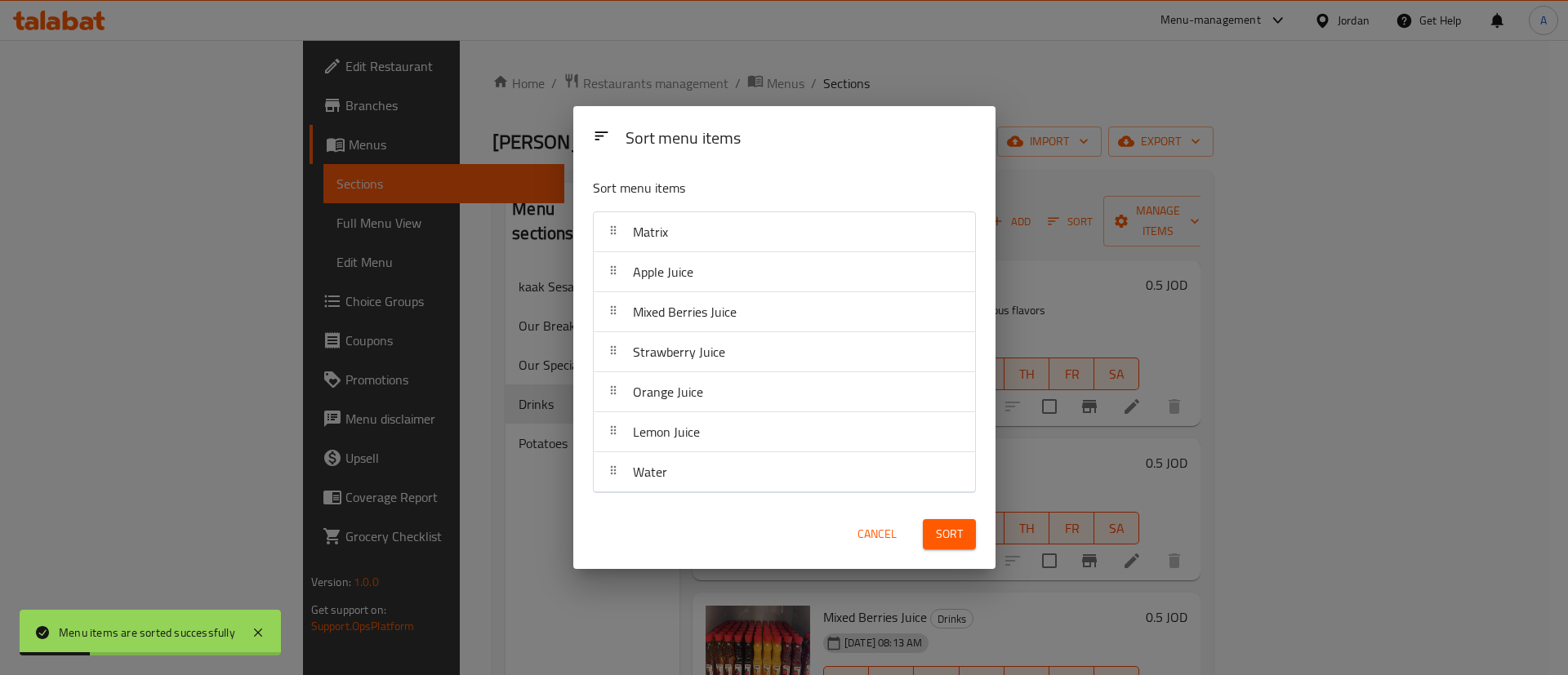
click at [932, 527] on button "Sort" at bounding box center [949, 534] width 53 height 30
click at [935, 530] on div at bounding box center [950, 534] width 72 height 46
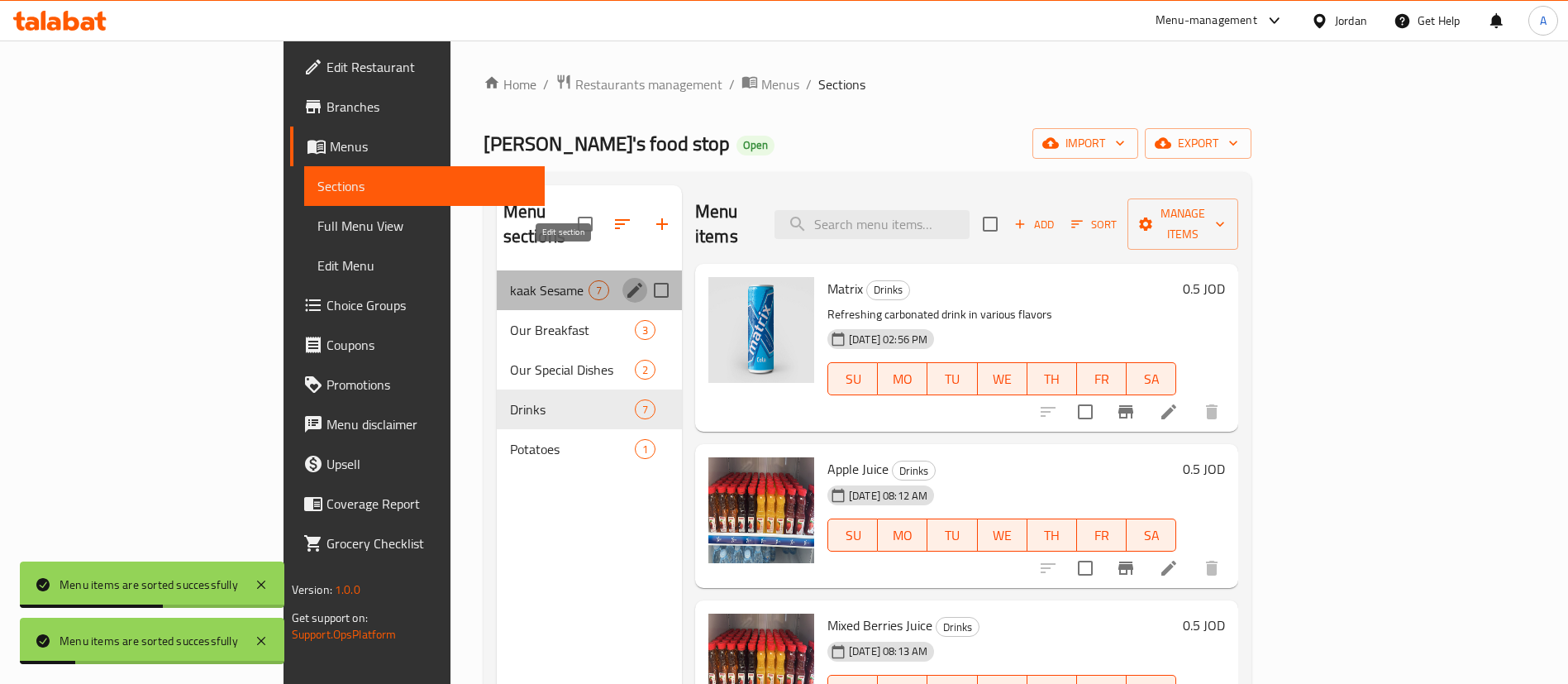
click at [625, 280] on icon "edit" at bounding box center [635, 290] width 20 height 20
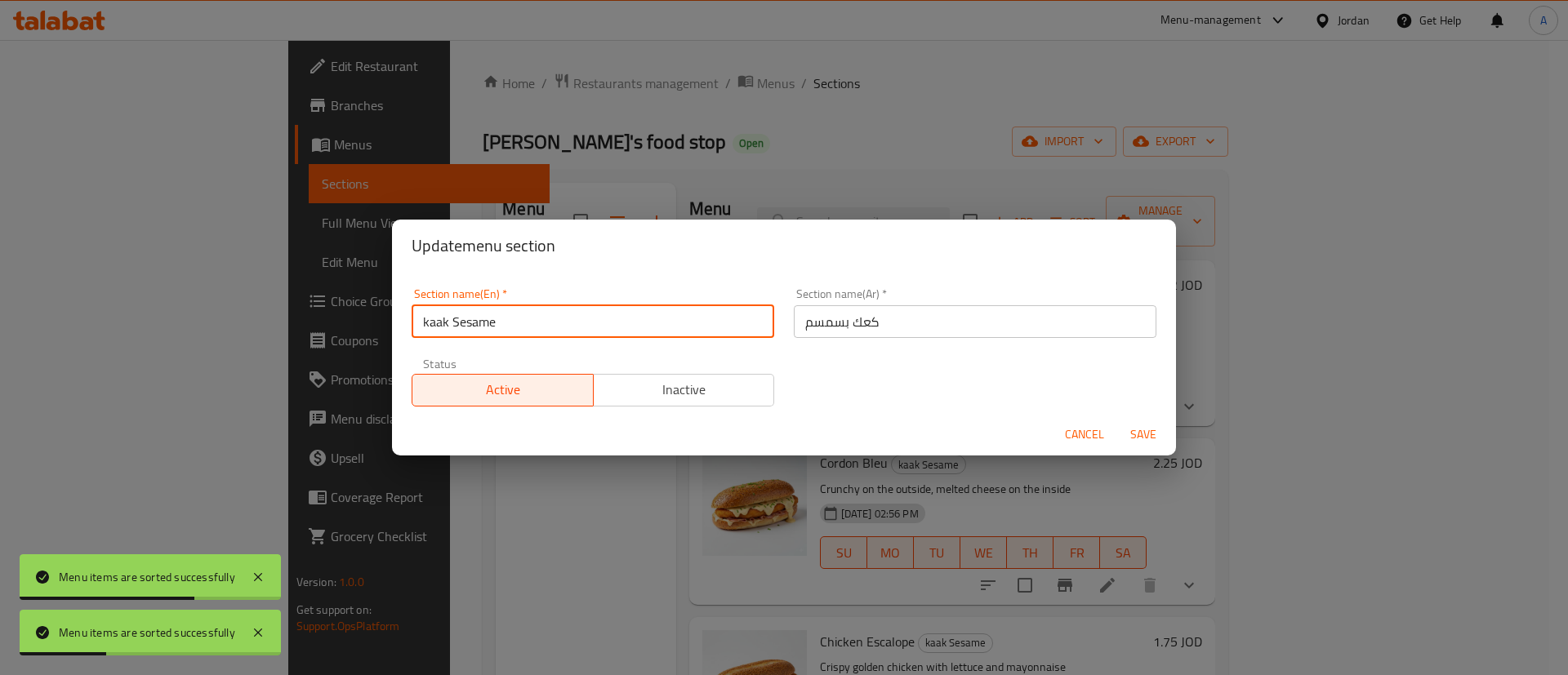
click at [427, 322] on input "kaak Sesame" at bounding box center [593, 321] width 363 height 32
type input "Kaak Sesame"
click at [1143, 427] on span "Save" at bounding box center [1143, 434] width 39 height 20
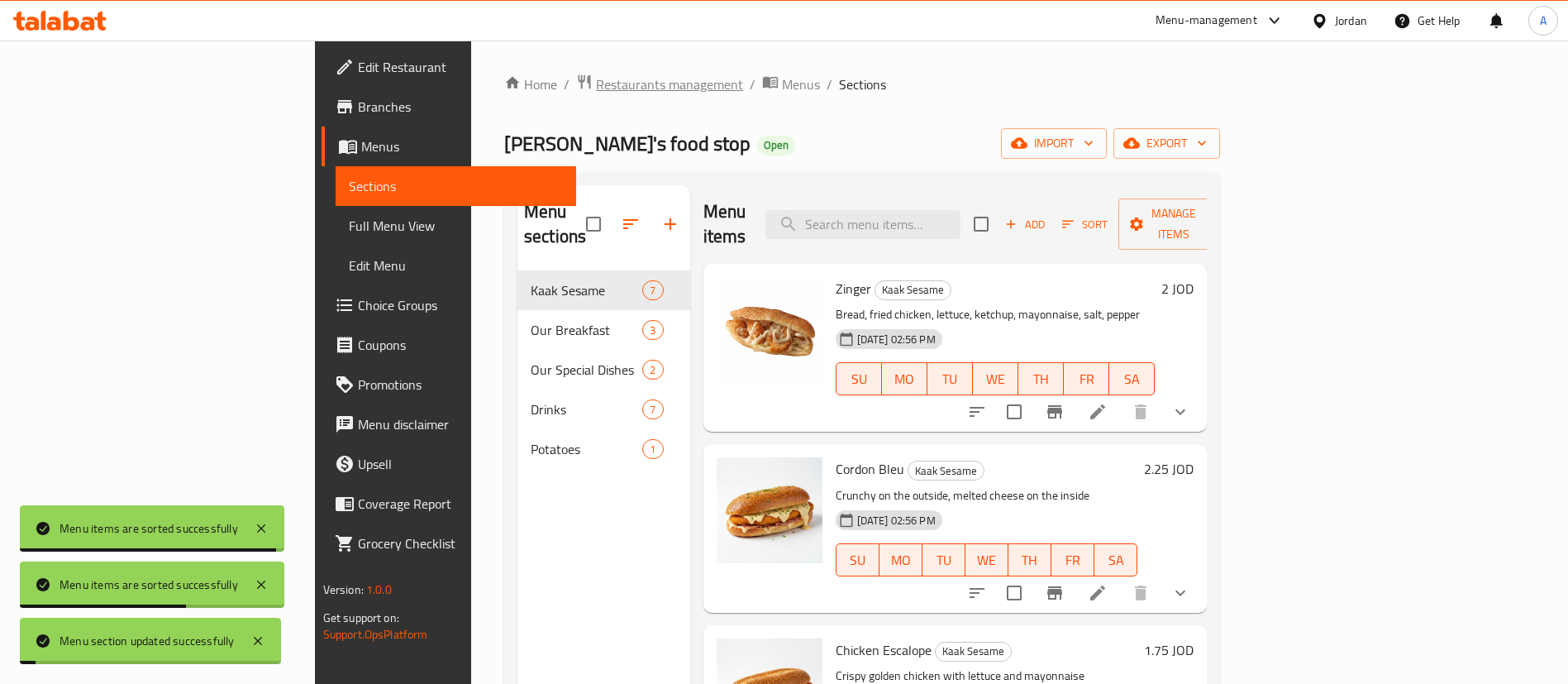
click at [596, 88] on span "Restaurants management" at bounding box center [670, 84] width 147 height 20
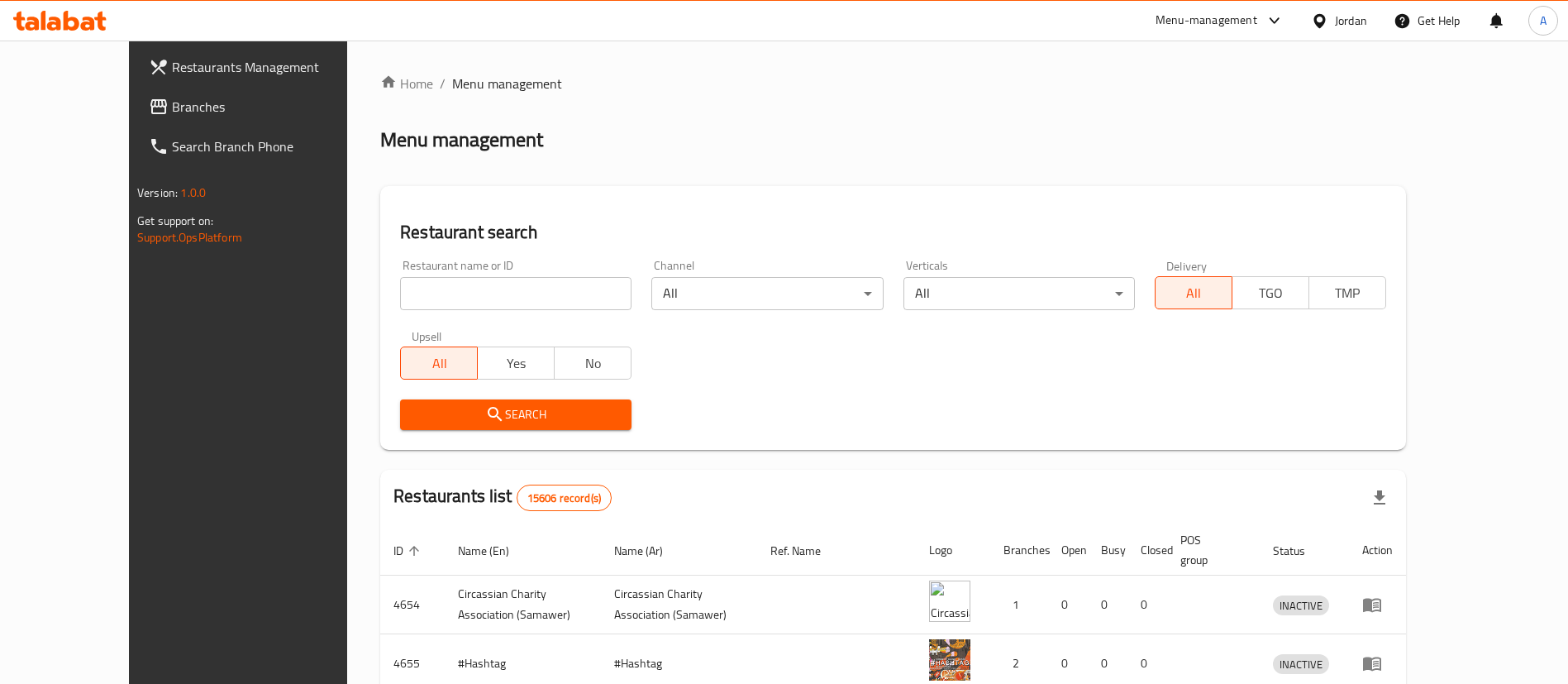
click at [34, 14] on icon at bounding box center [59, 20] width 93 height 20
